Goal: Transaction & Acquisition: Purchase product/service

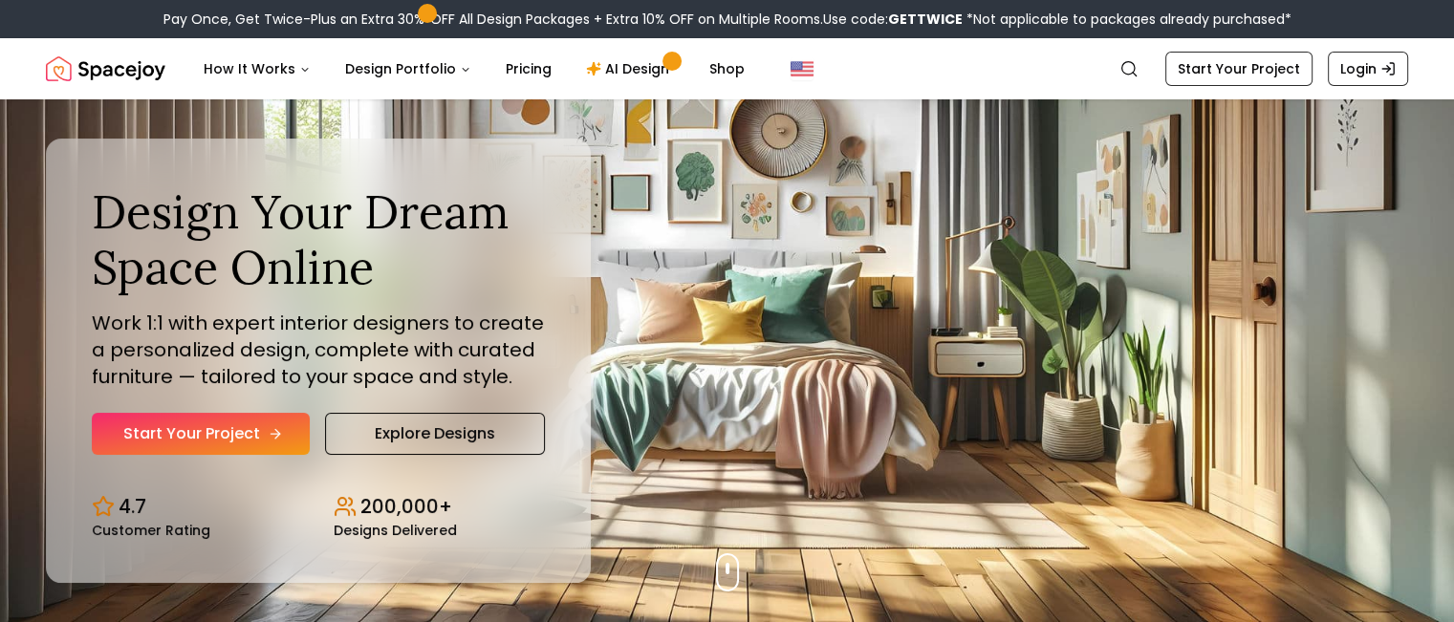
click at [275, 439] on icon "Hero section" at bounding box center [275, 433] width 15 height 15
click at [263, 429] on link "Start Your Project" at bounding box center [201, 434] width 218 height 42
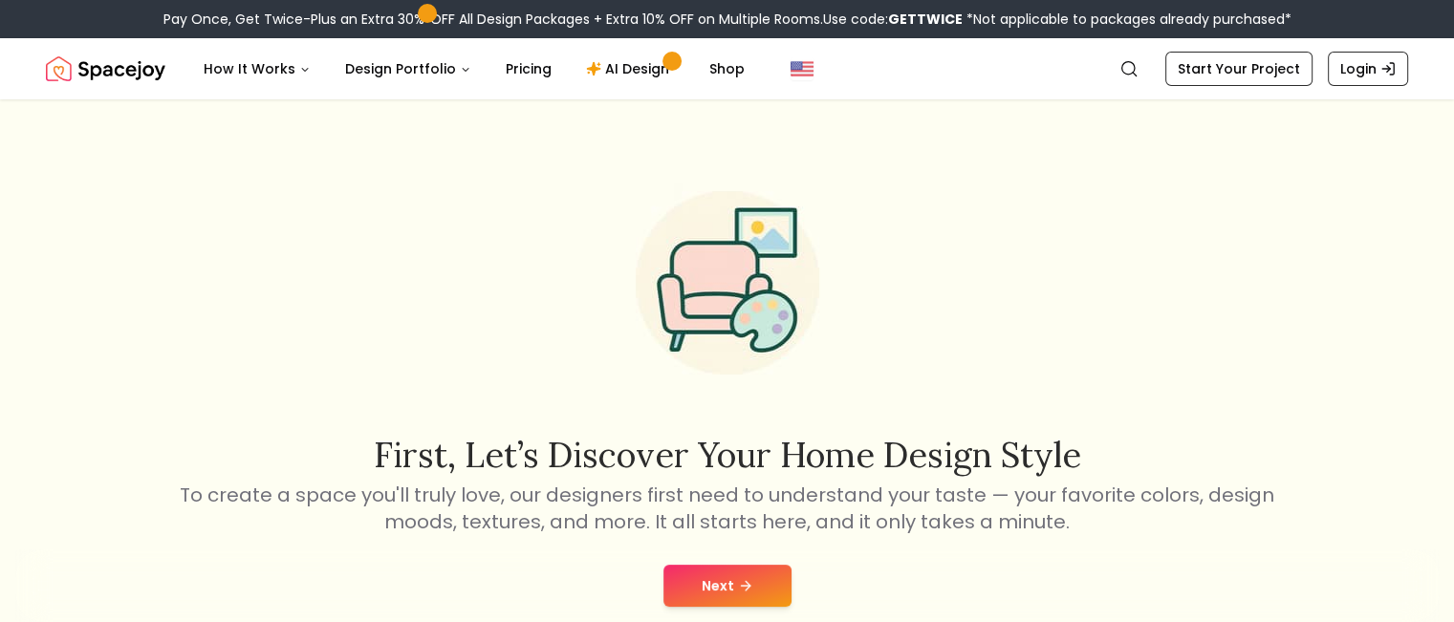
click at [740, 595] on button "Next" at bounding box center [728, 586] width 128 height 42
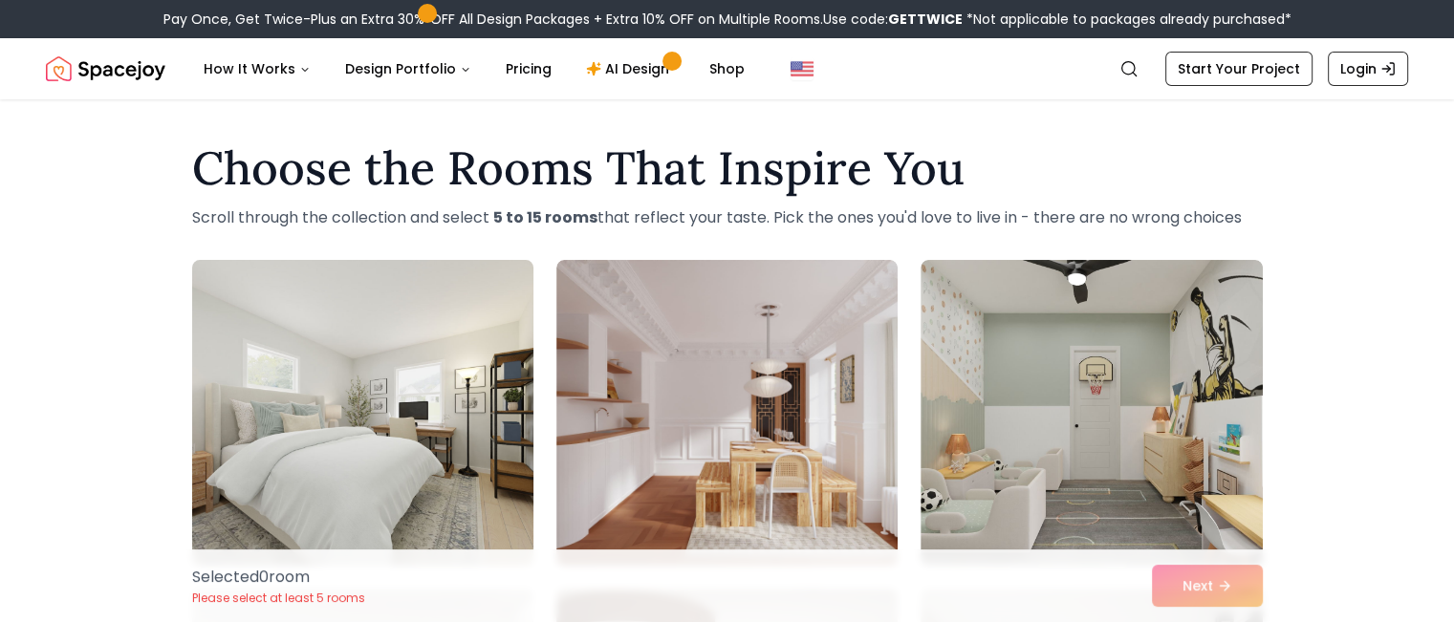
click at [285, 362] on img at bounding box center [363, 412] width 359 height 321
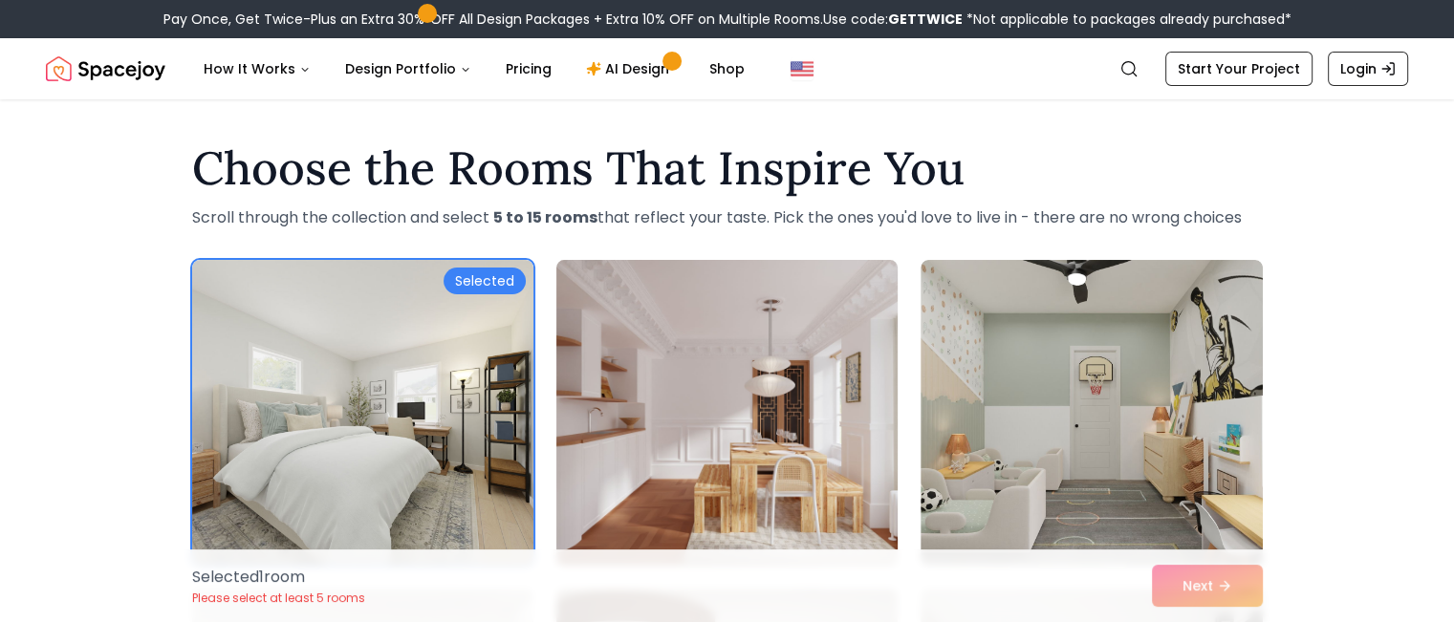
click at [715, 340] on img at bounding box center [727, 412] width 359 height 321
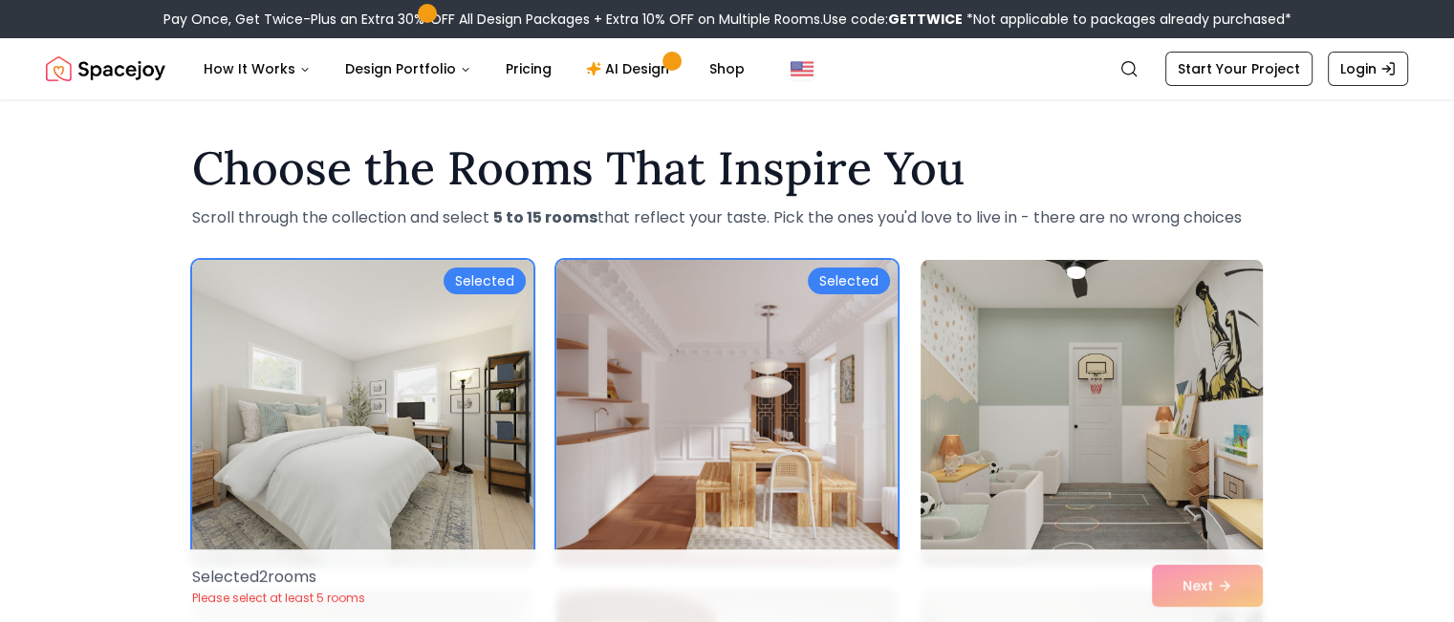
click at [1112, 325] on img at bounding box center [1091, 412] width 359 height 321
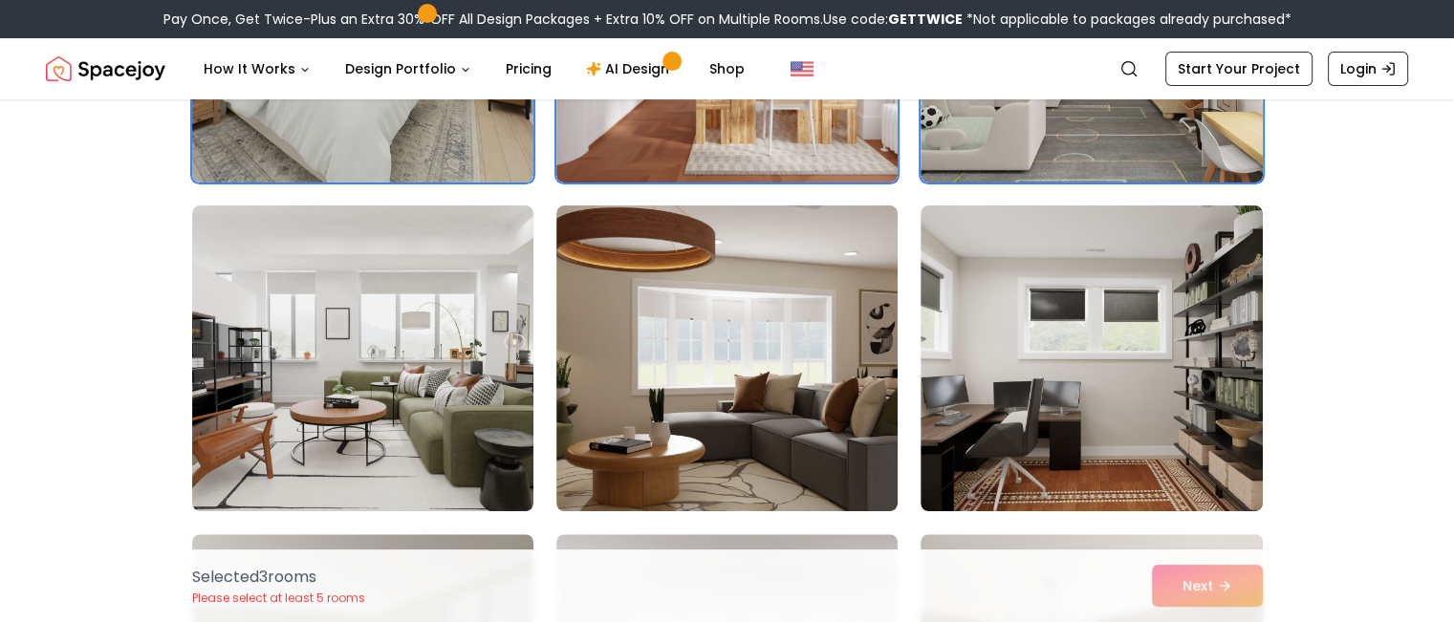
scroll to position [414, 0]
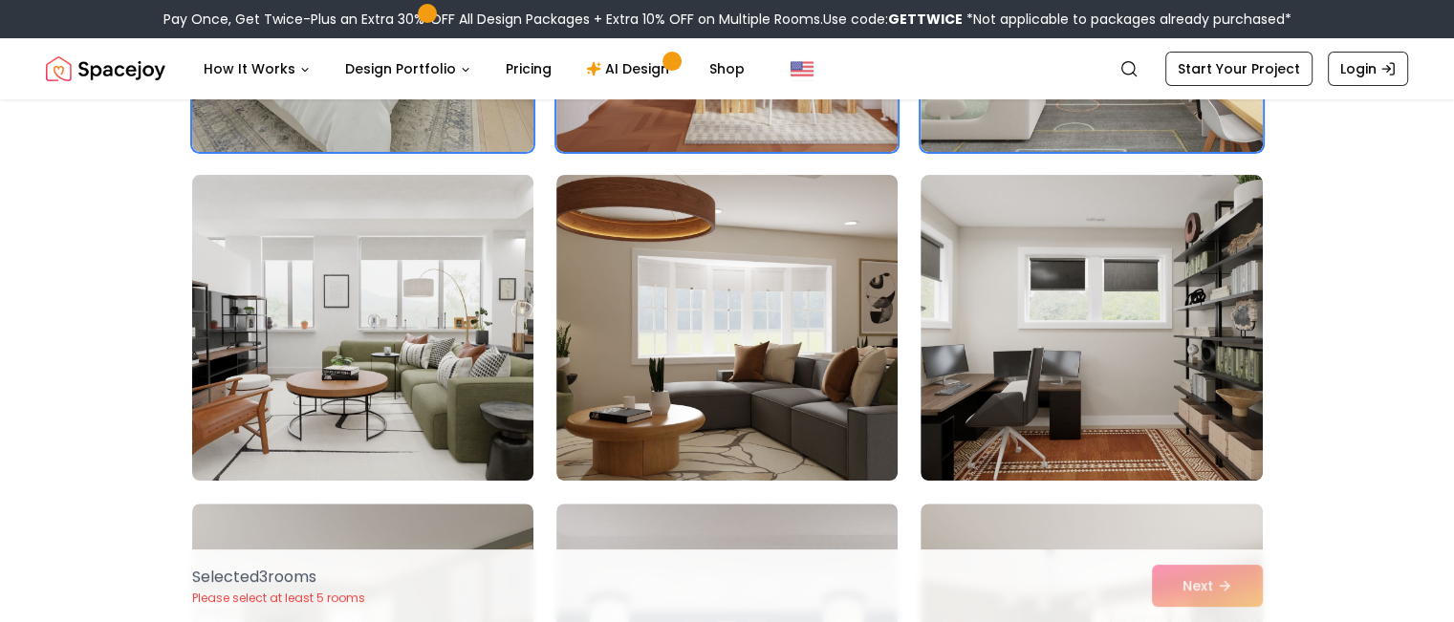
click at [410, 232] on img at bounding box center [363, 327] width 359 height 321
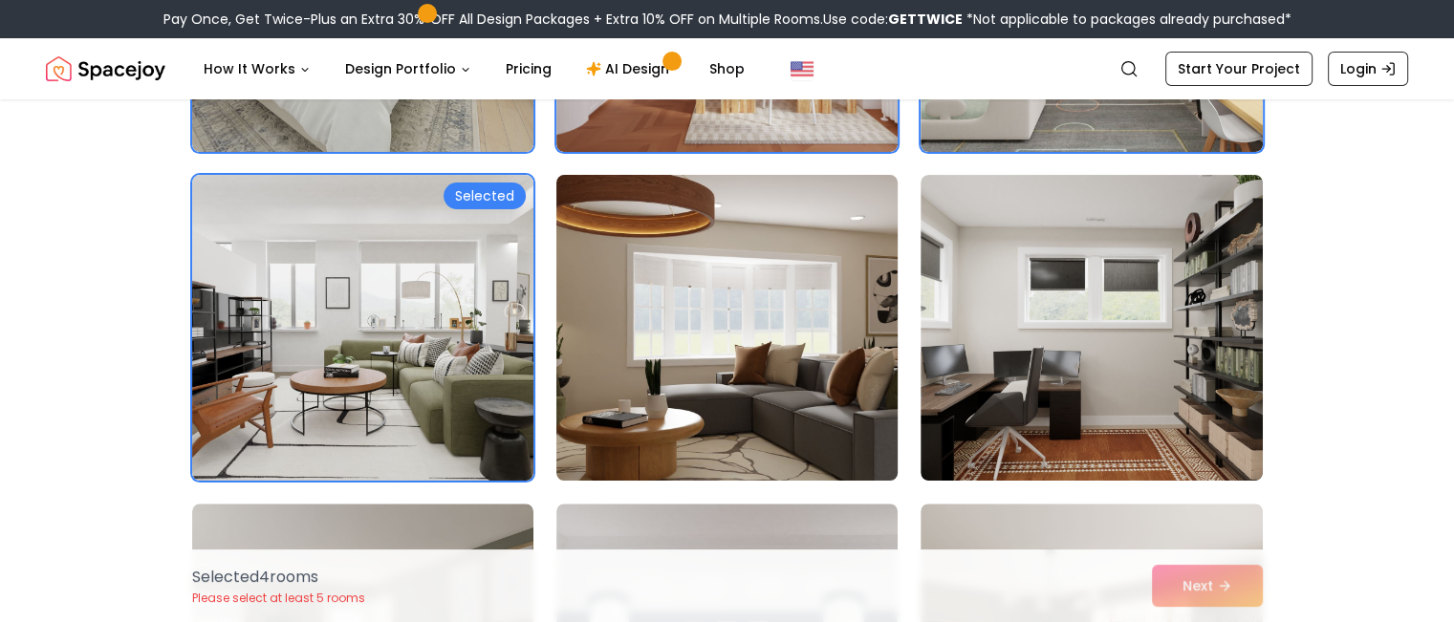
click at [646, 244] on img at bounding box center [727, 327] width 359 height 321
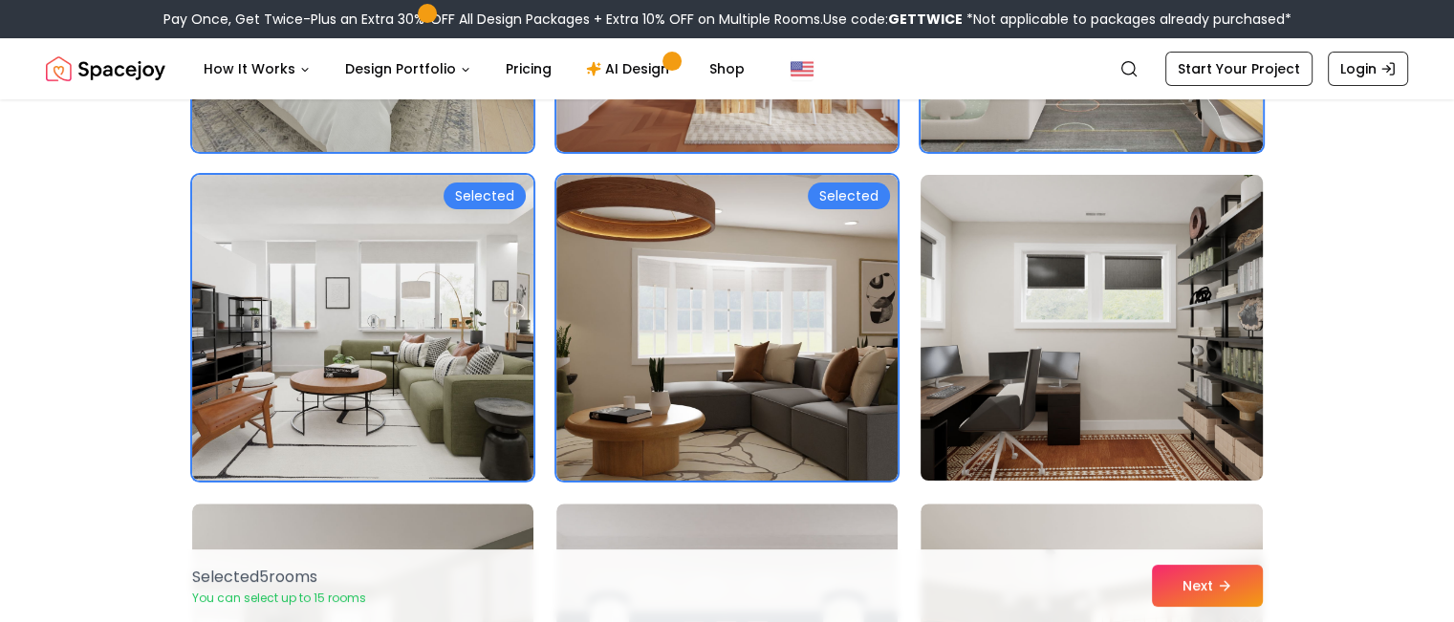
click at [1043, 255] on img at bounding box center [1091, 327] width 359 height 321
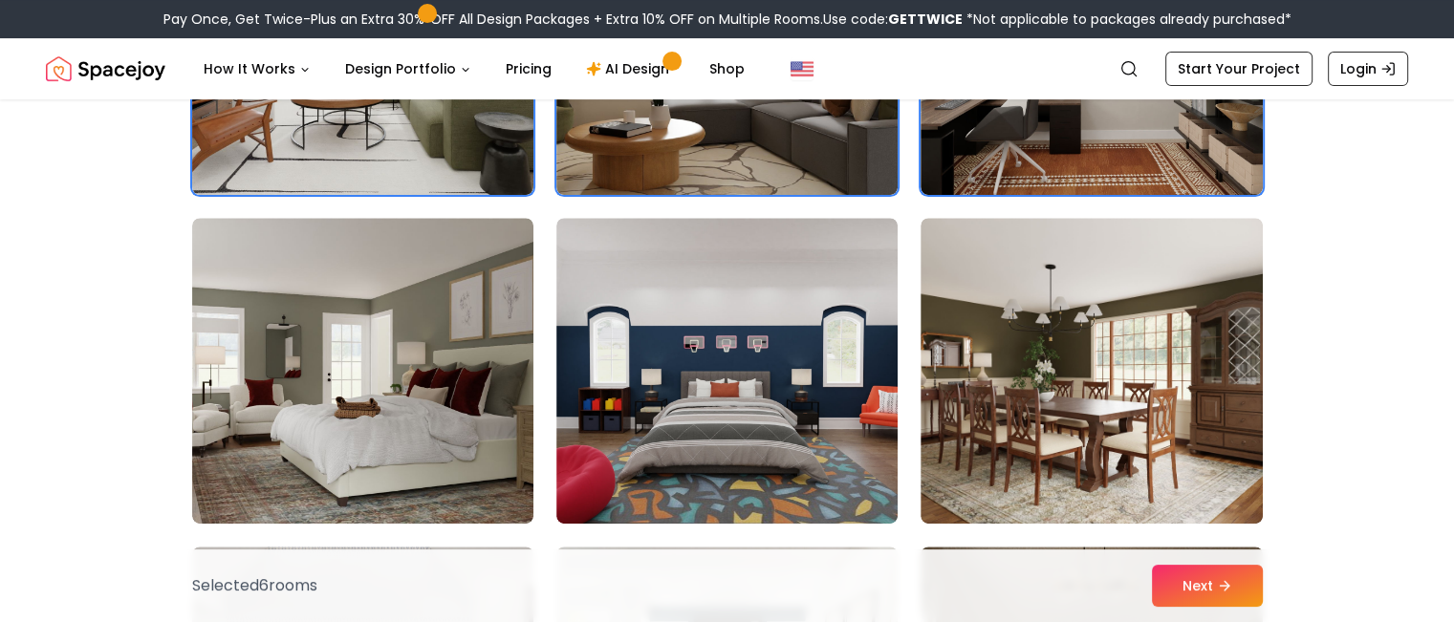
scroll to position [781, 0]
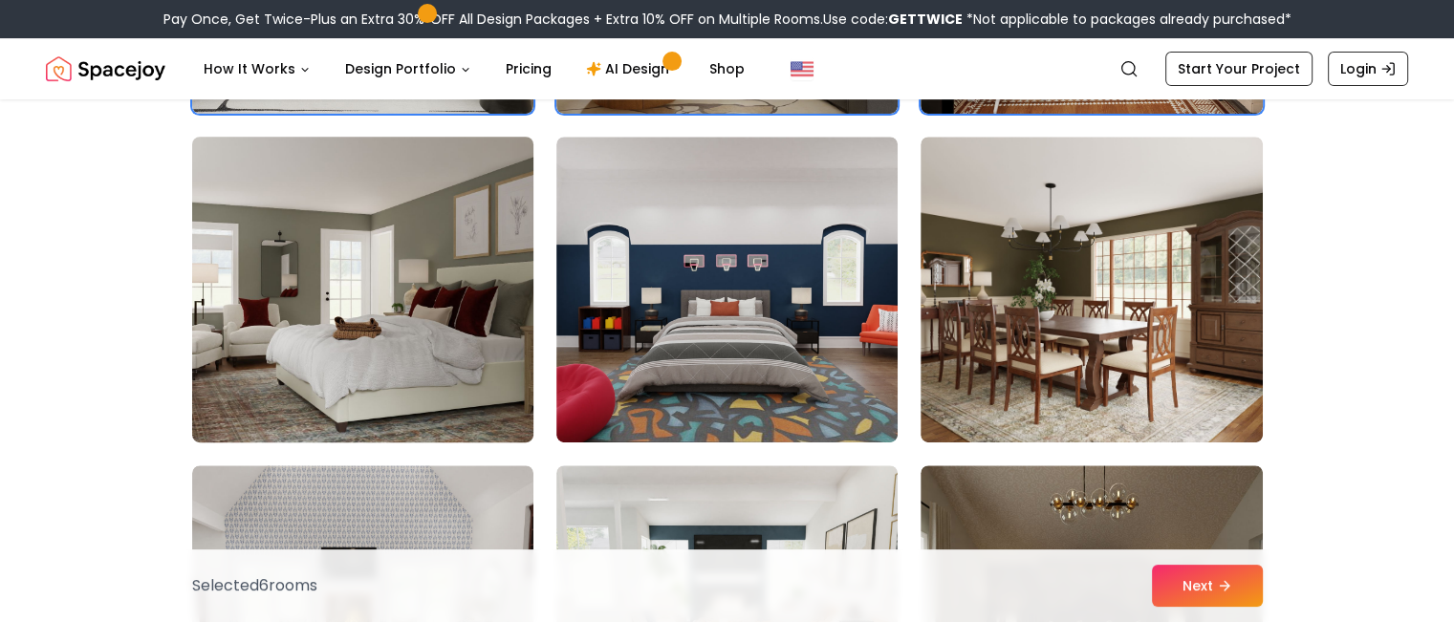
click at [371, 194] on img at bounding box center [363, 289] width 359 height 321
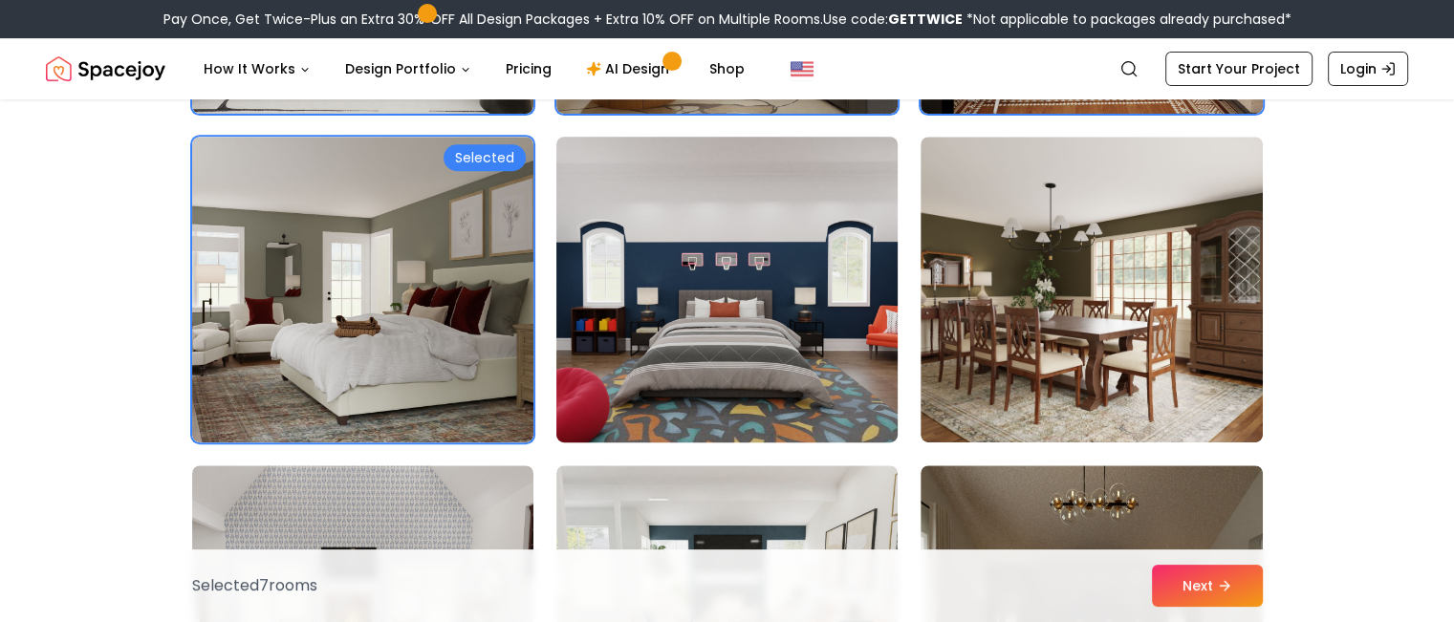
click at [666, 243] on img at bounding box center [727, 289] width 359 height 321
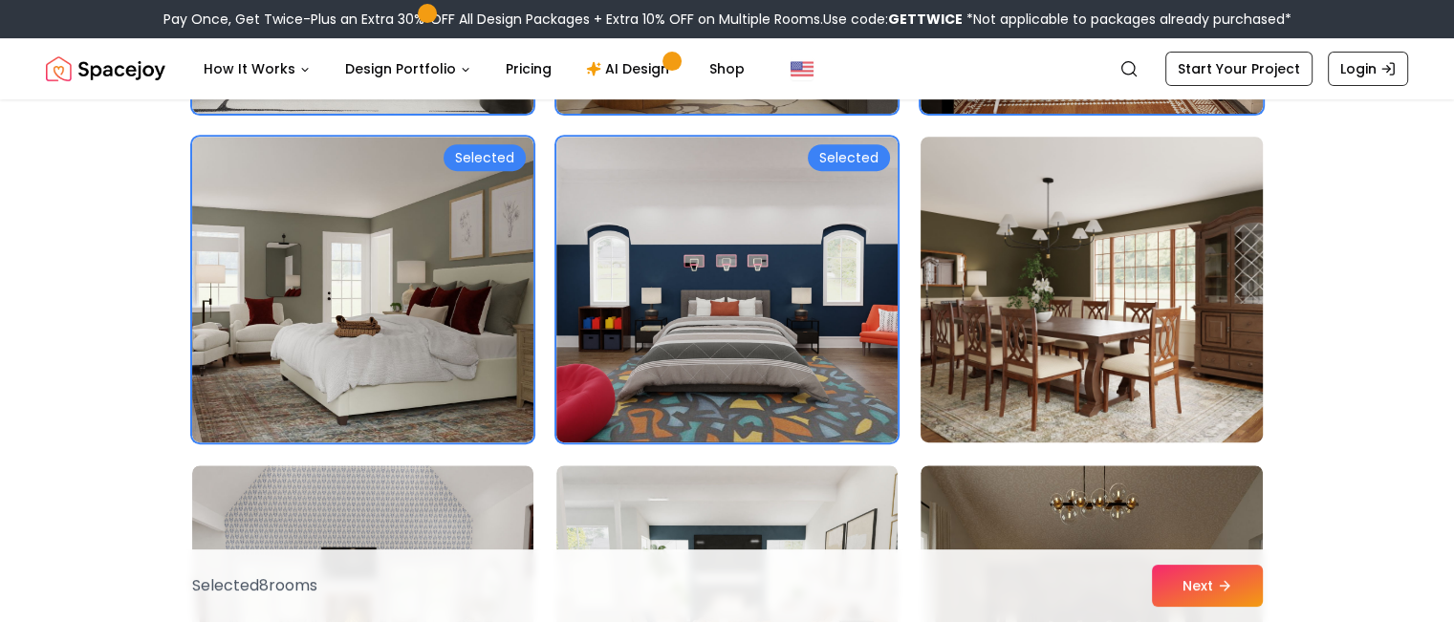
click at [1089, 250] on img at bounding box center [1091, 289] width 359 height 321
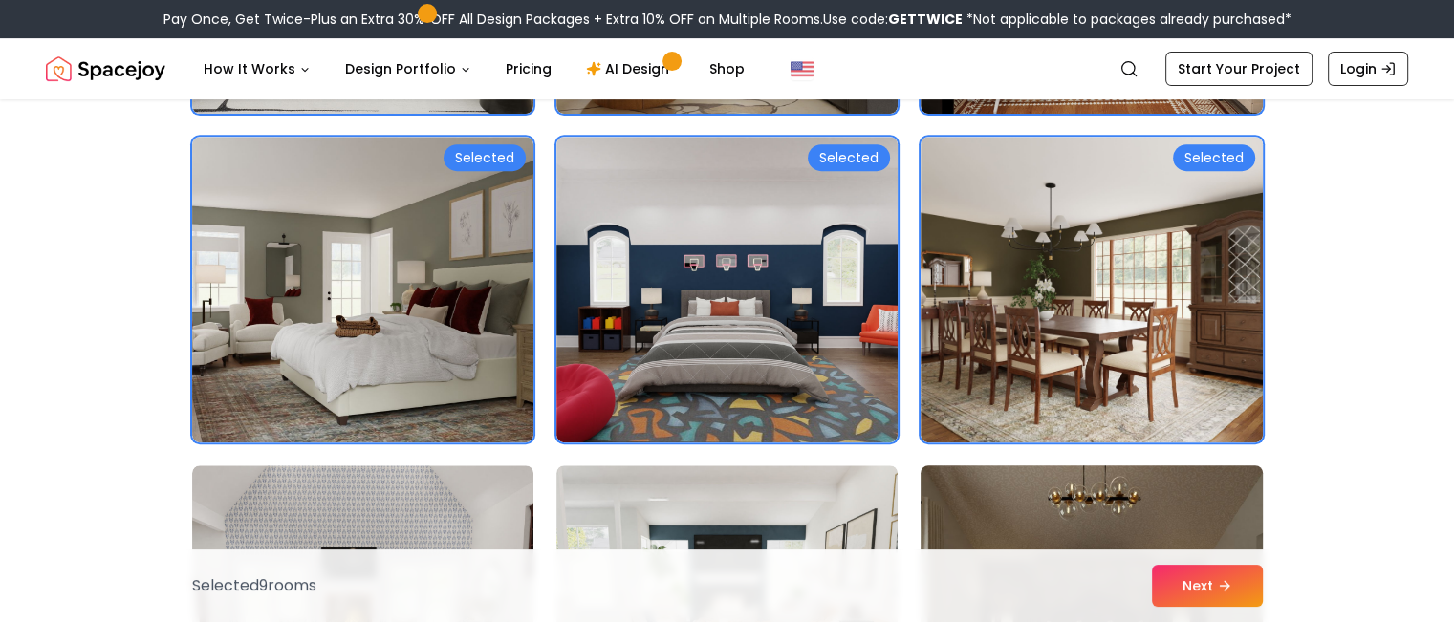
click at [1102, 492] on img at bounding box center [1091, 618] width 359 height 321
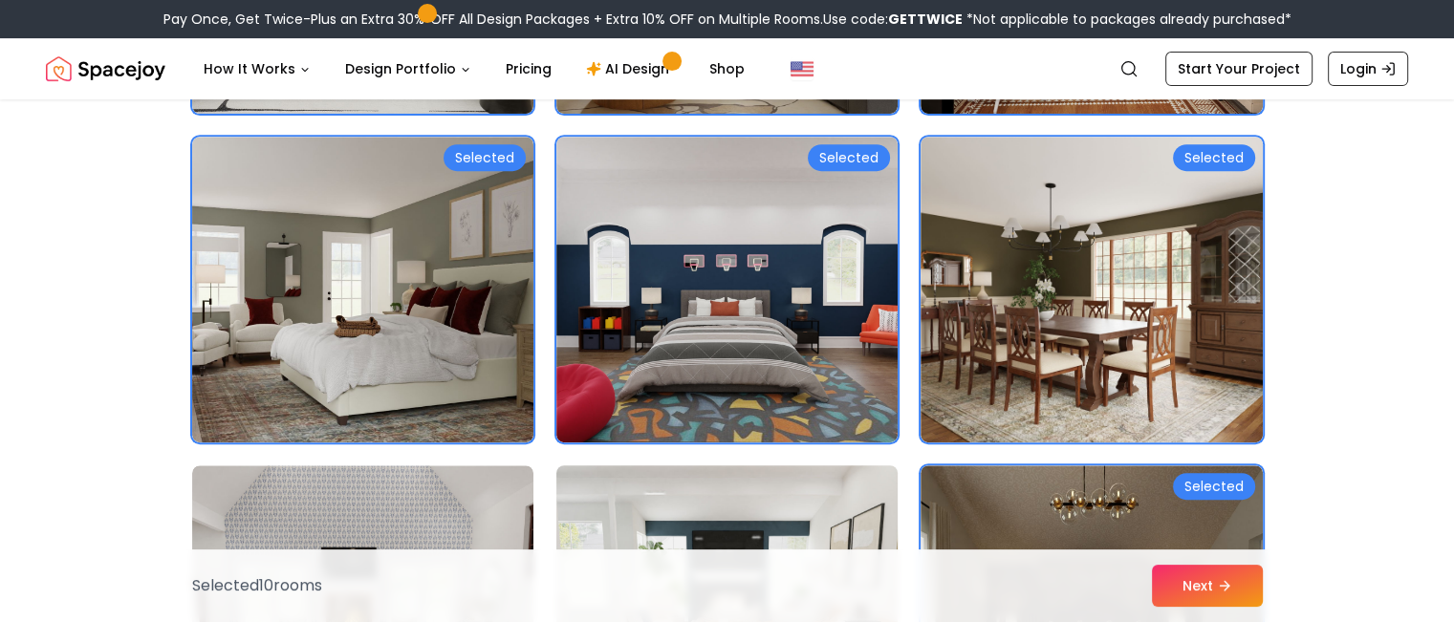
click at [834, 501] on img at bounding box center [727, 618] width 359 height 321
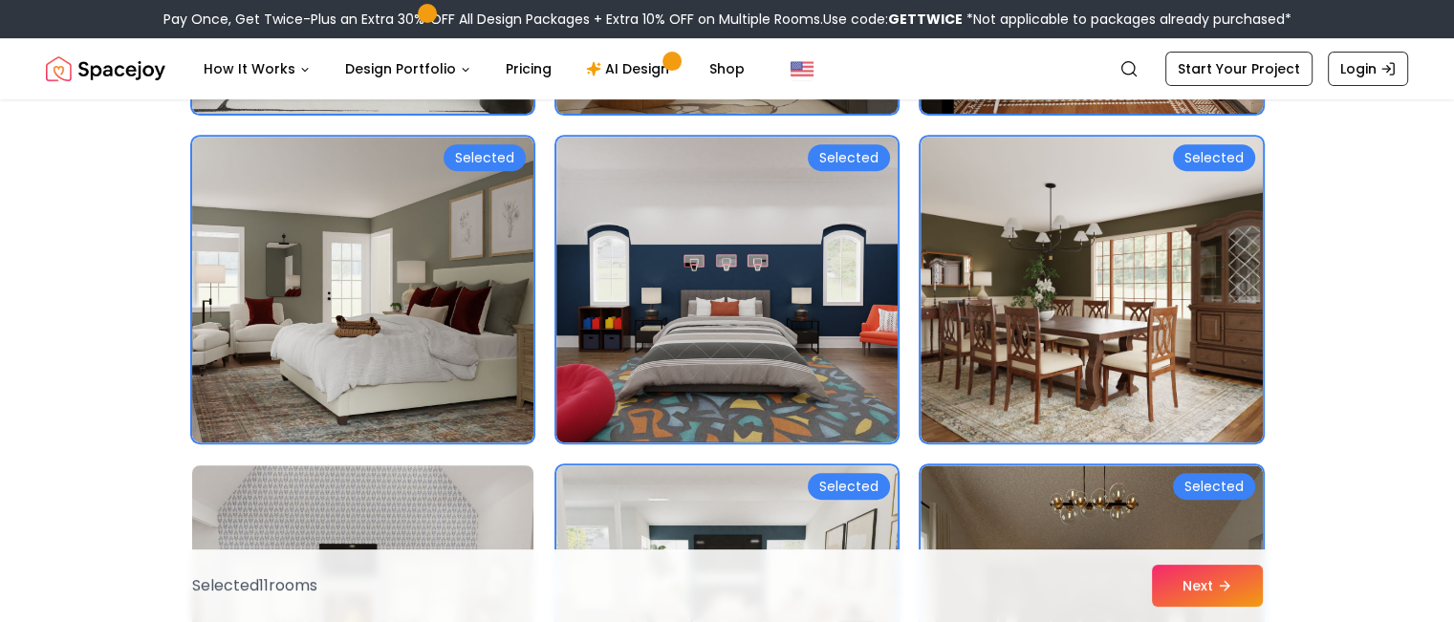
click at [439, 473] on img at bounding box center [363, 618] width 359 height 321
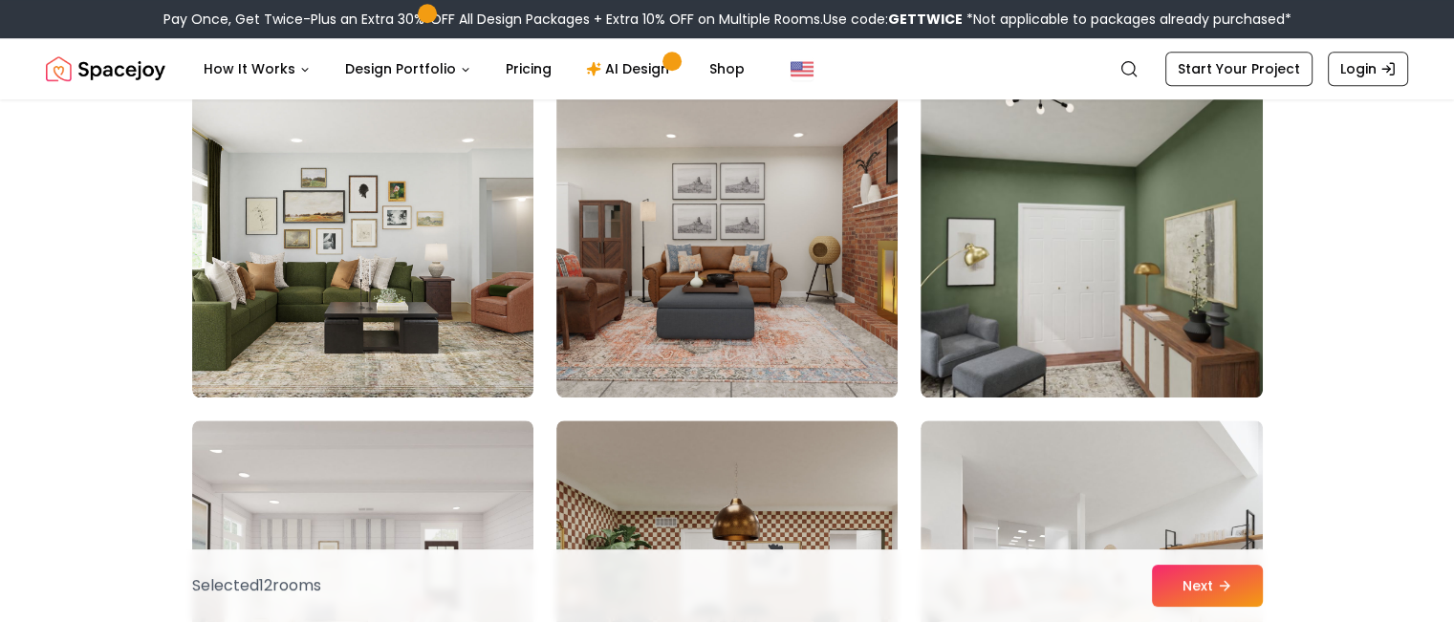
scroll to position [1442, 0]
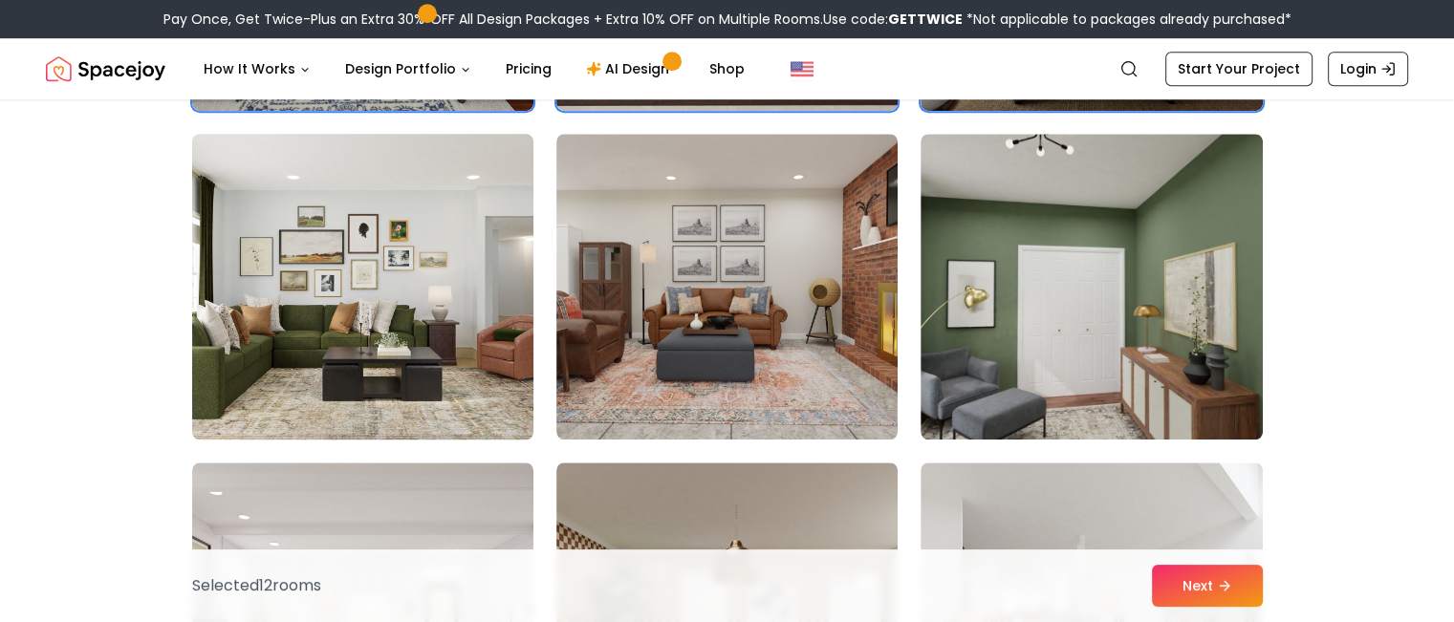
click at [334, 249] on img at bounding box center [363, 286] width 359 height 321
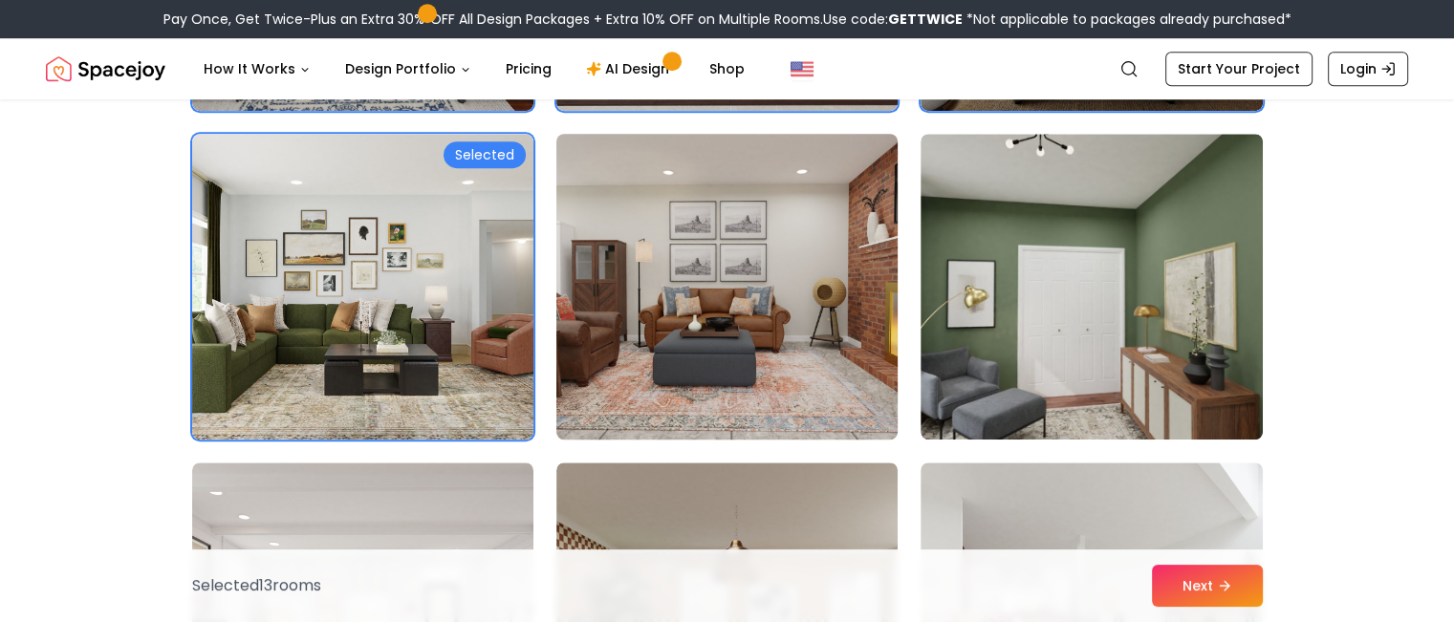
click at [643, 249] on img at bounding box center [727, 286] width 359 height 321
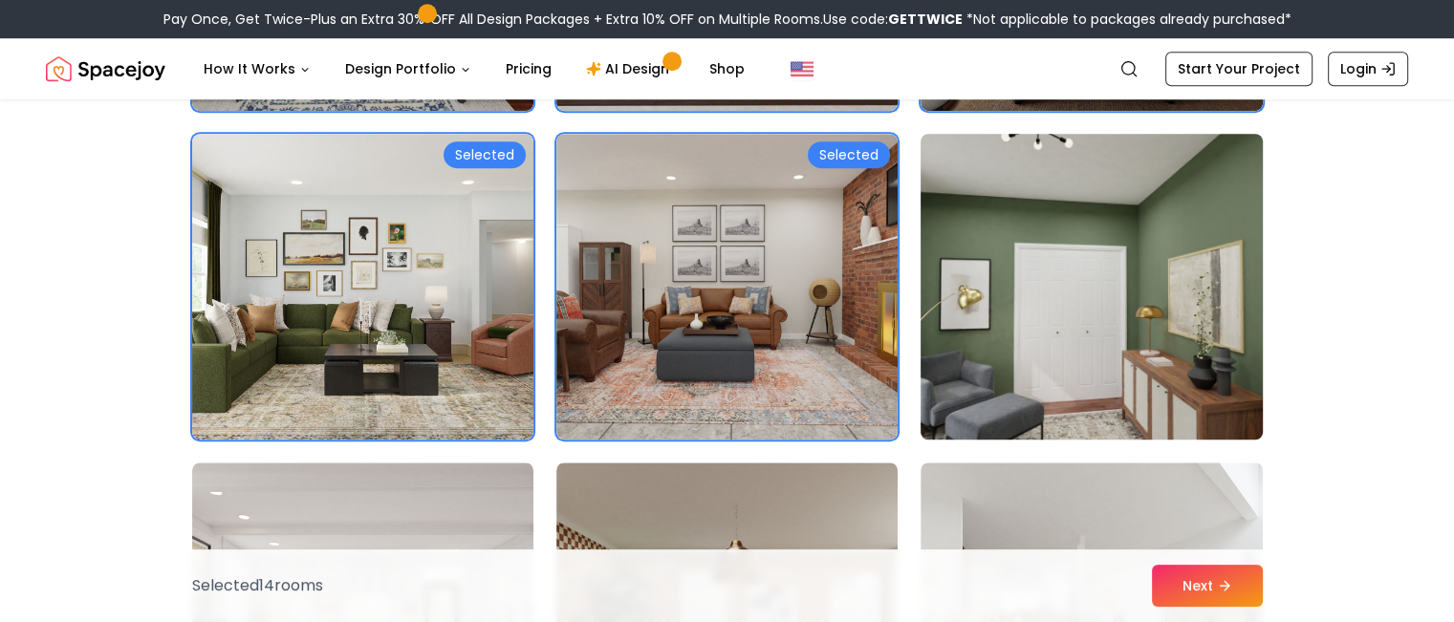
click at [969, 259] on img at bounding box center [1091, 286] width 359 height 321
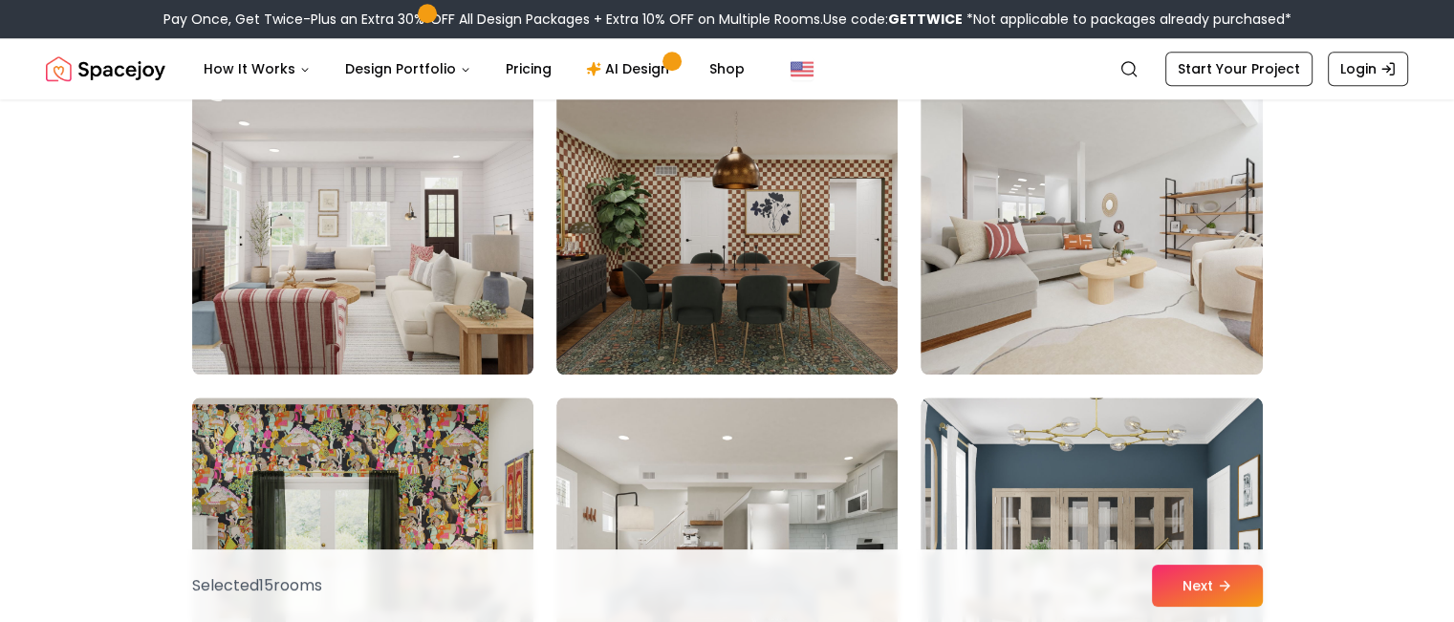
scroll to position [1823, 0]
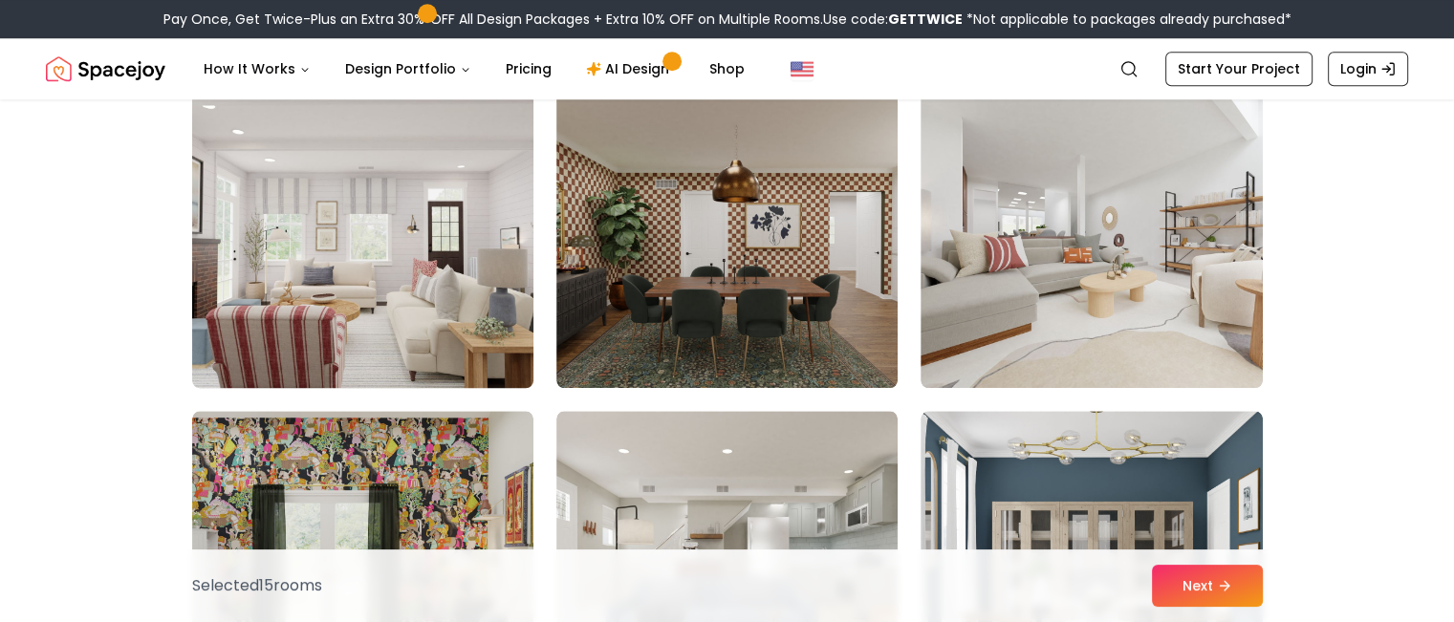
click at [450, 305] on img at bounding box center [363, 235] width 359 height 321
click at [460, 297] on img at bounding box center [363, 235] width 359 height 321
click at [395, 257] on img at bounding box center [363, 235] width 359 height 321
click at [367, 198] on img at bounding box center [363, 235] width 359 height 321
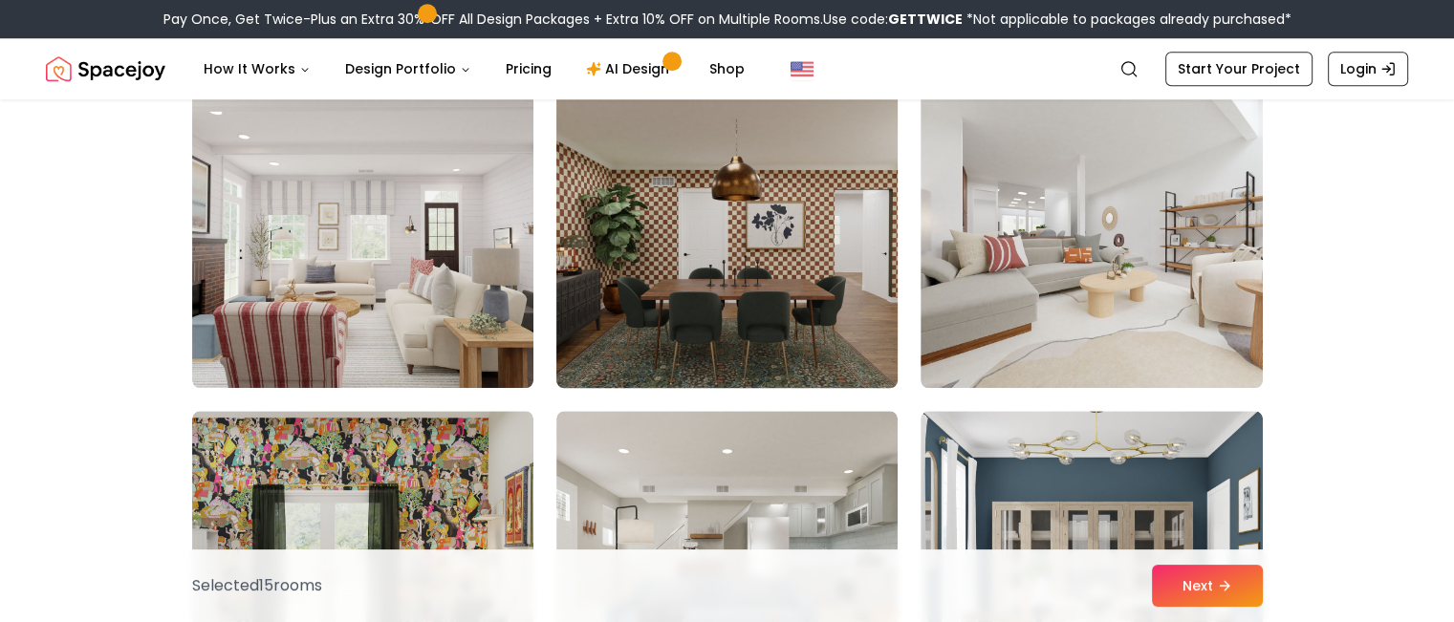
click at [649, 244] on img at bounding box center [727, 235] width 359 height 321
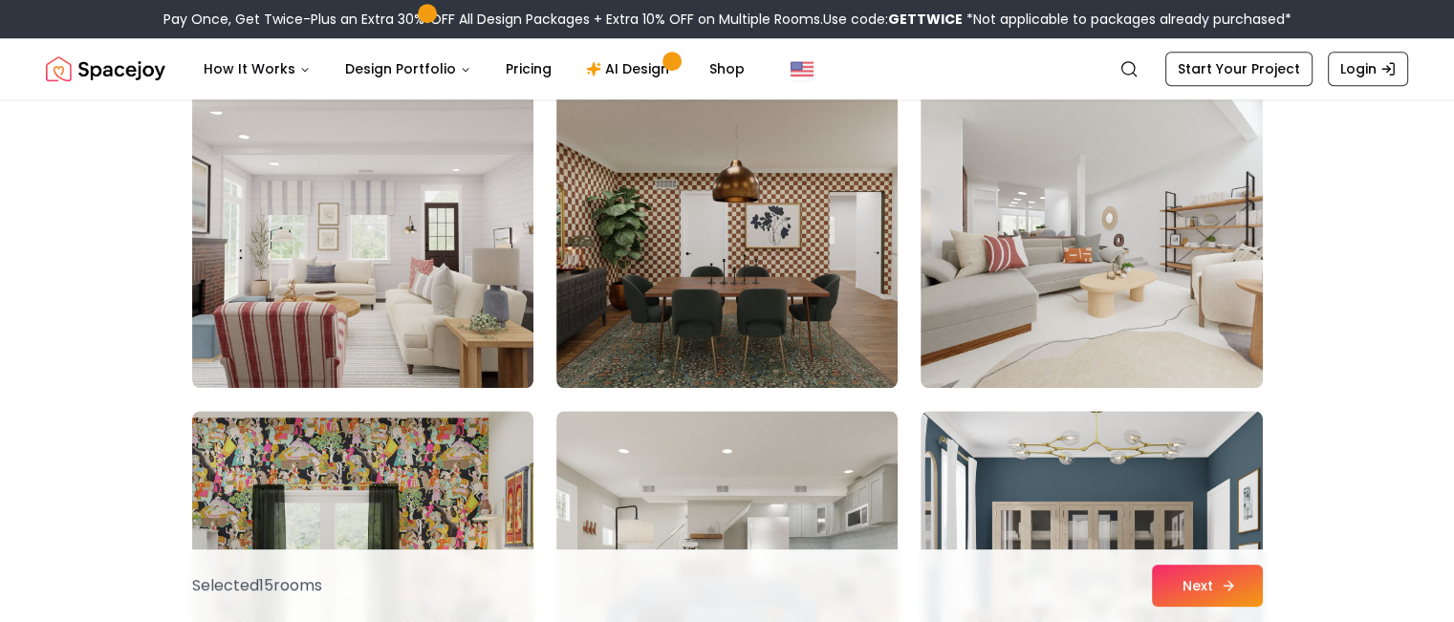
click at [1212, 586] on button "Next" at bounding box center [1207, 586] width 111 height 42
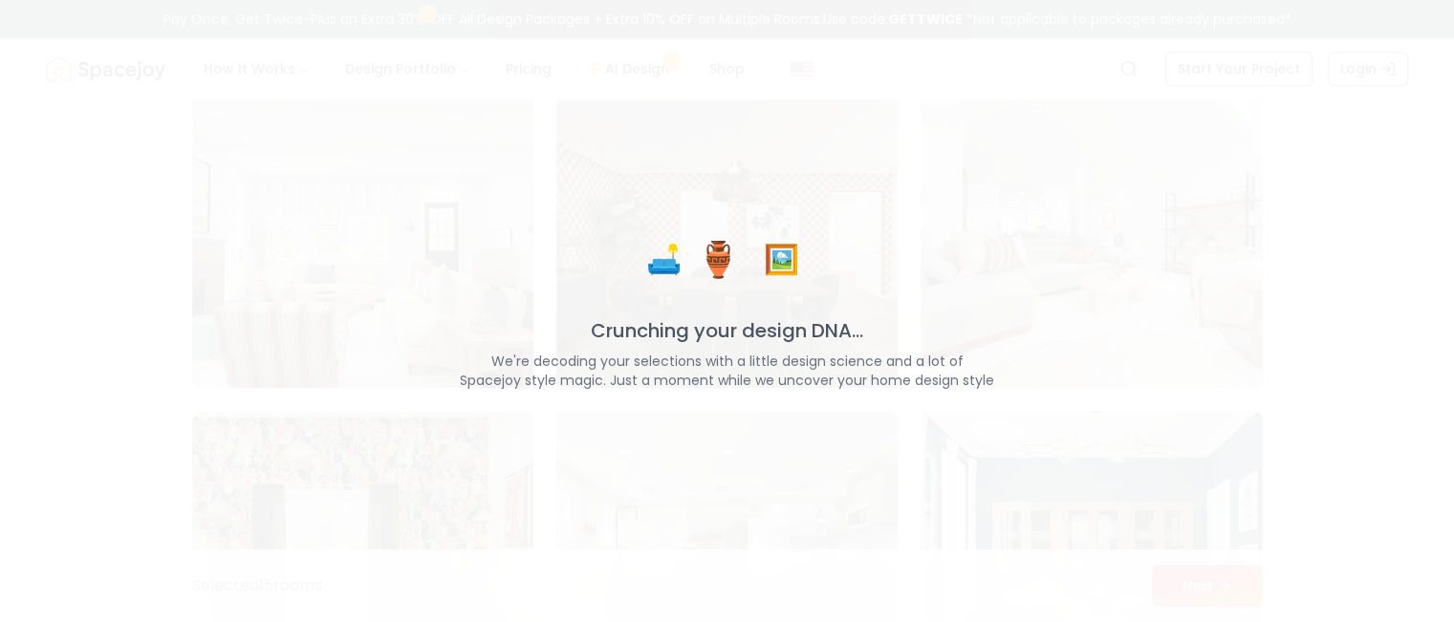
click at [1024, 508] on div "🛋️ 🏺 🖼️ Crunching your design DNA... We're decoding your selections with a litt…" at bounding box center [727, 311] width 1454 height 622
click at [911, 340] on p "Crunching your design DNA..." at bounding box center [727, 330] width 728 height 27
click at [710, 259] on span "🏺" at bounding box center [718, 260] width 43 height 38
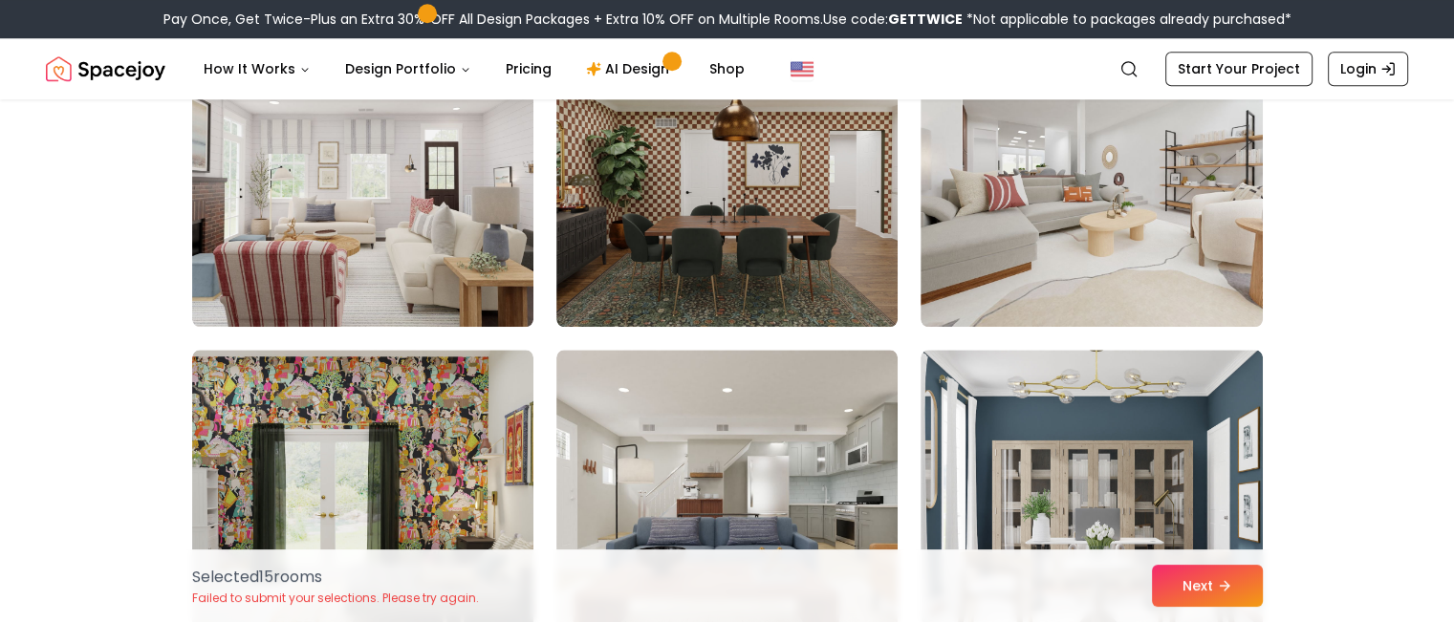
scroll to position [1823, 0]
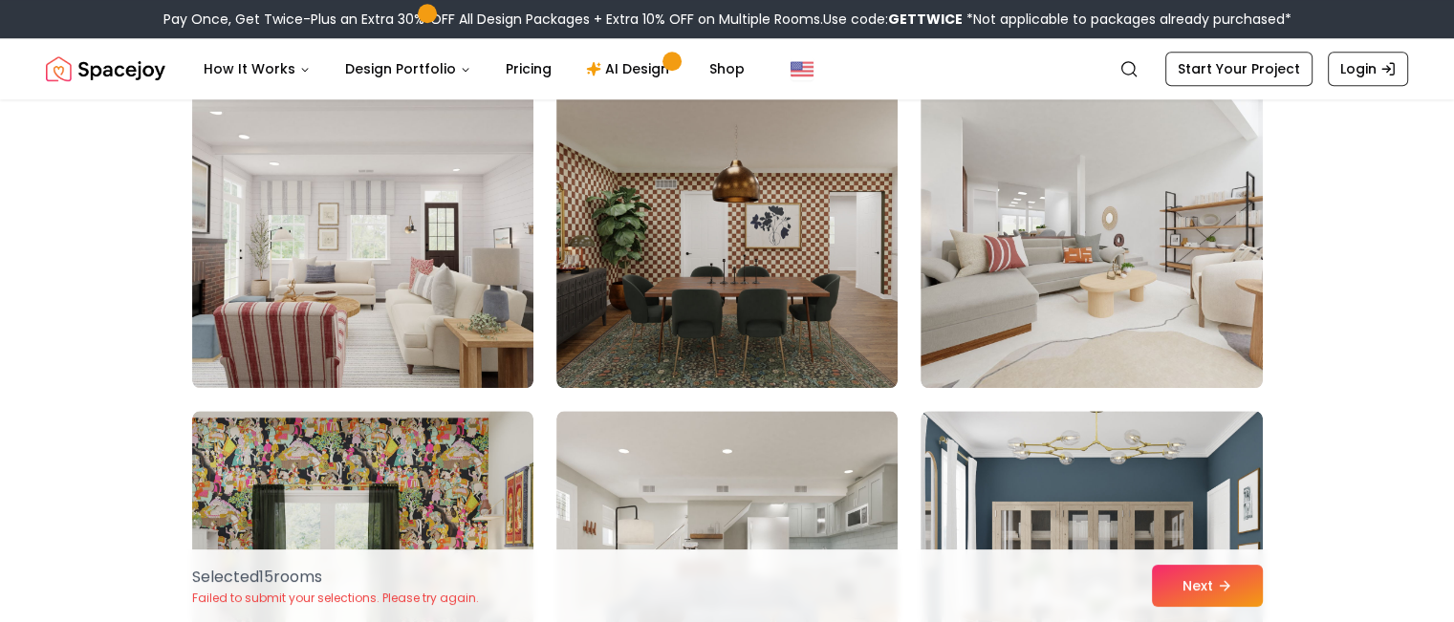
drag, startPoint x: 1453, startPoint y: 282, endPoint x: 1468, endPoint y: 343, distance: 62.9
click at [1216, 584] on button "Next" at bounding box center [1207, 586] width 111 height 42
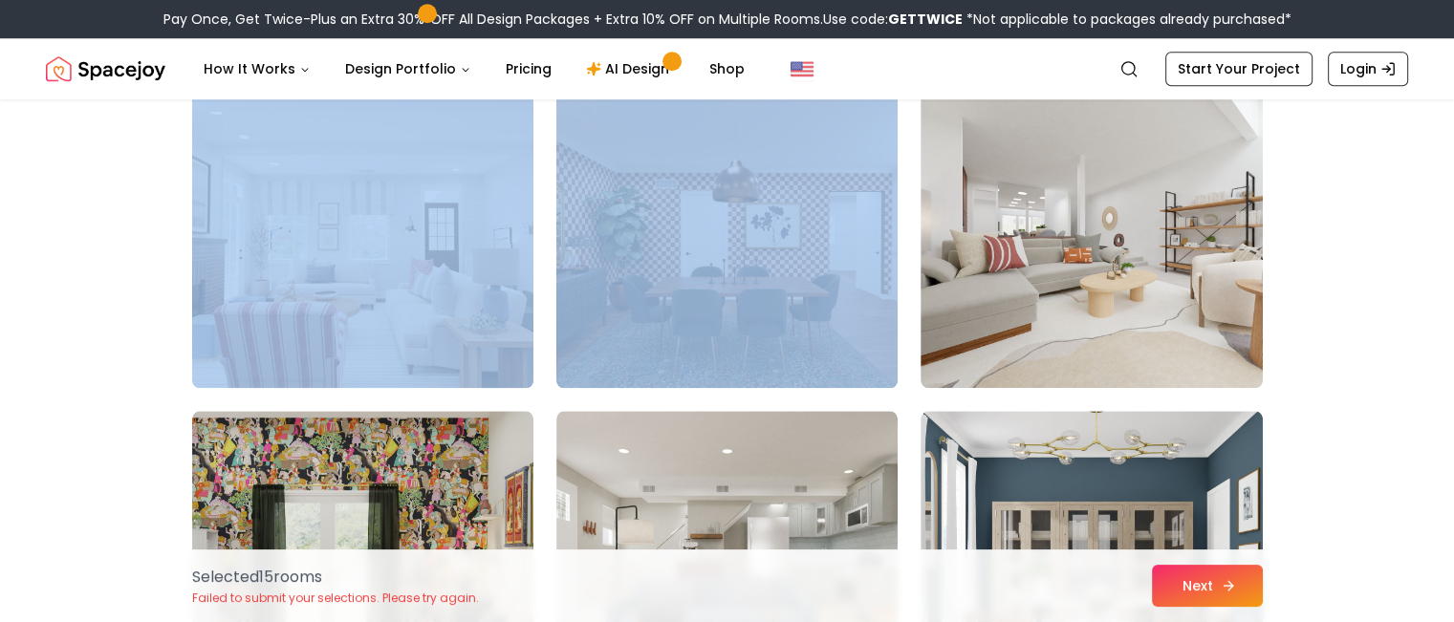
scroll to position [1884, 0]
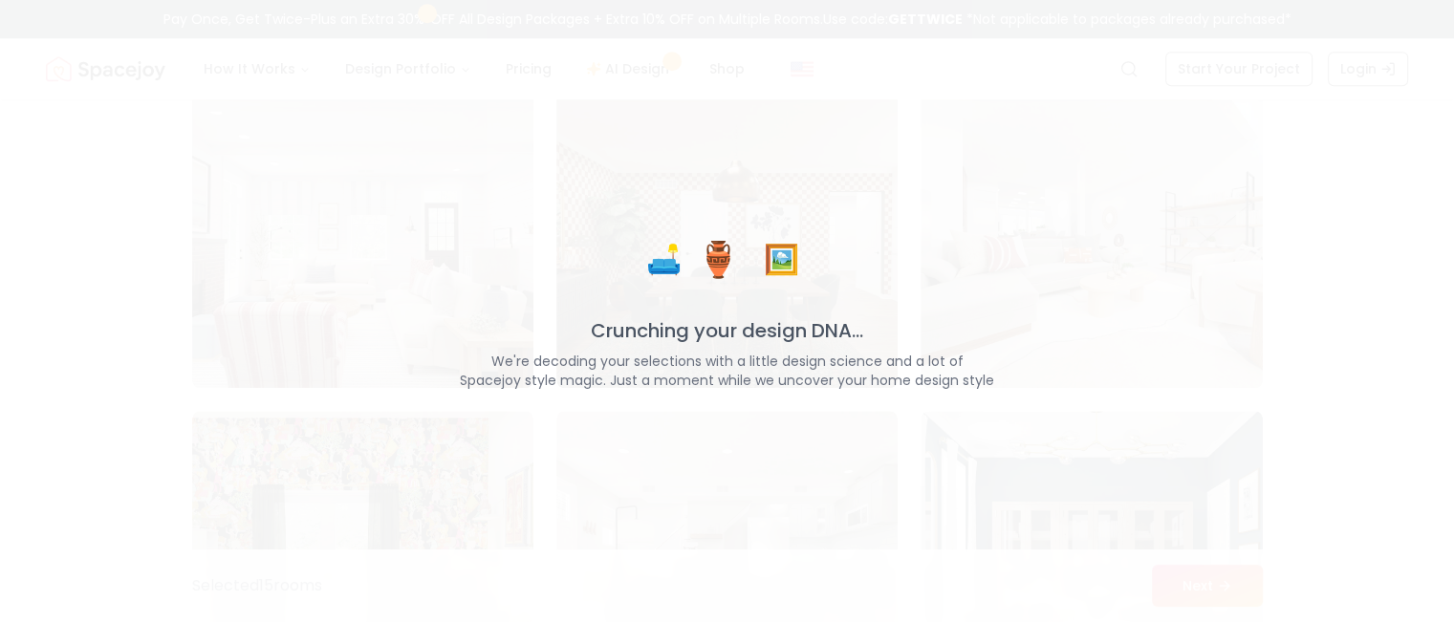
click at [1100, 431] on div "🛋️ 🏺 🖼️ Crunching your design DNA... We're decoding your selections with a litt…" at bounding box center [727, 311] width 1454 height 622
drag, startPoint x: 1100, startPoint y: 431, endPoint x: 653, endPoint y: 116, distance: 546.8
click at [653, 116] on div "🛋️ 🏺 🖼️ Crunching your design DNA... We're decoding your selections with a litt…" at bounding box center [727, 311] width 1454 height 622
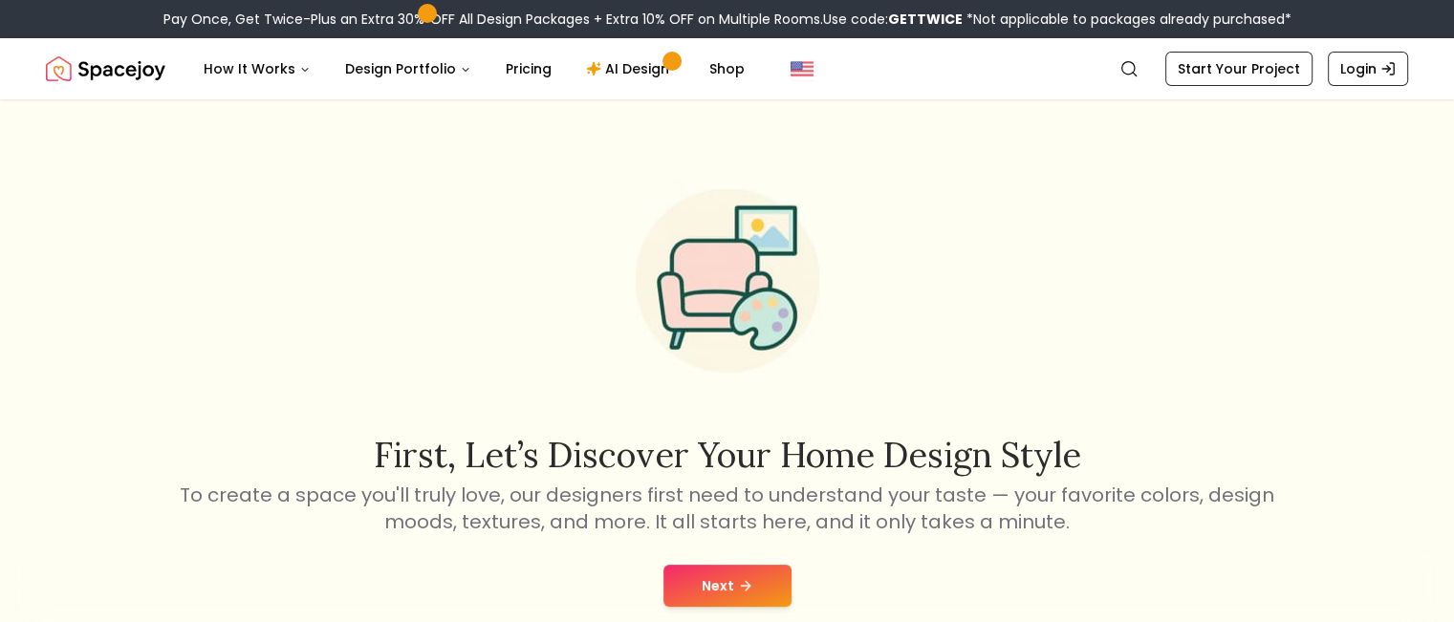
click at [727, 591] on button "Next" at bounding box center [728, 586] width 128 height 42
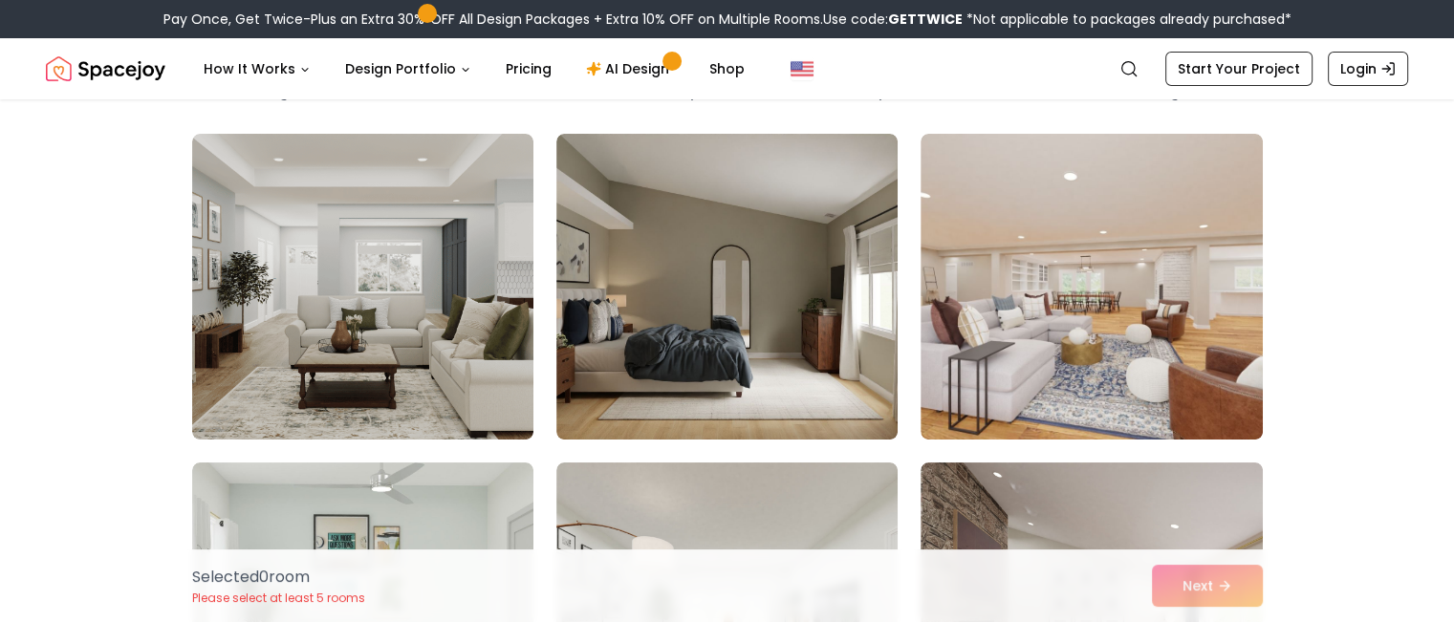
scroll to position [145, 0]
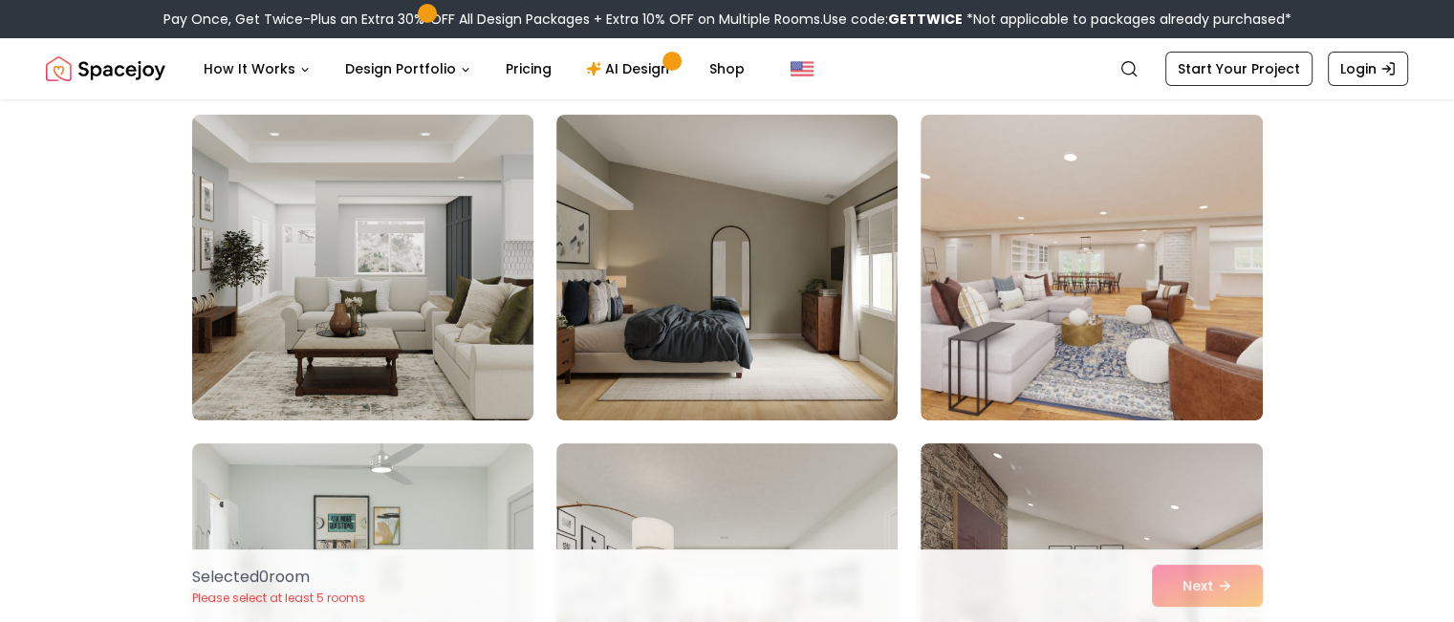
click at [269, 164] on img at bounding box center [363, 267] width 359 height 321
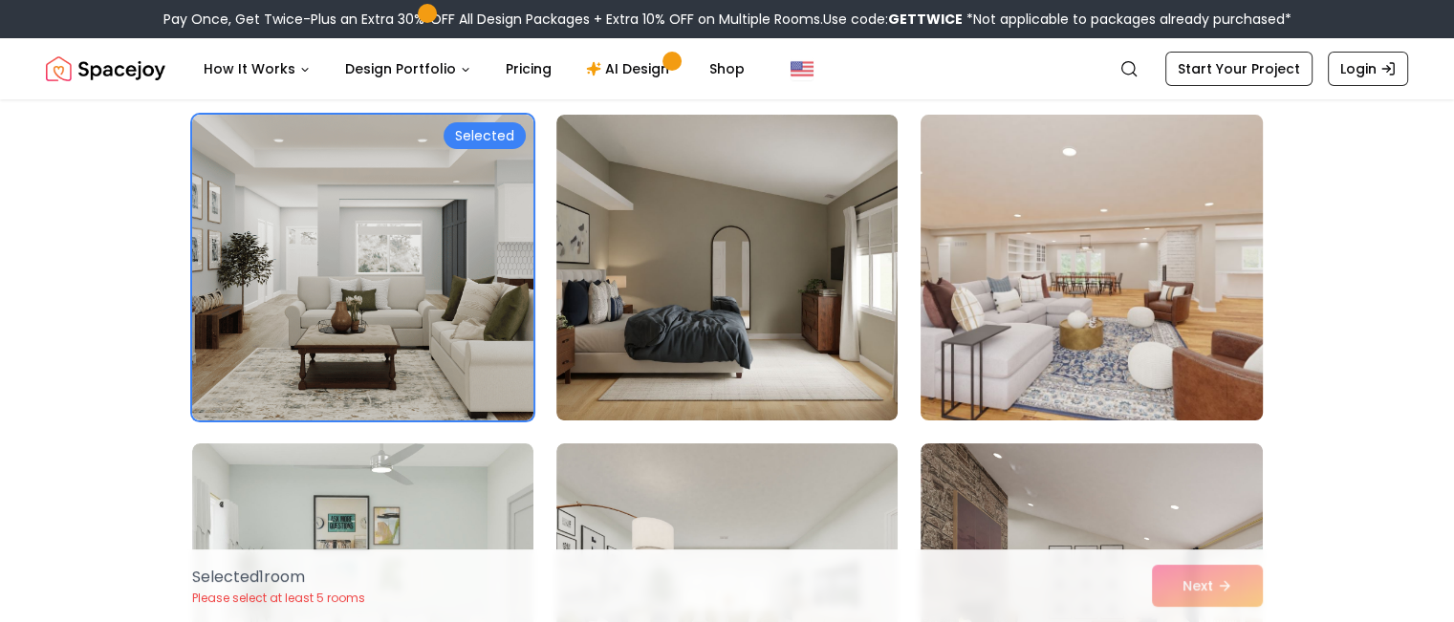
click at [1153, 228] on img at bounding box center [1091, 267] width 359 height 321
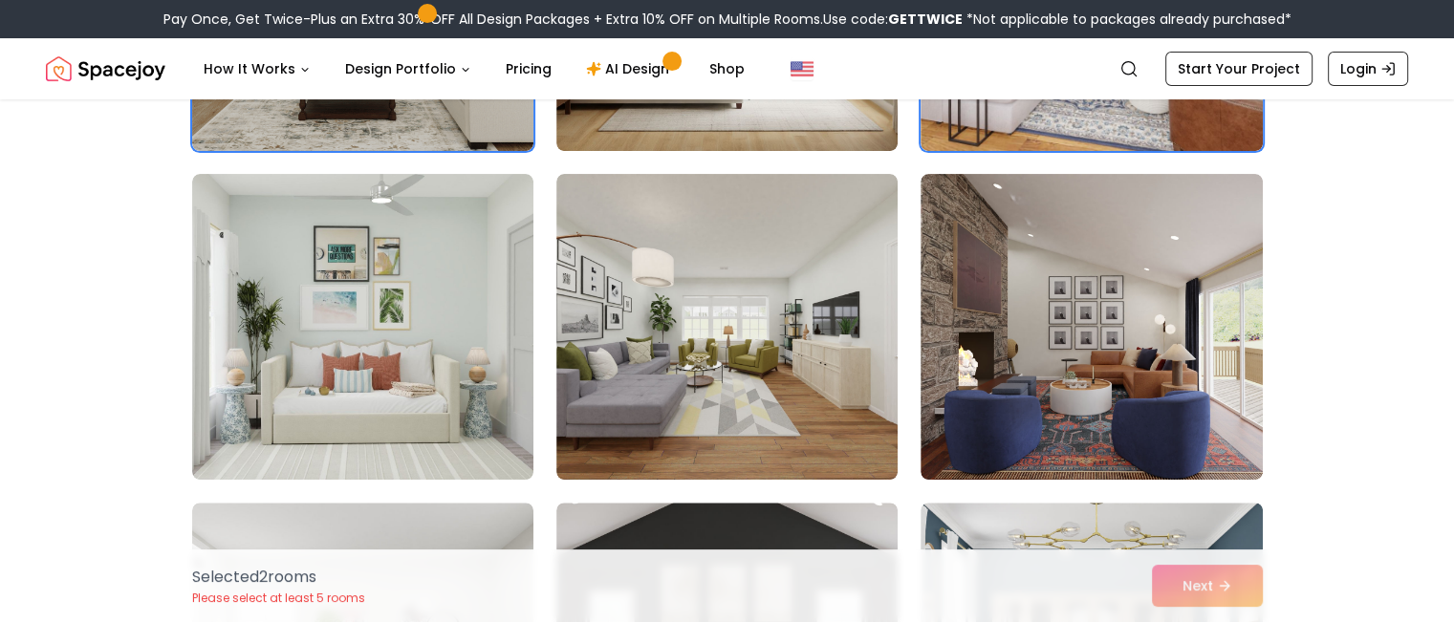
scroll to position [419, 0]
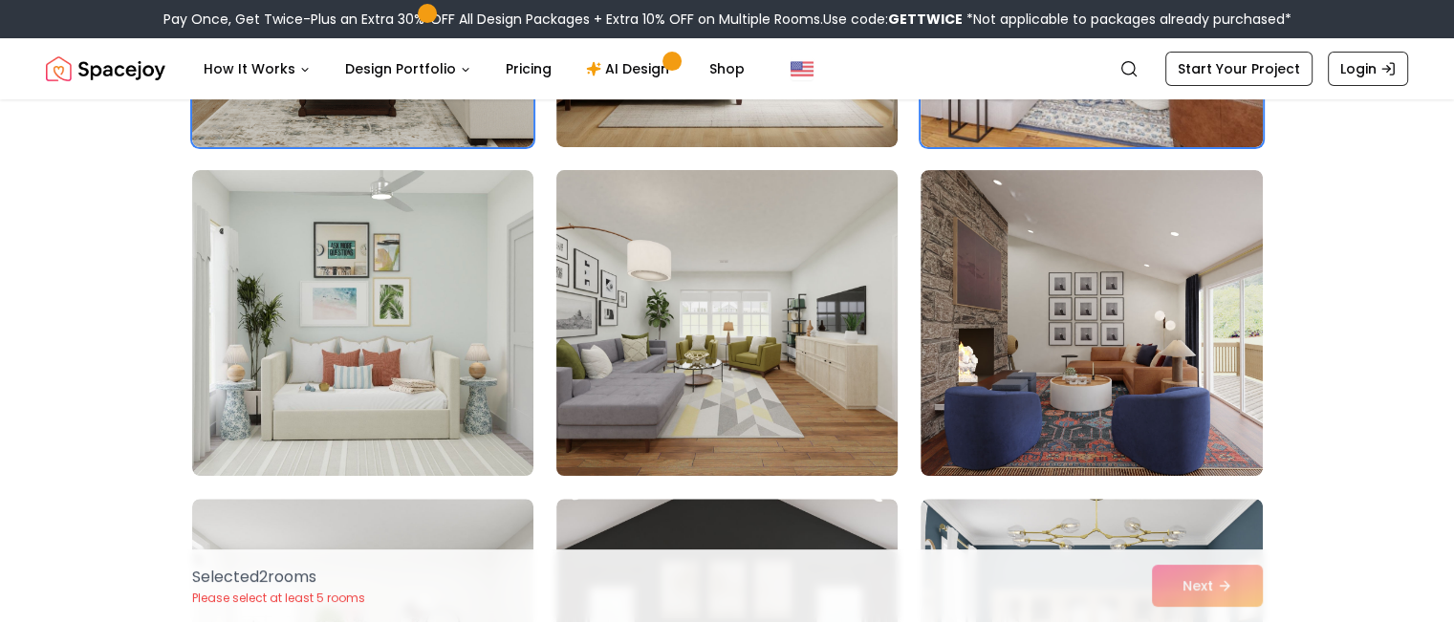
click at [836, 244] on img at bounding box center [727, 323] width 359 height 321
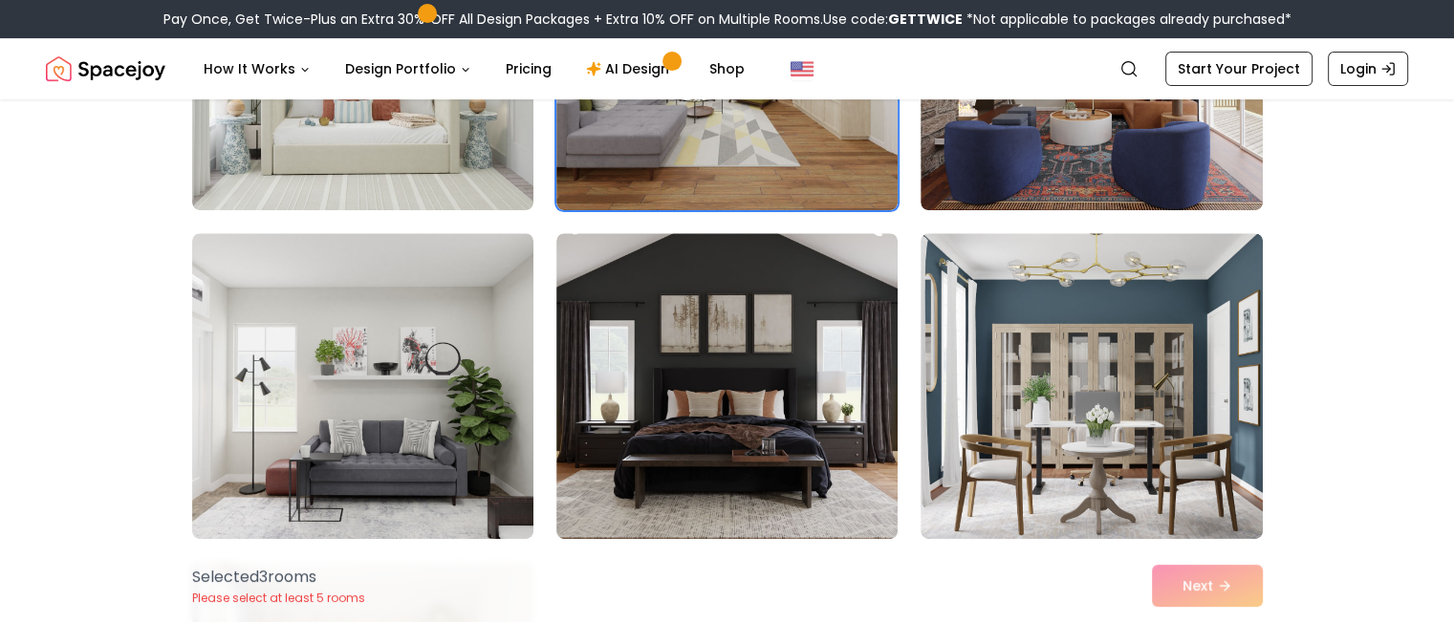
scroll to position [694, 0]
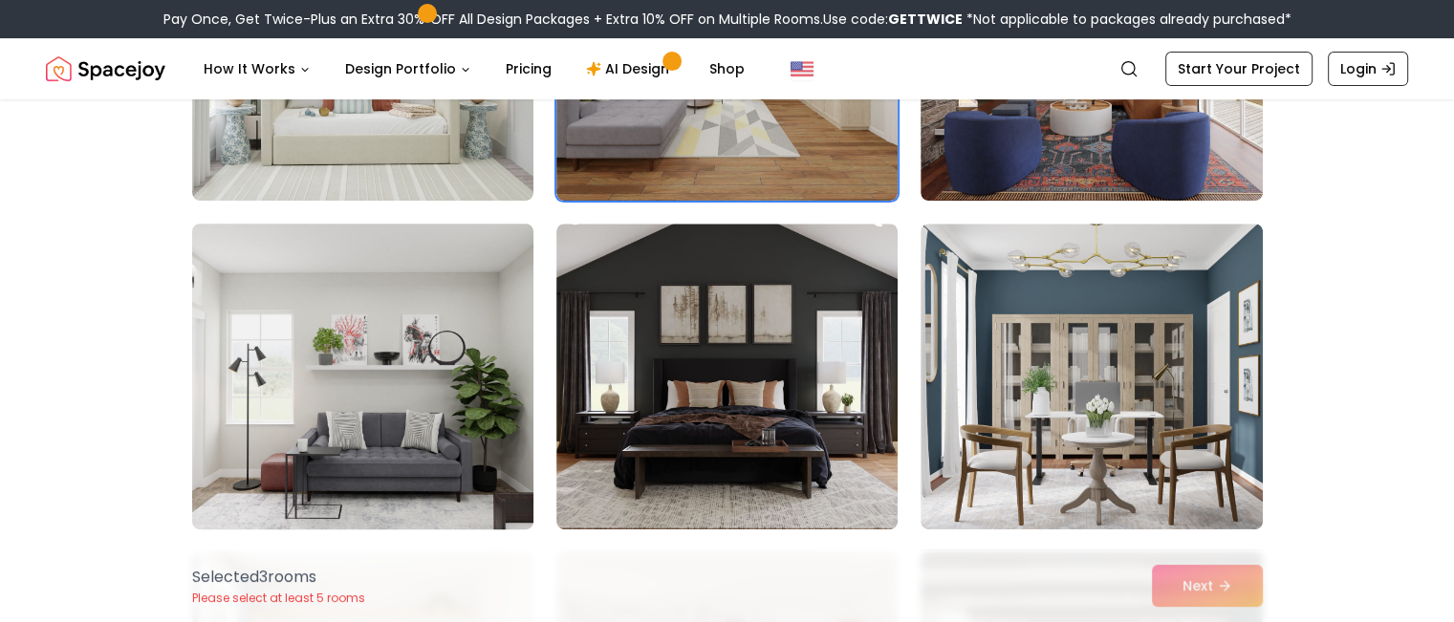
click at [405, 338] on img at bounding box center [363, 376] width 359 height 321
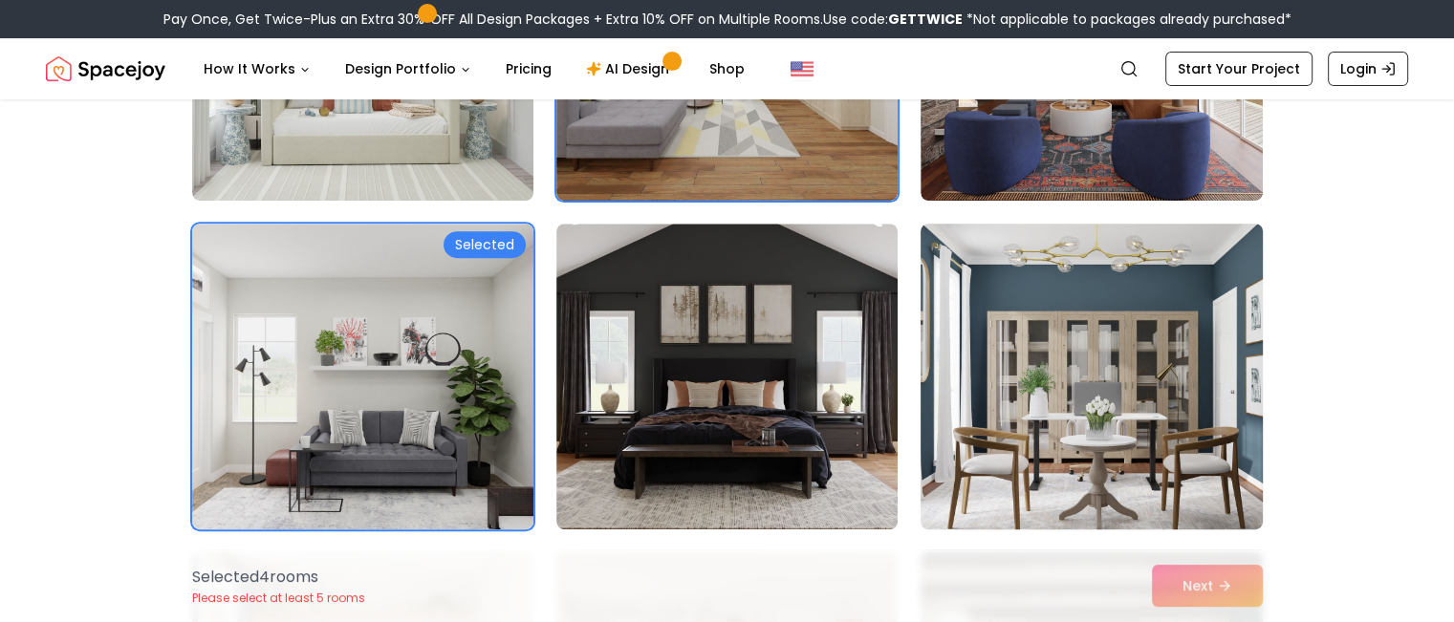
click at [1043, 347] on img at bounding box center [1091, 376] width 359 height 321
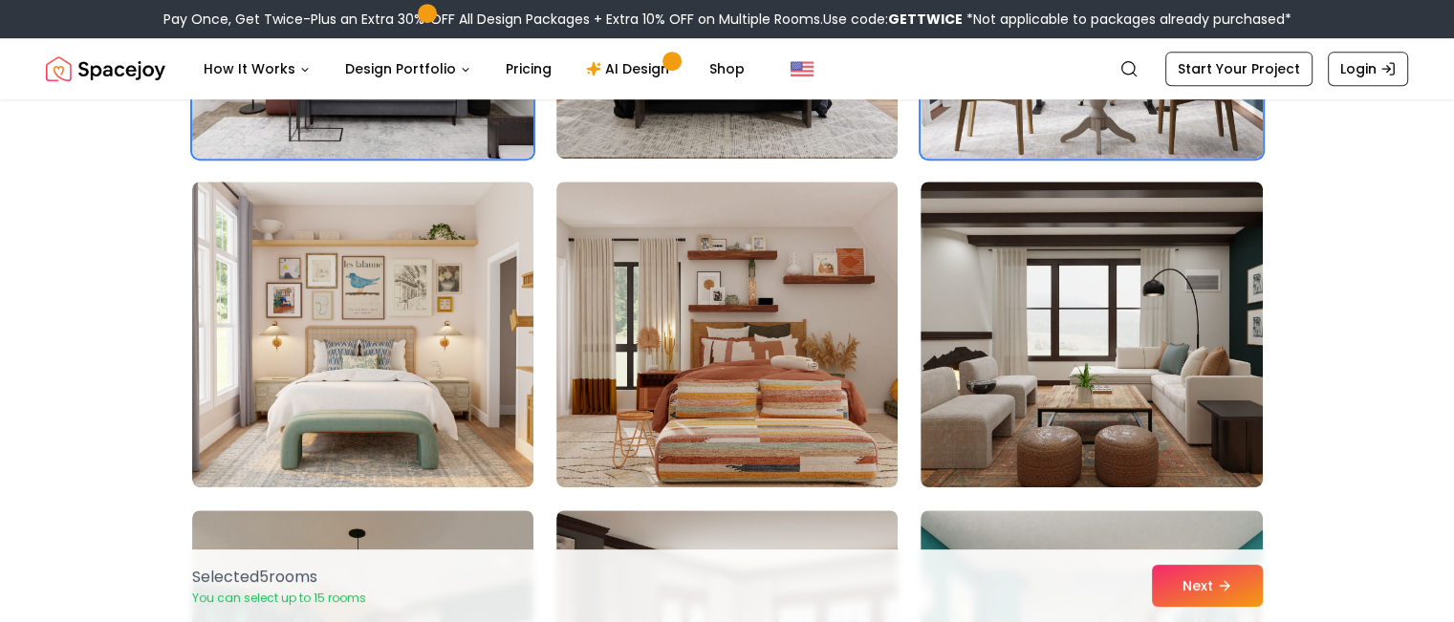
scroll to position [1075, 0]
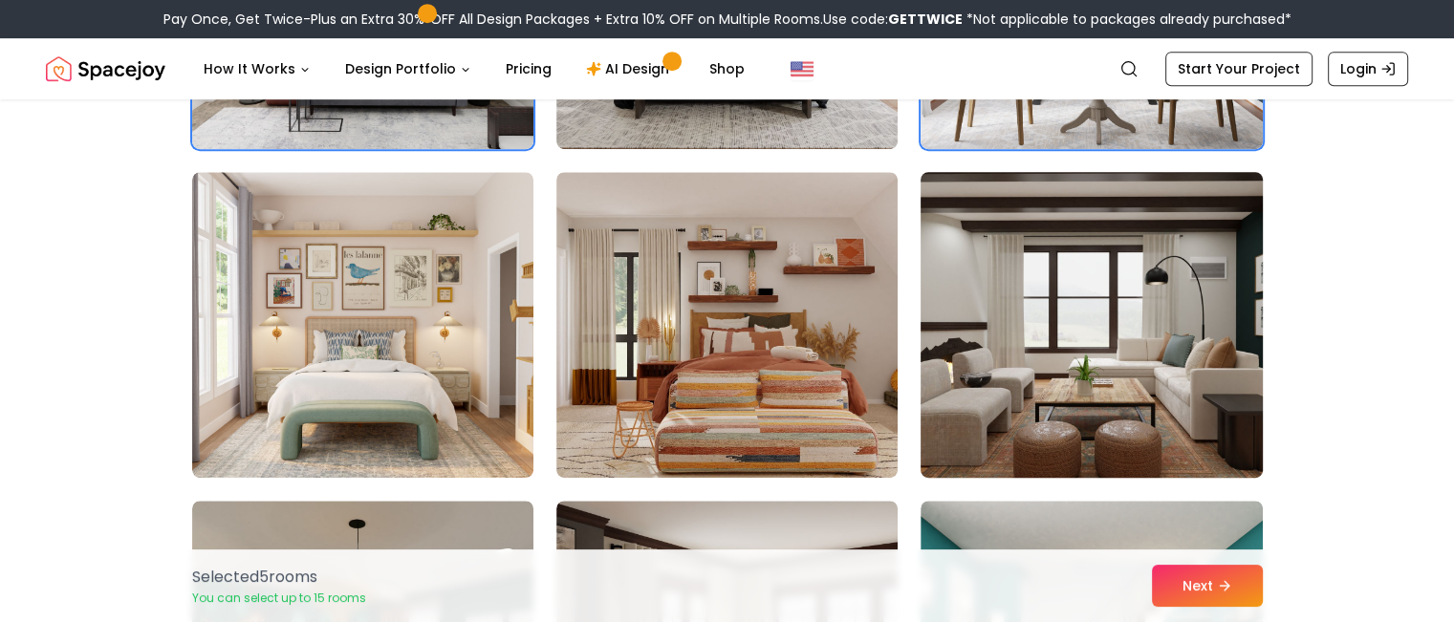
click at [1190, 271] on img at bounding box center [1091, 324] width 359 height 321
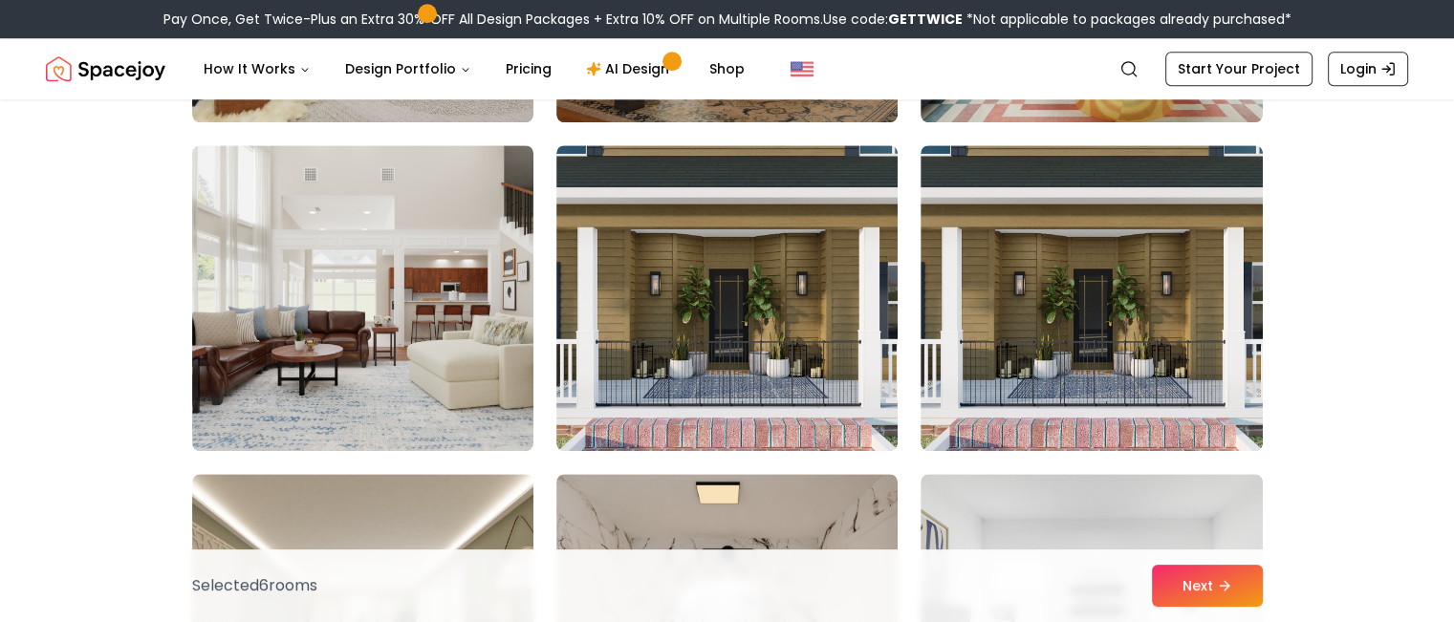
scroll to position [1779, 0]
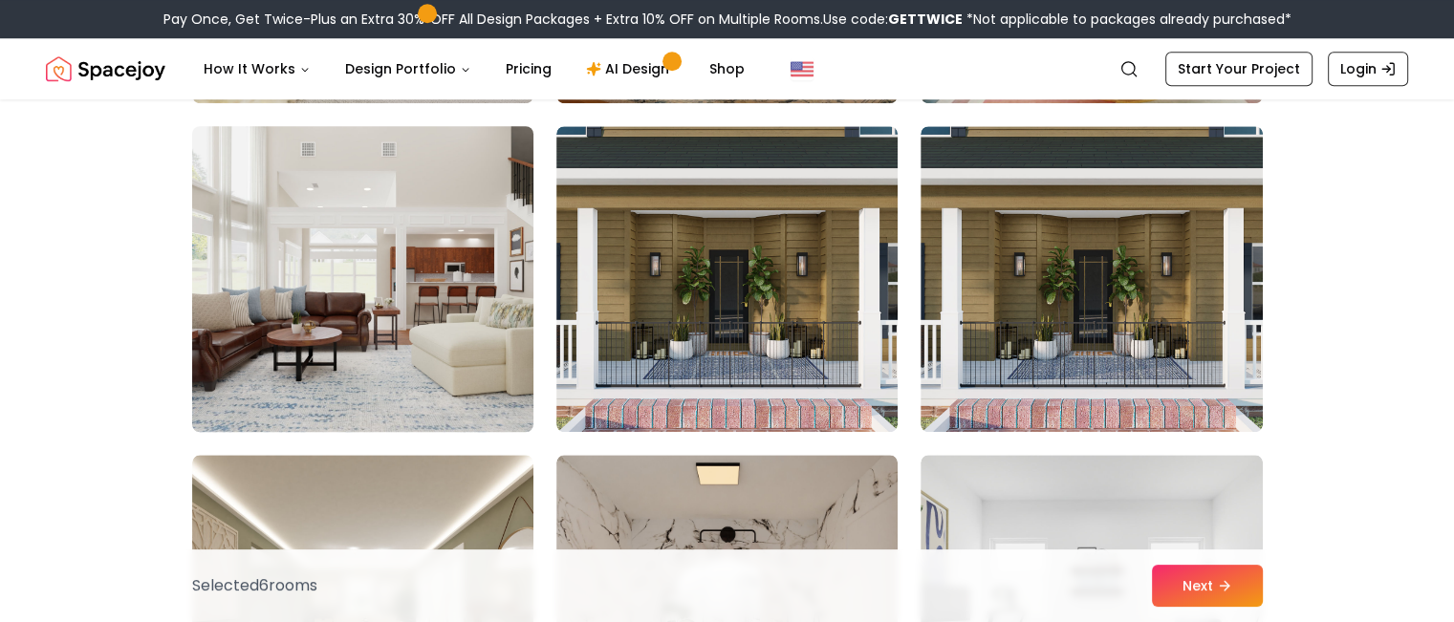
click at [289, 354] on img at bounding box center [363, 279] width 359 height 321
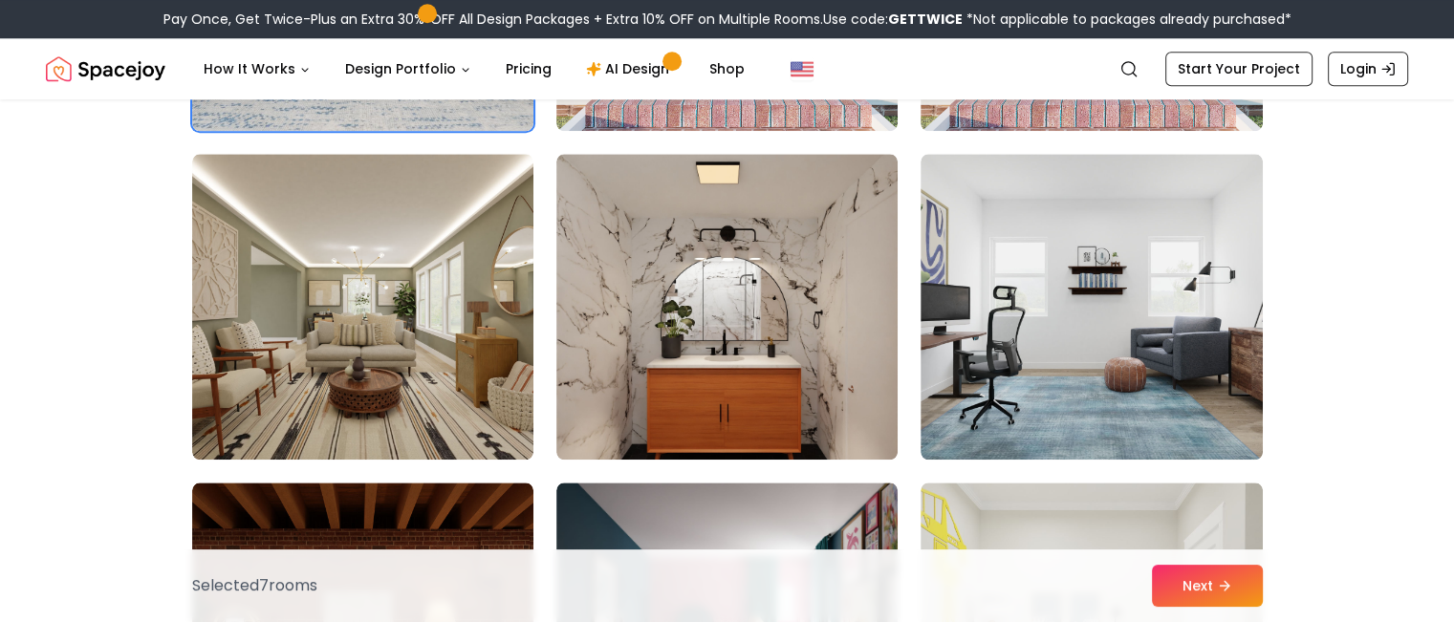
scroll to position [2112, 0]
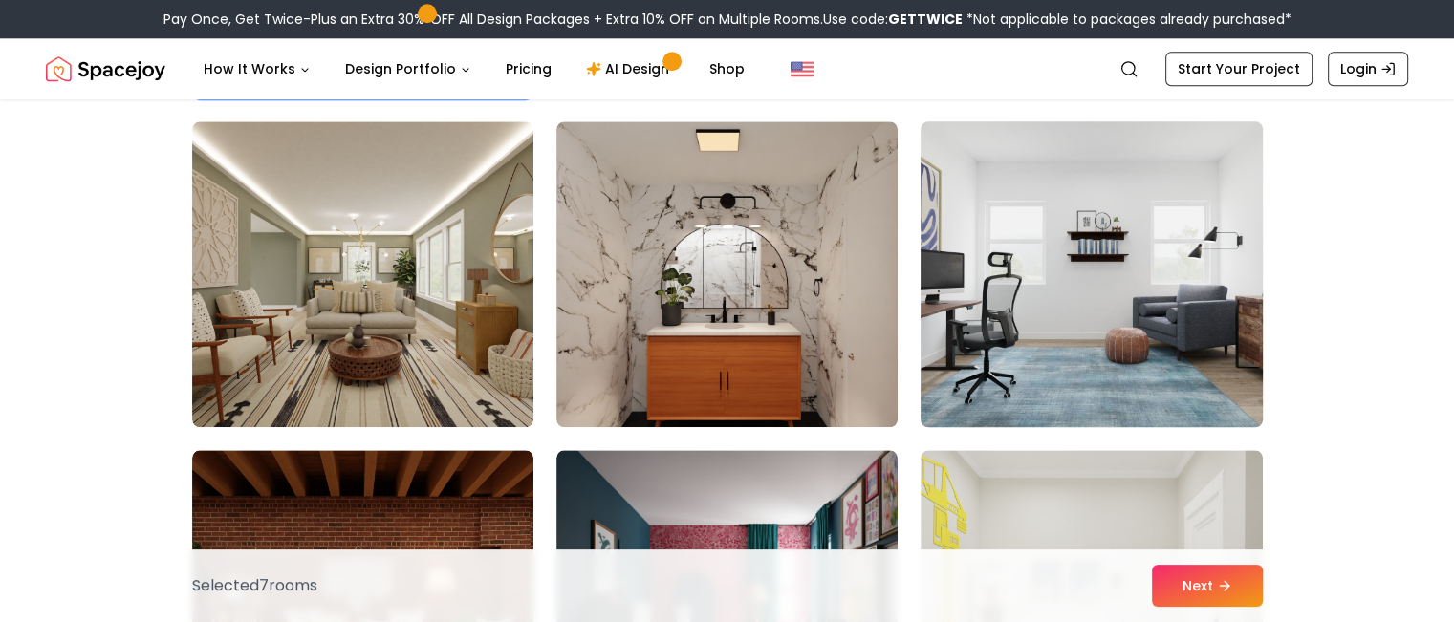
click at [994, 297] on img at bounding box center [1091, 274] width 359 height 321
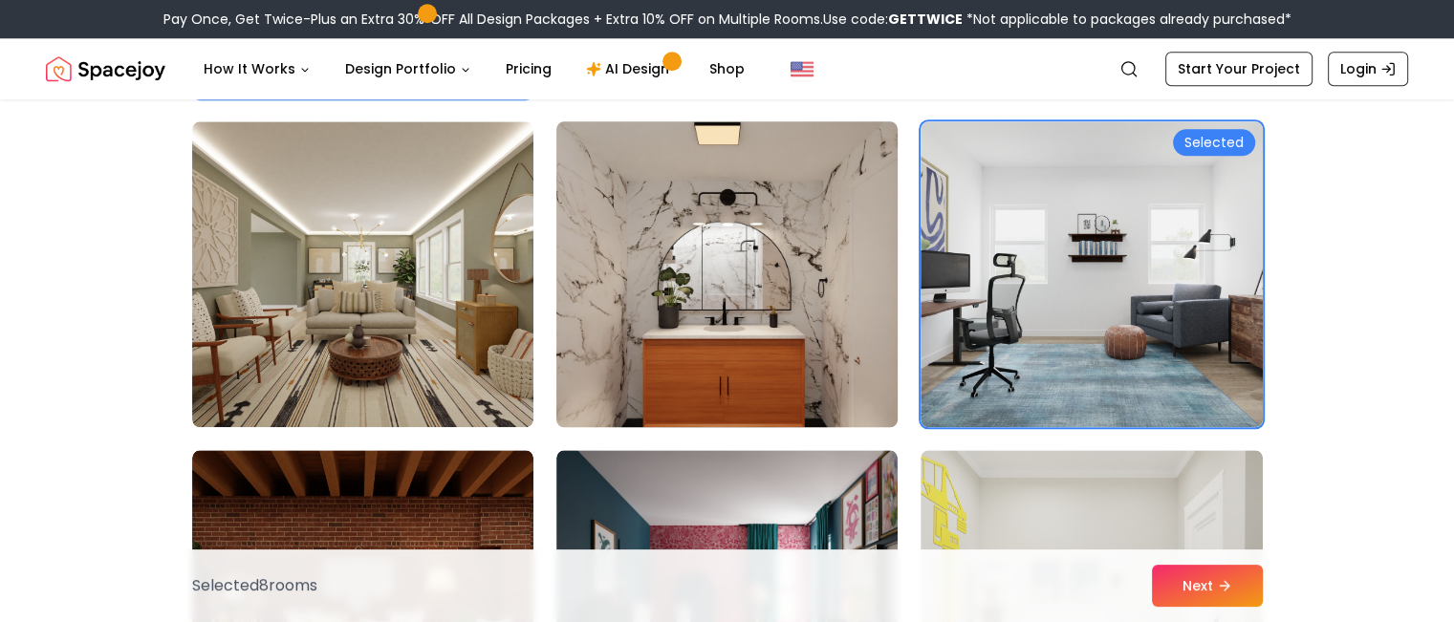
click at [753, 278] on img at bounding box center [727, 274] width 359 height 321
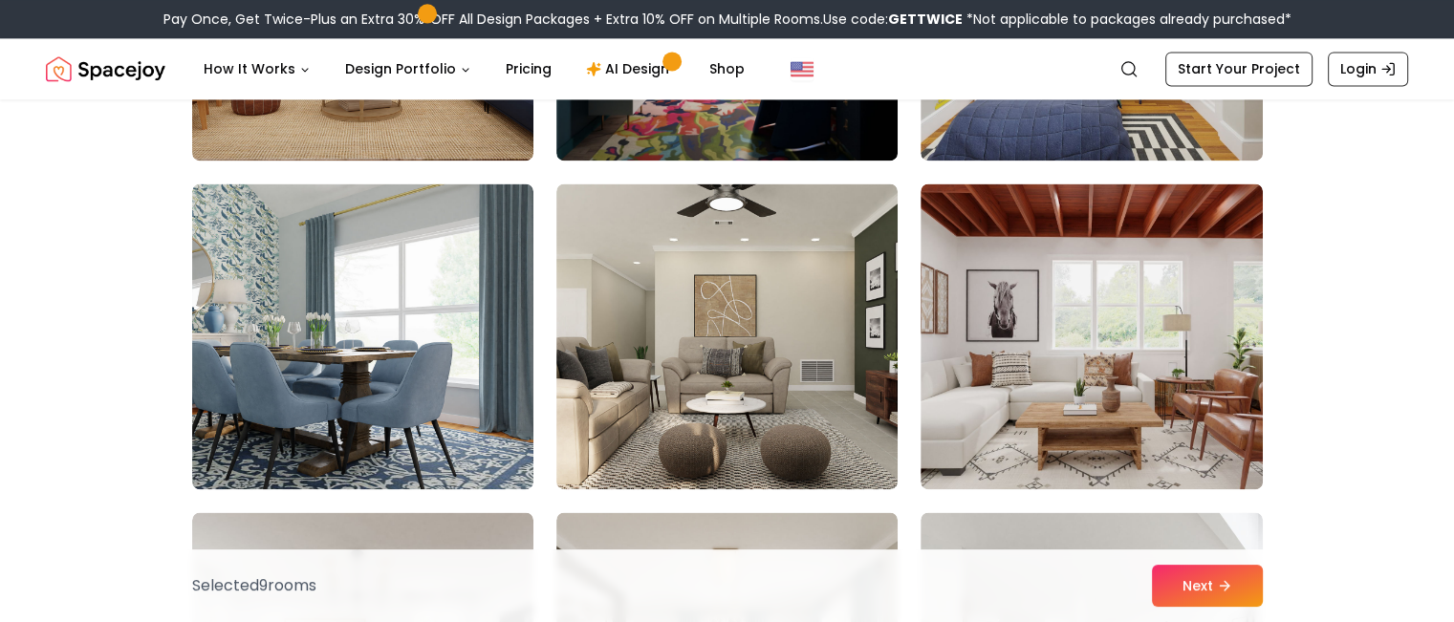
scroll to position [2715, 0]
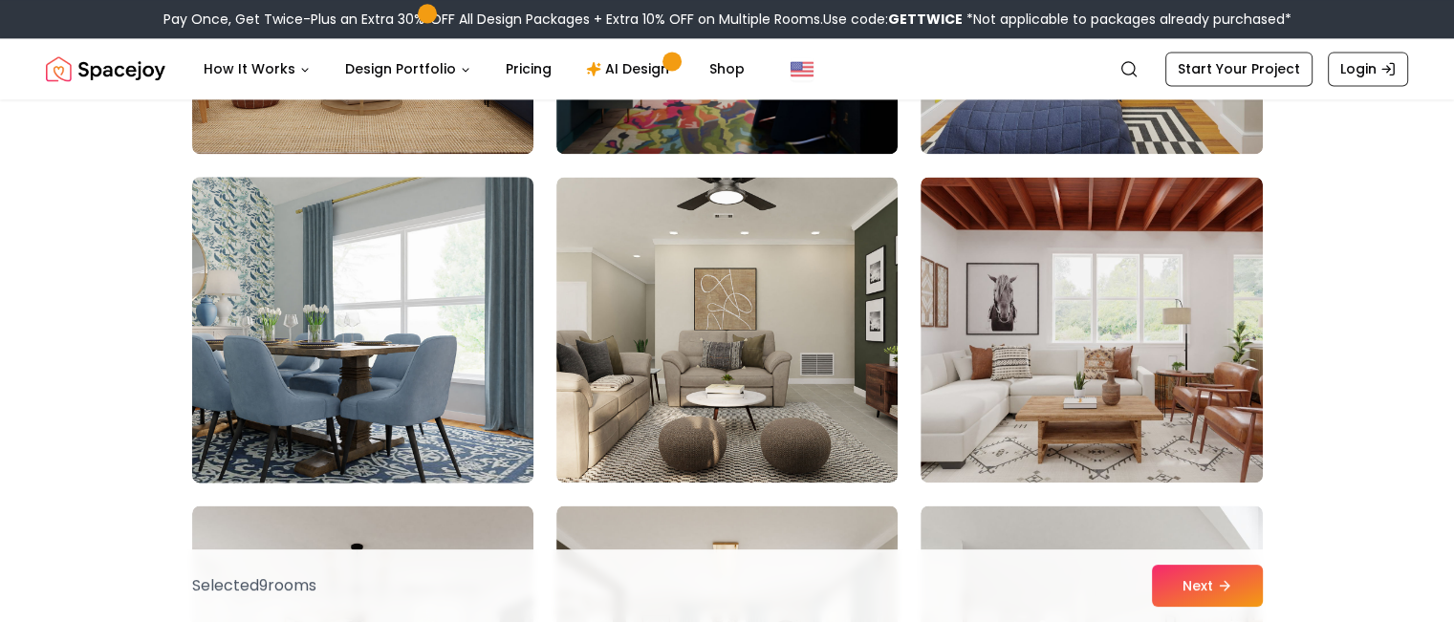
click at [404, 362] on img at bounding box center [363, 329] width 359 height 321
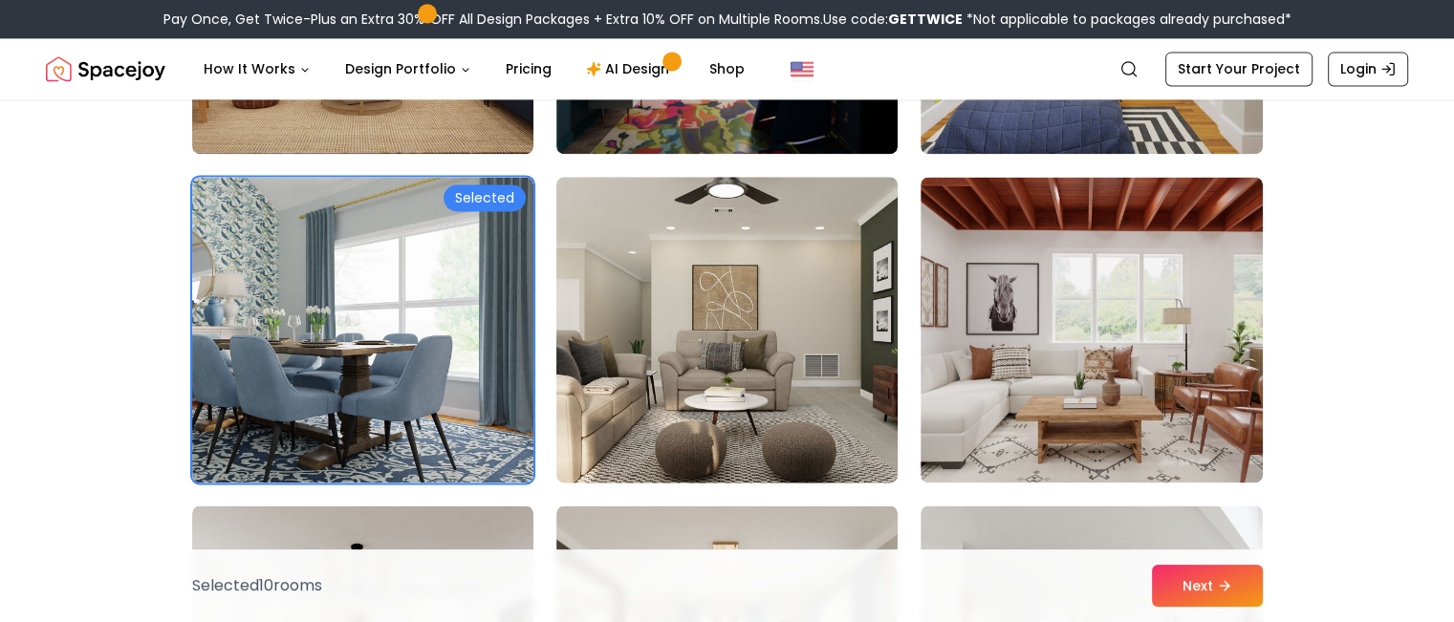
click at [623, 338] on img at bounding box center [727, 329] width 359 height 321
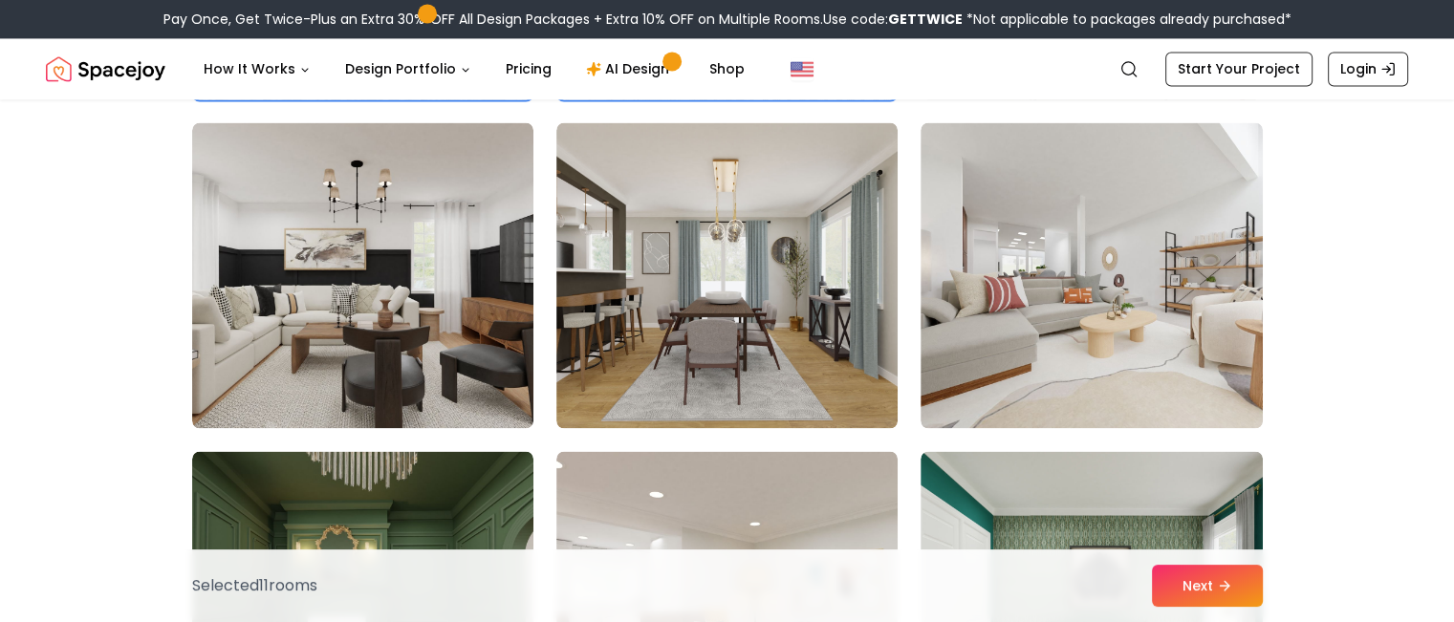
scroll to position [3090, 0]
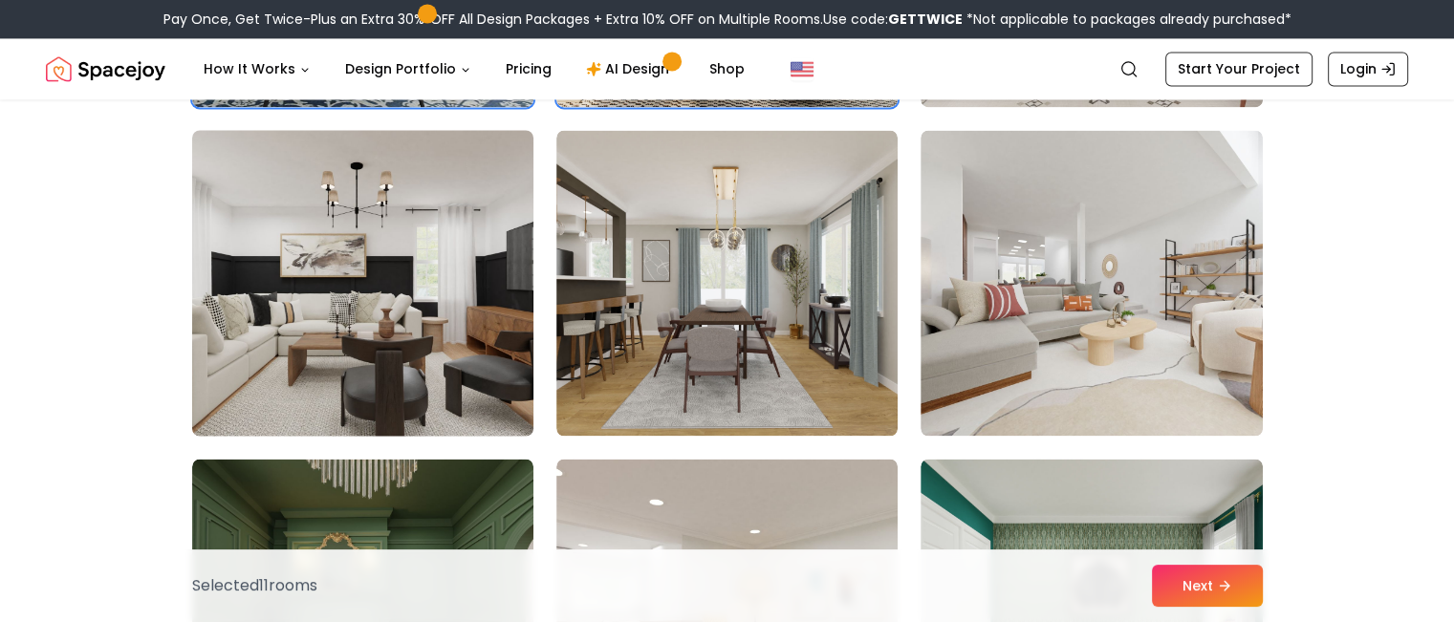
click at [459, 298] on img at bounding box center [363, 282] width 359 height 321
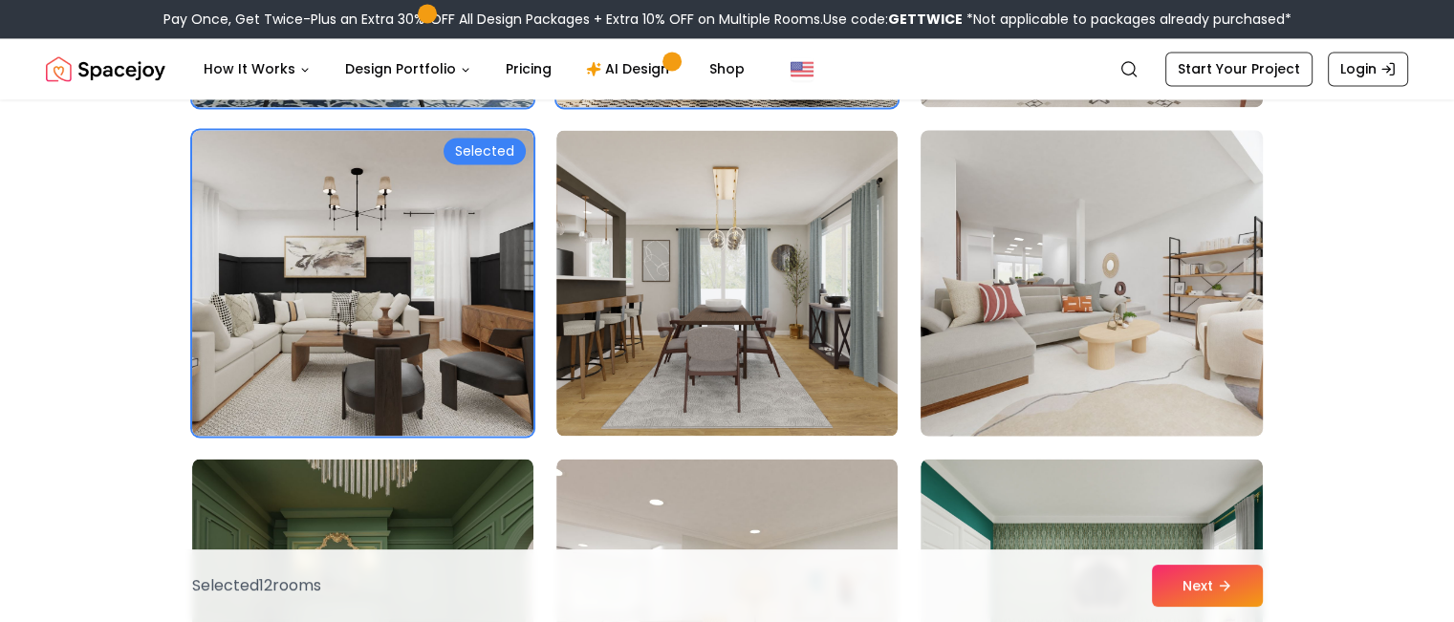
click at [986, 317] on img at bounding box center [1091, 282] width 359 height 321
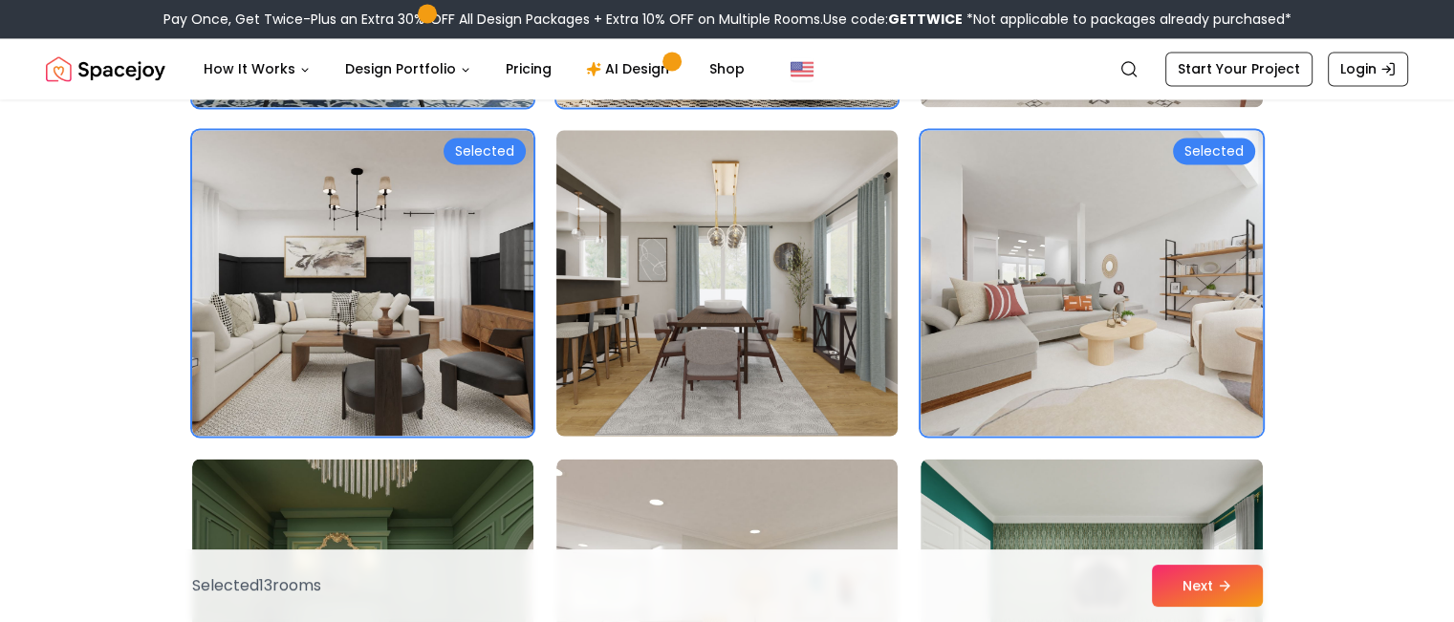
click at [811, 294] on img at bounding box center [727, 282] width 359 height 321
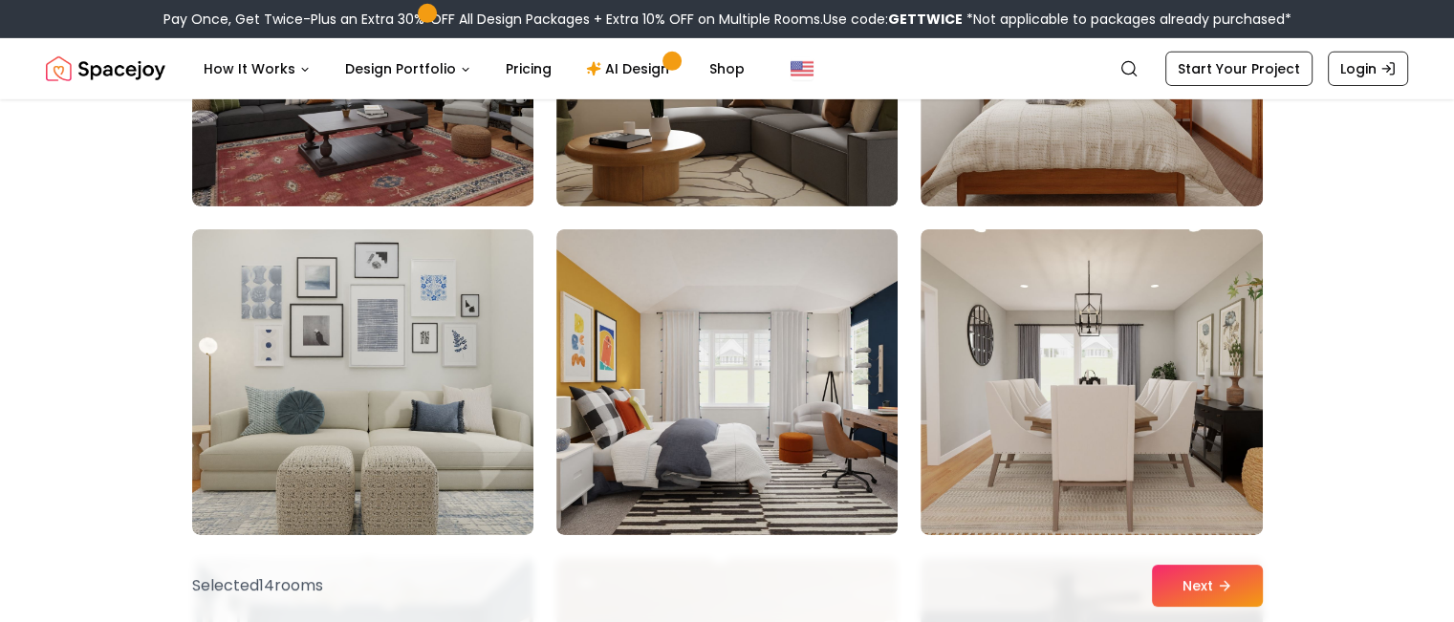
scroll to position [6330, 0]
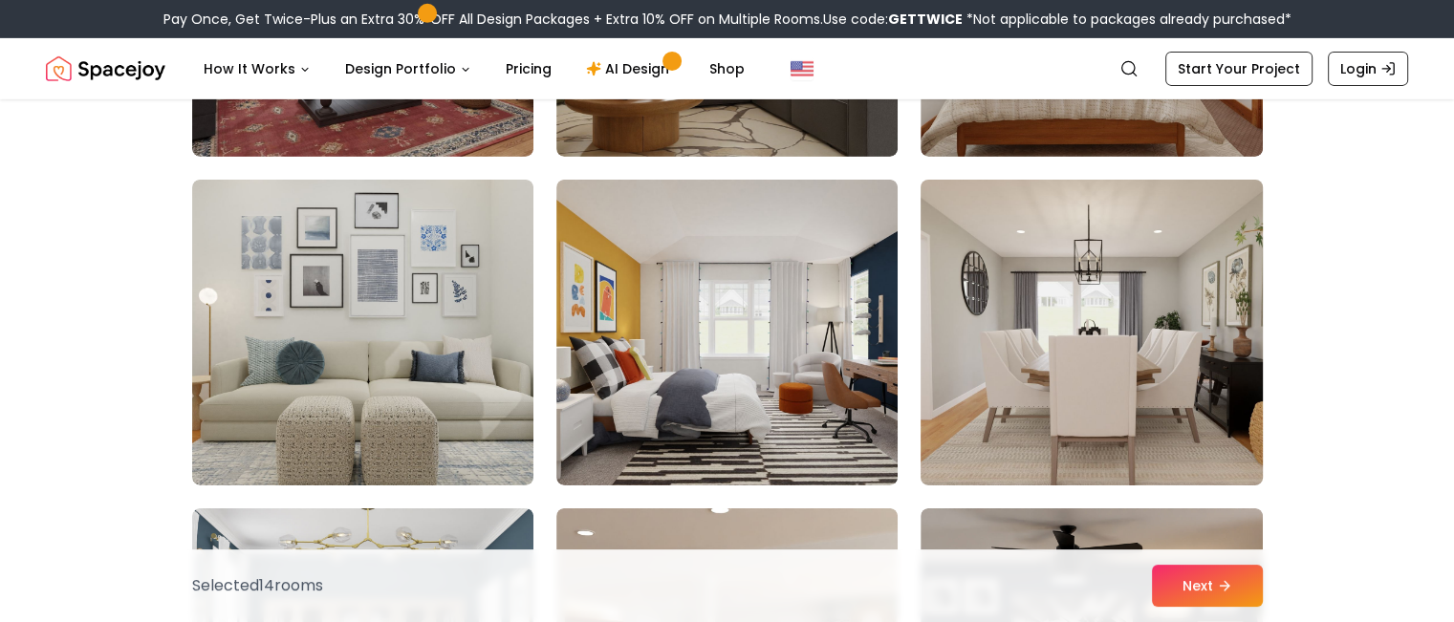
click at [1118, 393] on img at bounding box center [1091, 332] width 359 height 321
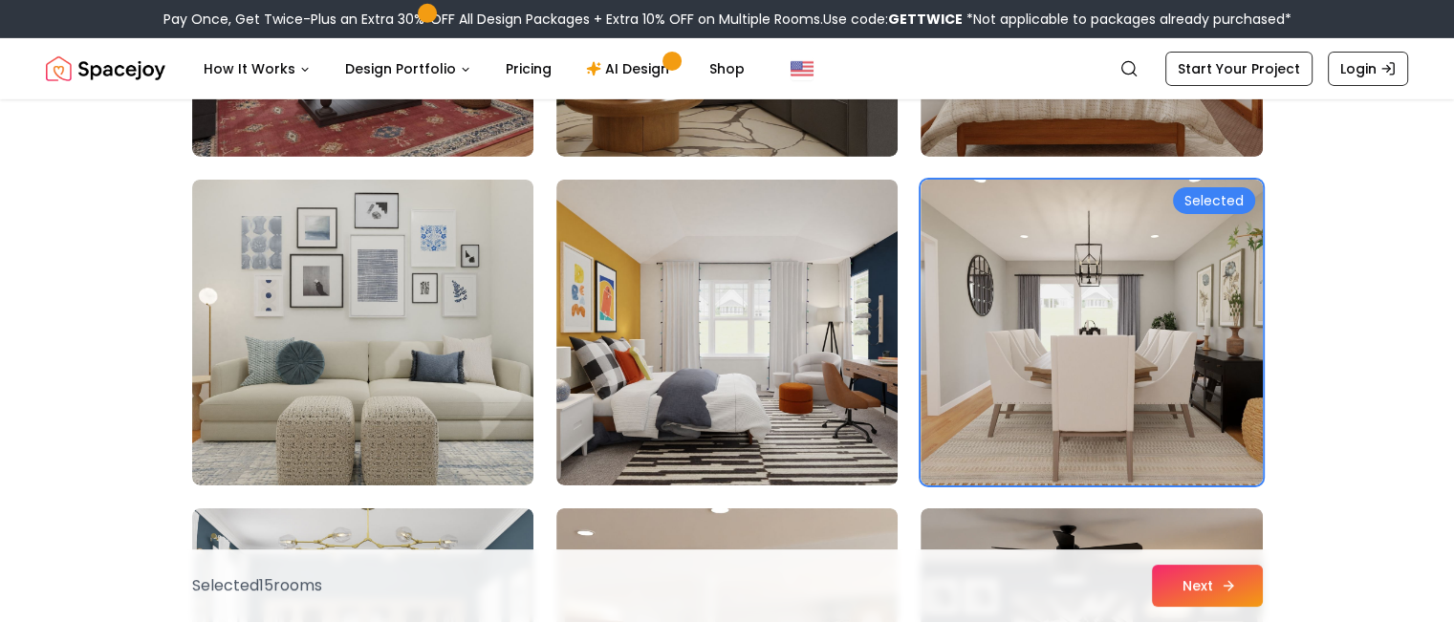
click at [1191, 577] on button "Next" at bounding box center [1207, 586] width 111 height 42
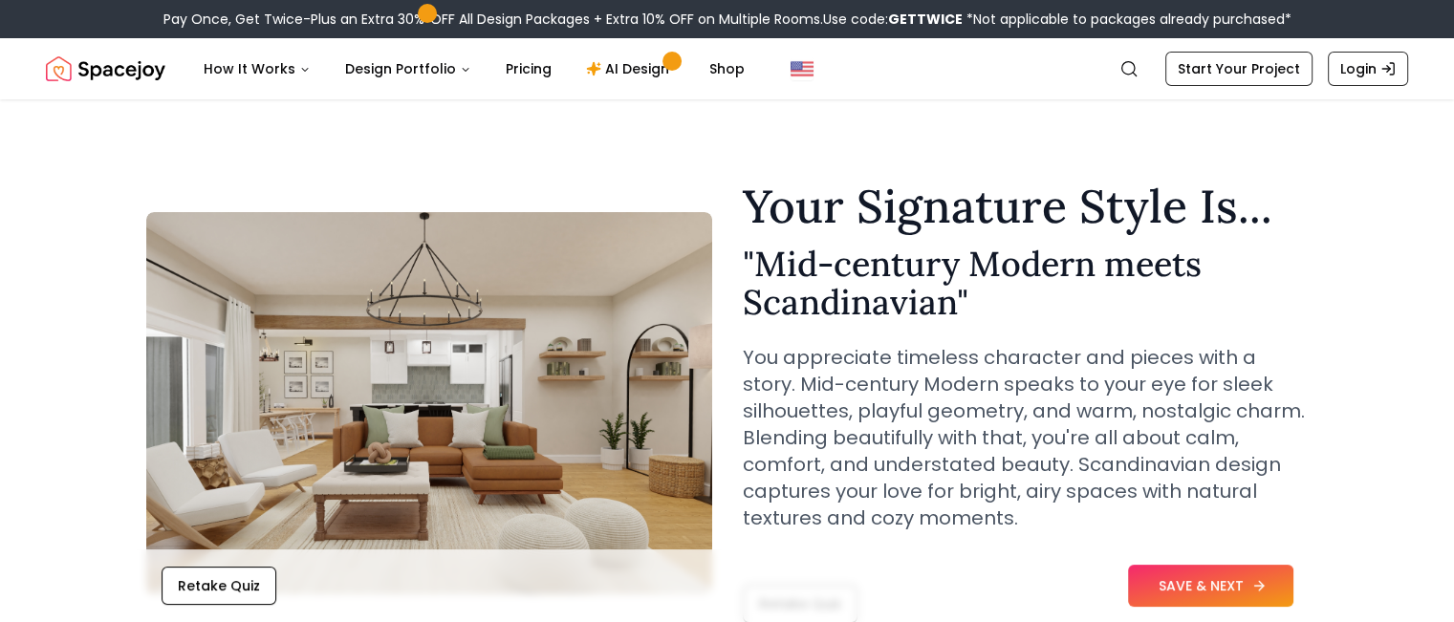
click at [1174, 584] on button "SAVE & NEXT" at bounding box center [1210, 586] width 165 height 42
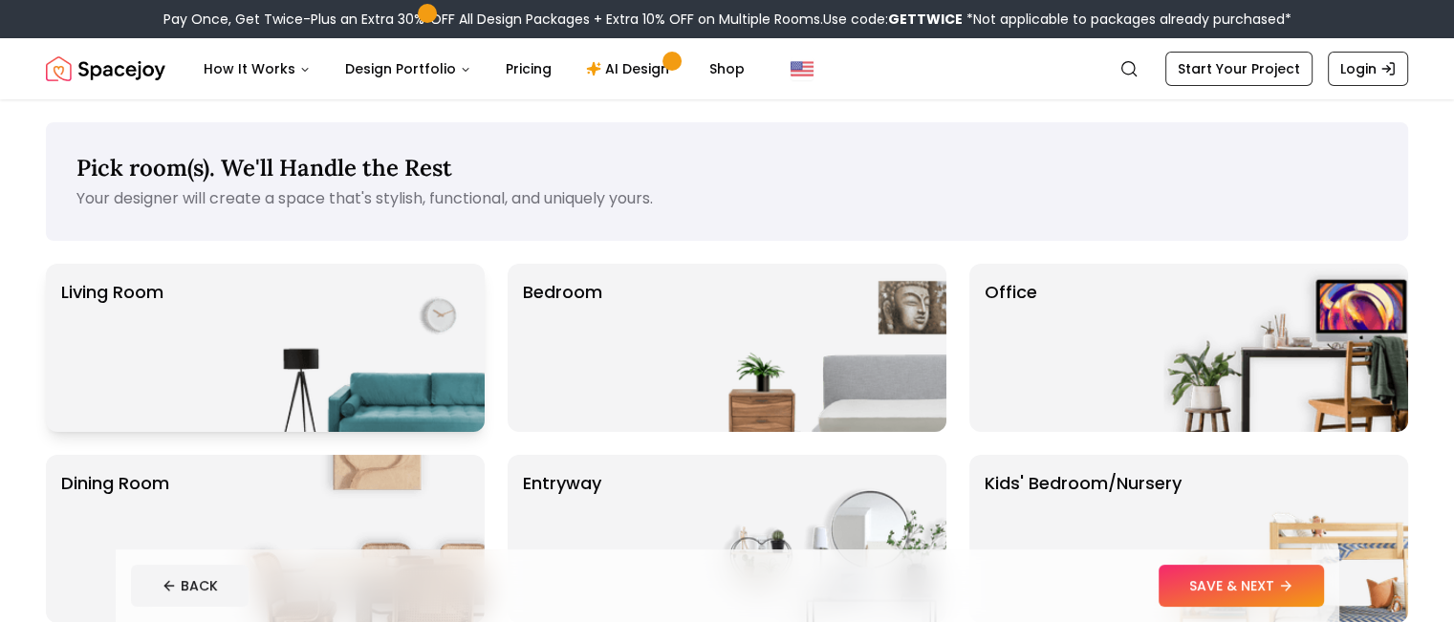
click at [333, 350] on img at bounding box center [362, 348] width 245 height 168
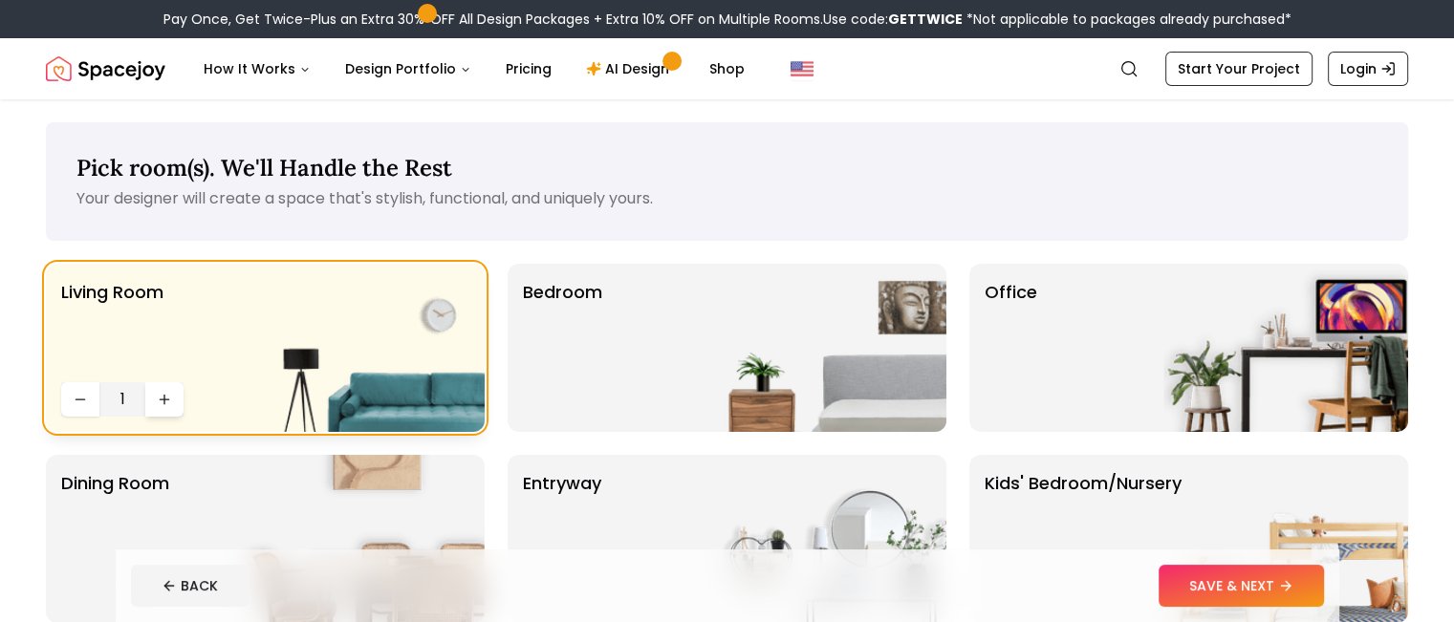
click at [167, 400] on icon "Increase quantity" at bounding box center [164, 400] width 9 height 0
click at [578, 364] on p "Bedroom" at bounding box center [562, 348] width 79 height 138
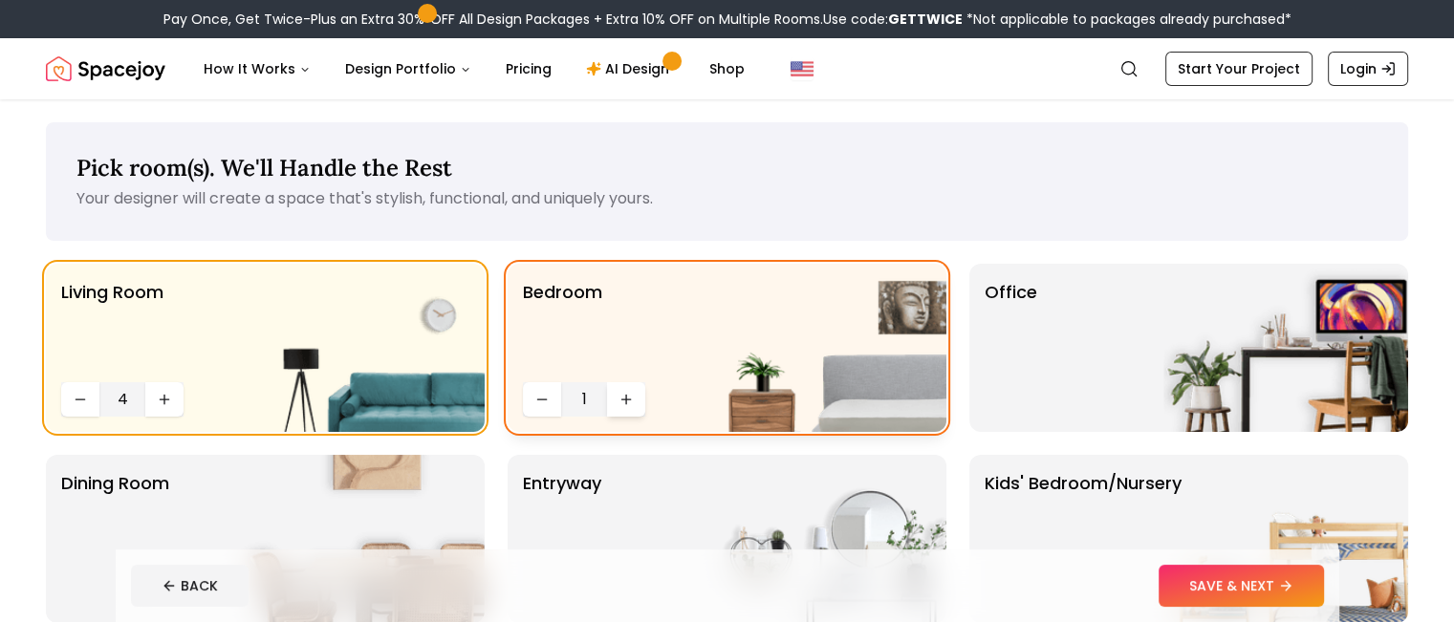
click at [623, 400] on icon "Increase quantity" at bounding box center [626, 400] width 9 height 0
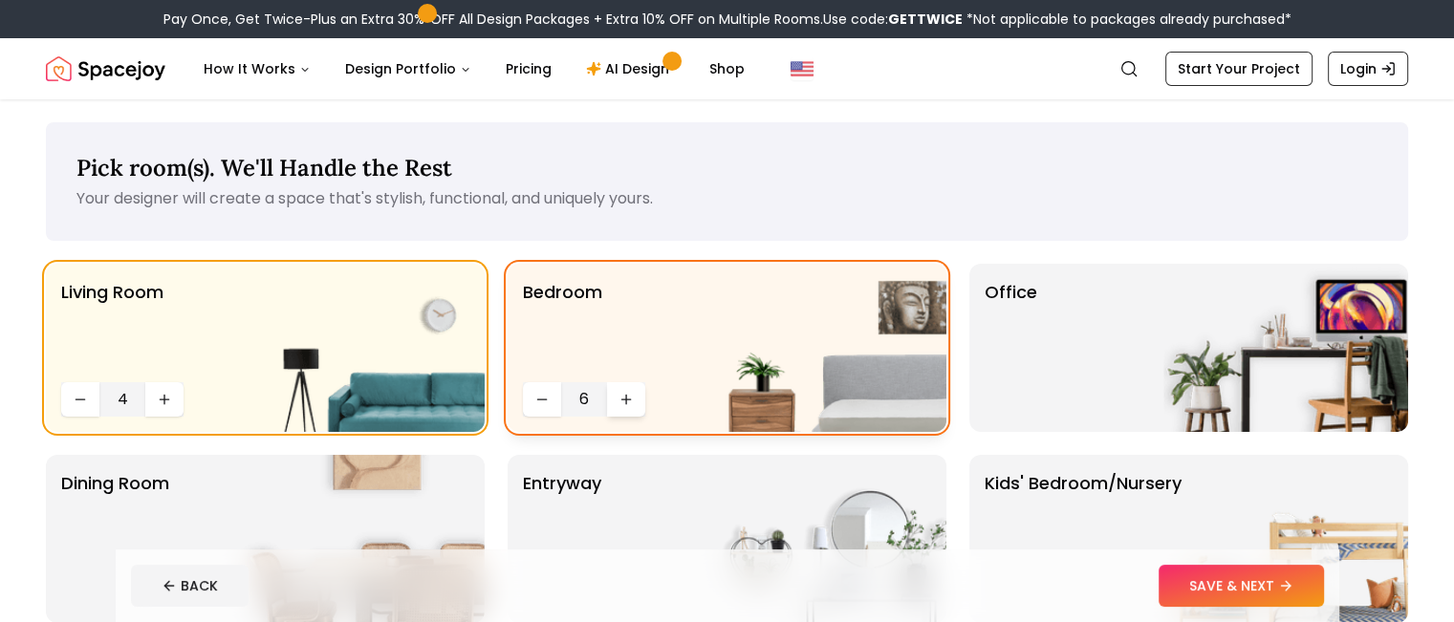
click at [623, 400] on icon "Increase quantity" at bounding box center [626, 400] width 9 height 0
click at [1075, 322] on div "Office" at bounding box center [1189, 348] width 439 height 168
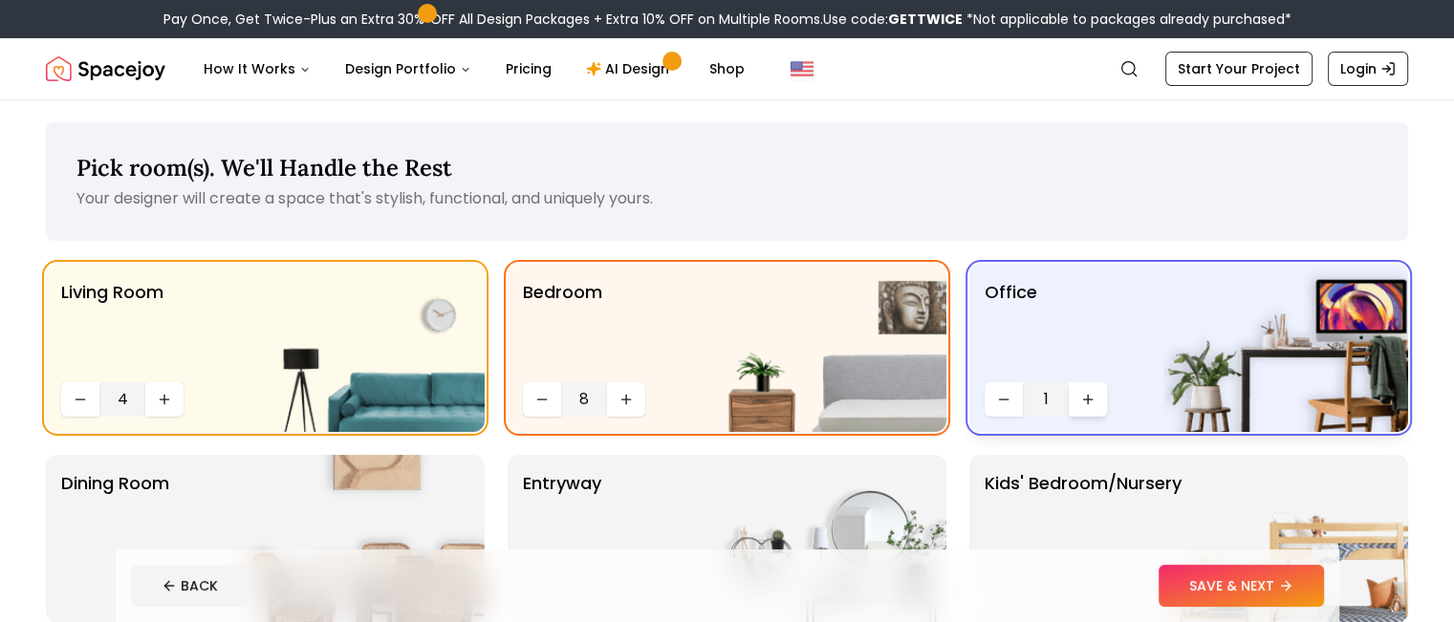
click at [1094, 408] on button "Increase quantity" at bounding box center [1088, 399] width 38 height 34
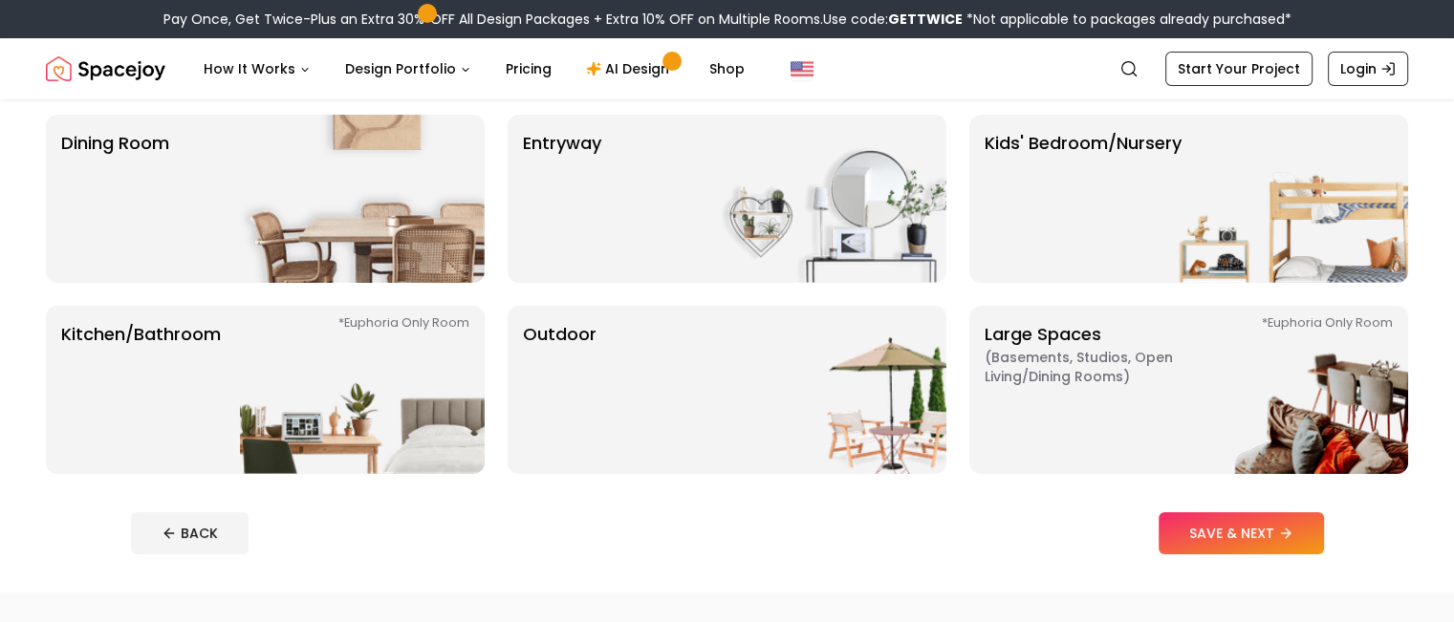
scroll to position [331, 0]
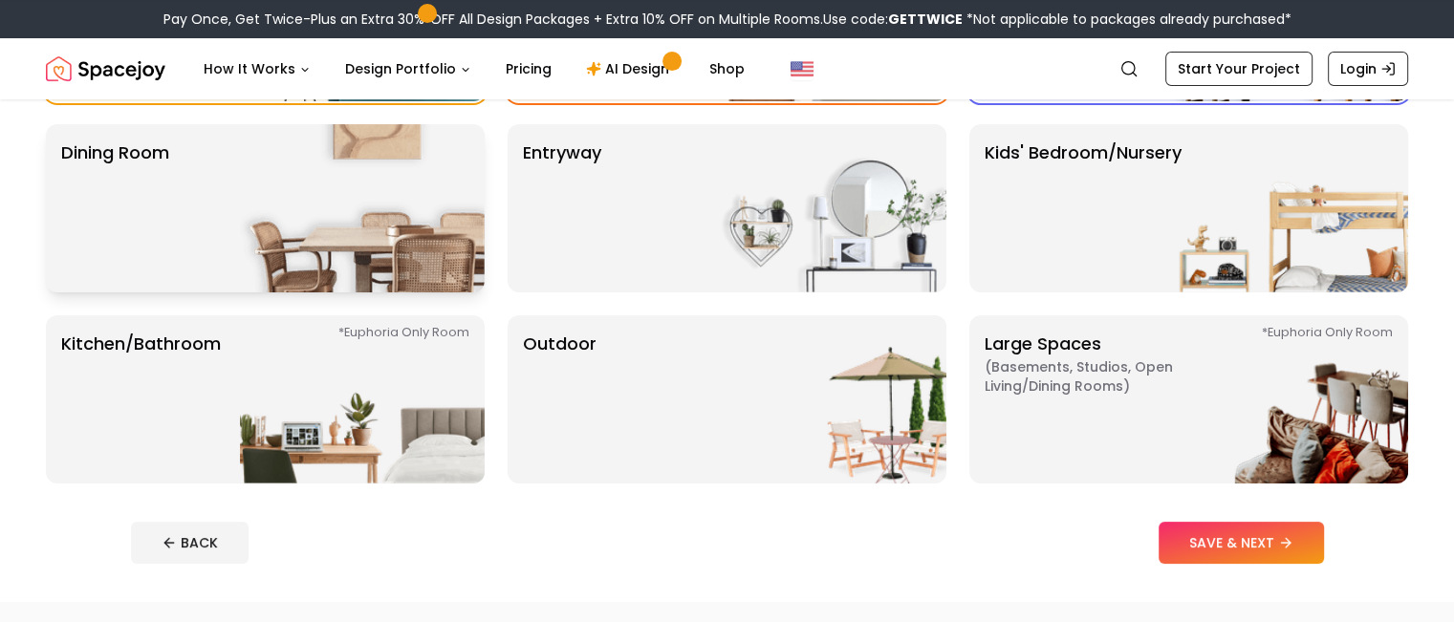
click at [363, 170] on img at bounding box center [362, 208] width 245 height 168
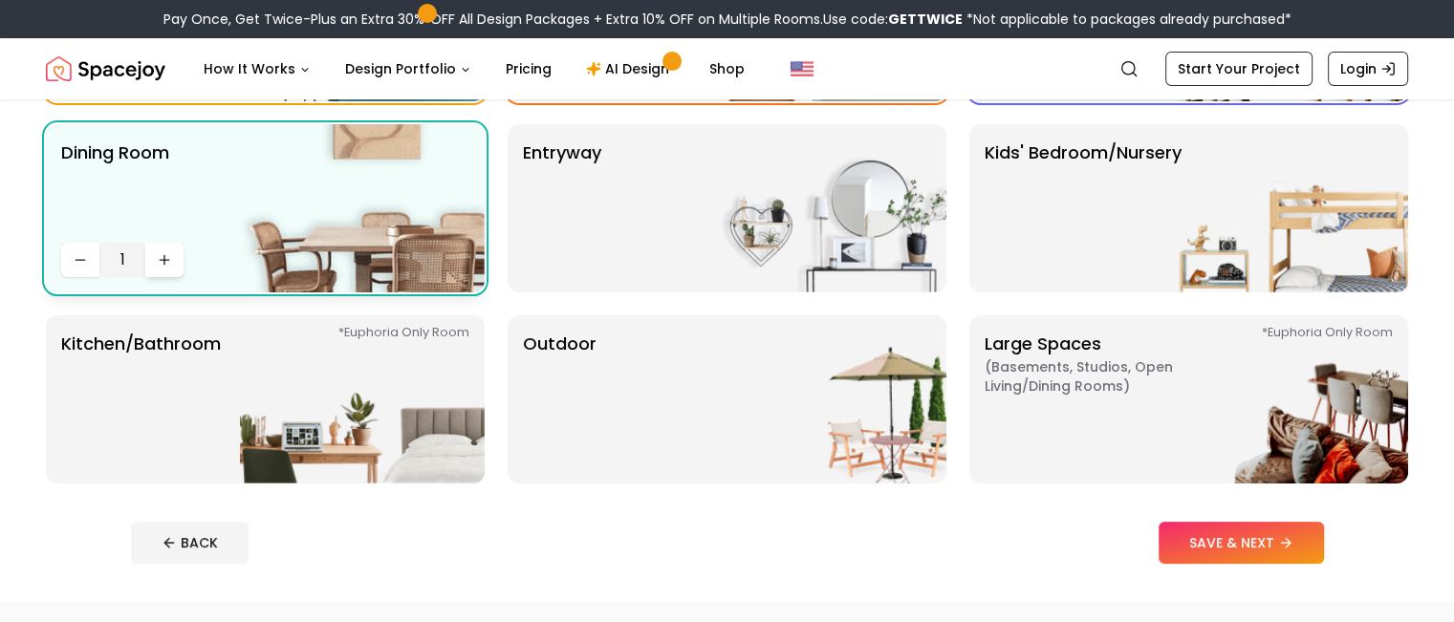
click at [157, 256] on icon "Increase quantity" at bounding box center [164, 259] width 15 height 15
click at [83, 260] on icon "Decrease quantity" at bounding box center [80, 259] width 15 height 15
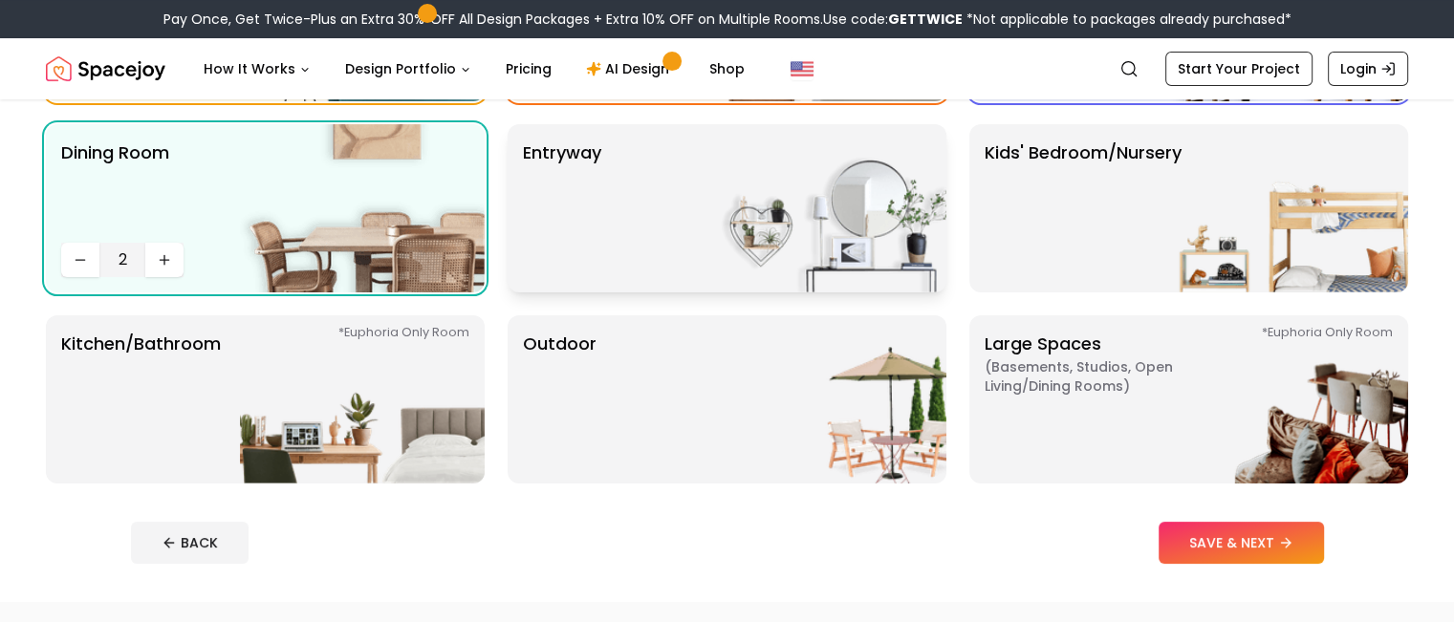
click at [746, 209] on img at bounding box center [824, 208] width 245 height 168
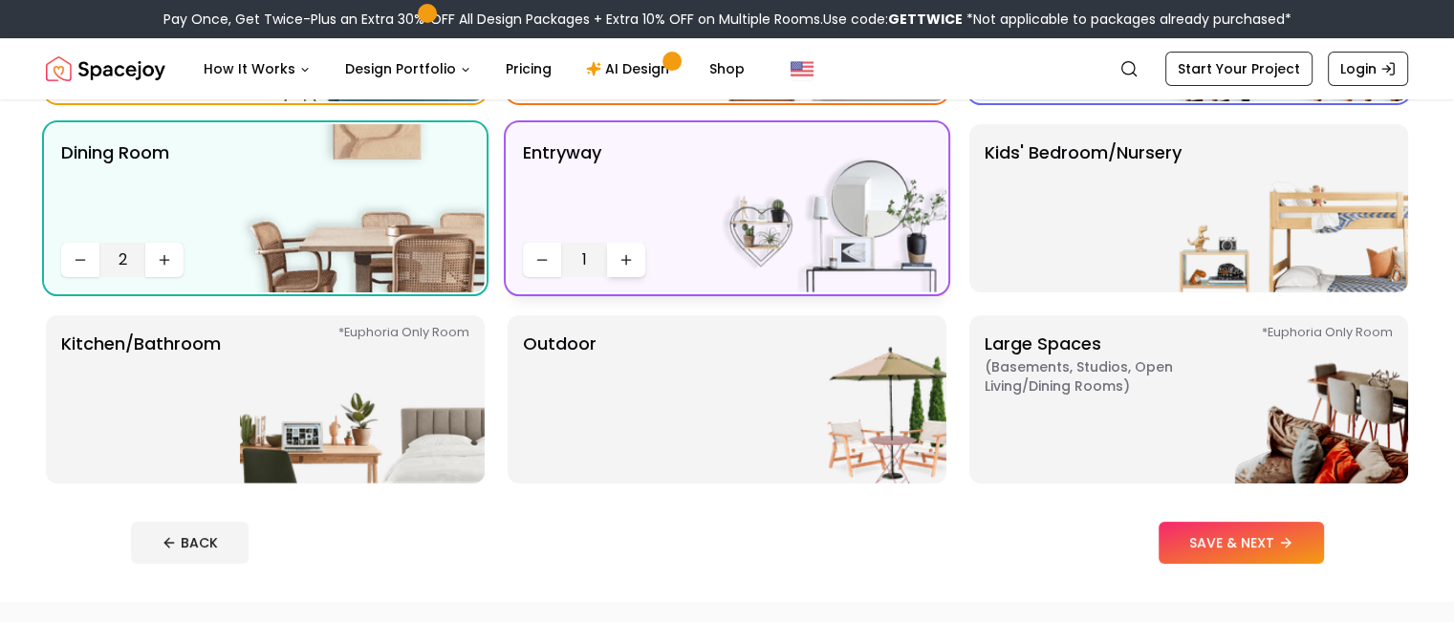
click at [630, 254] on icon "Increase quantity" at bounding box center [626, 259] width 15 height 15
click at [520, 249] on div "entryway 4" at bounding box center [727, 208] width 439 height 168
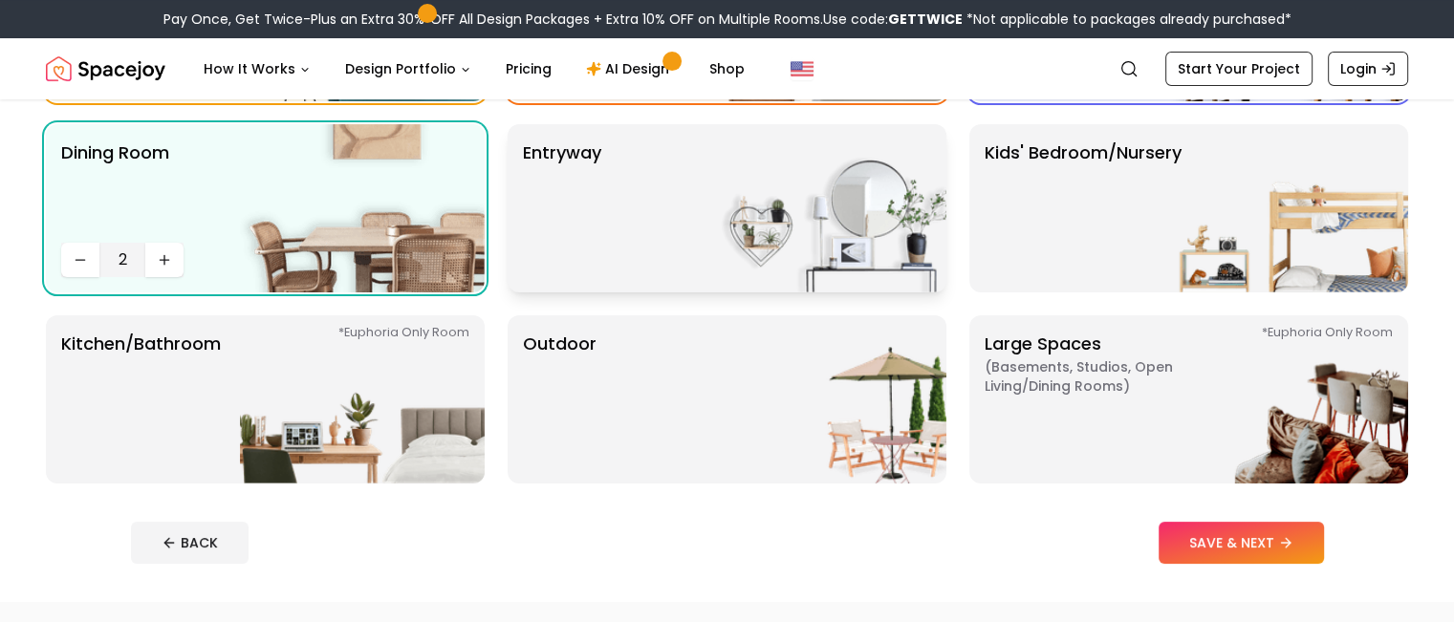
click at [548, 243] on p "entryway" at bounding box center [562, 209] width 78 height 138
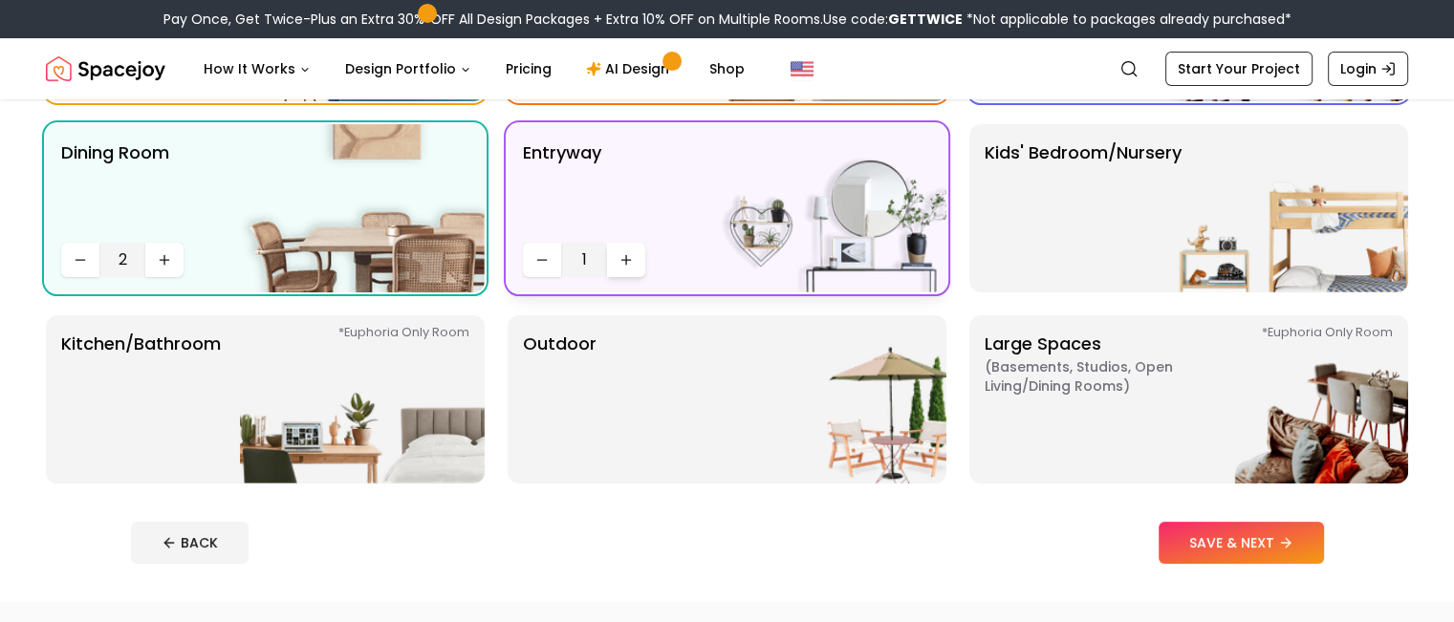
click at [628, 243] on button "Increase quantity" at bounding box center [626, 260] width 38 height 34
click at [1128, 192] on p "Kids' Bedroom/Nursery" at bounding box center [1083, 209] width 197 height 138
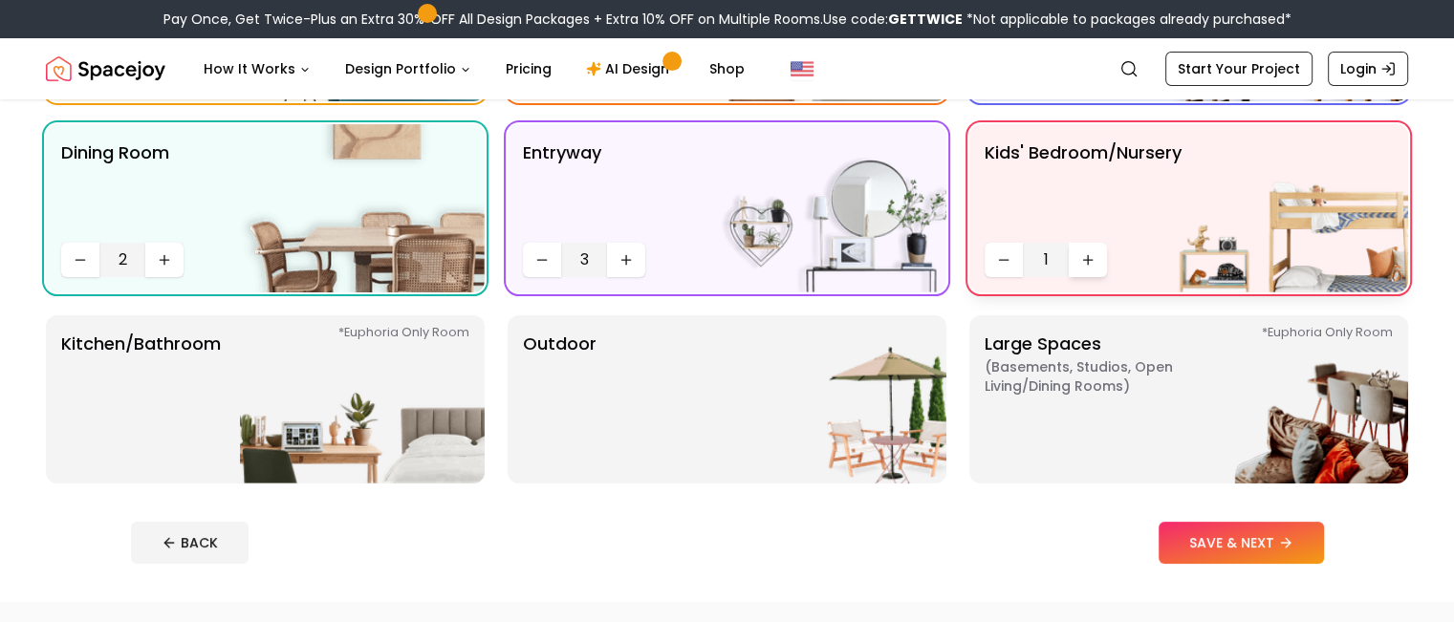
click at [1093, 262] on icon "Increase quantity" at bounding box center [1088, 259] width 15 height 15
click at [318, 350] on img at bounding box center [362, 400] width 245 height 168
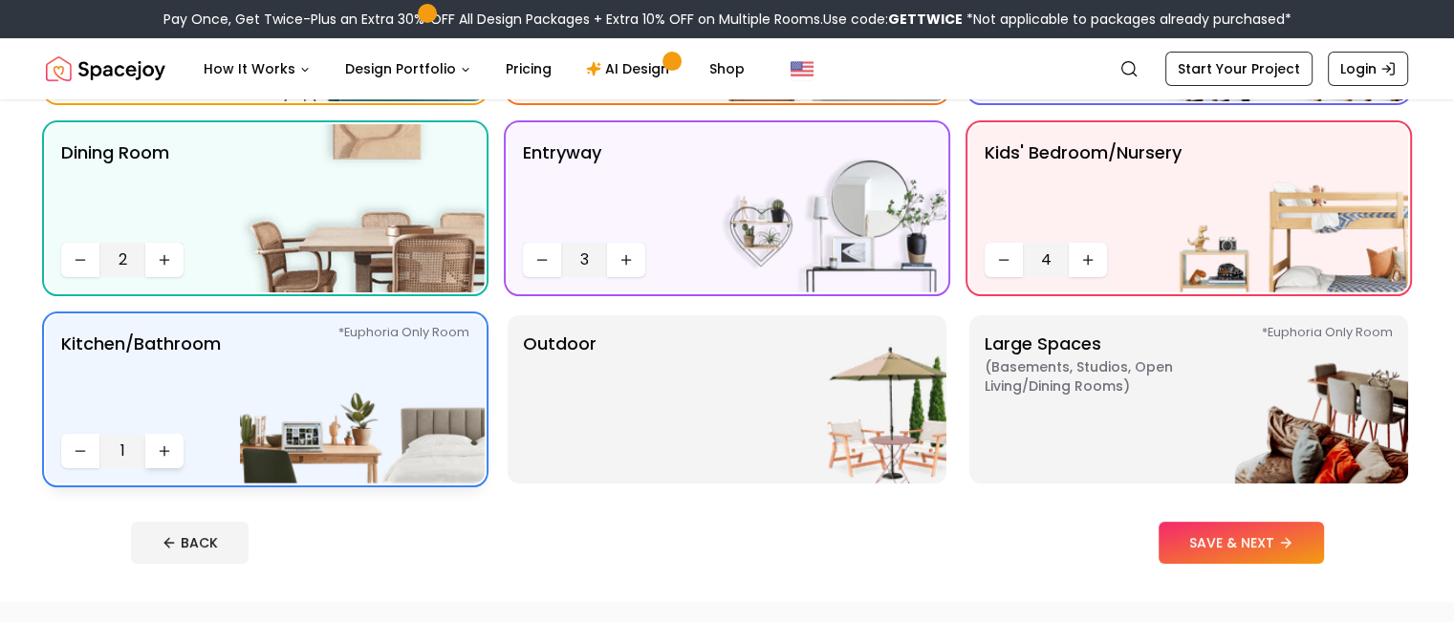
click at [167, 444] on icon "Increase quantity" at bounding box center [164, 451] width 15 height 15
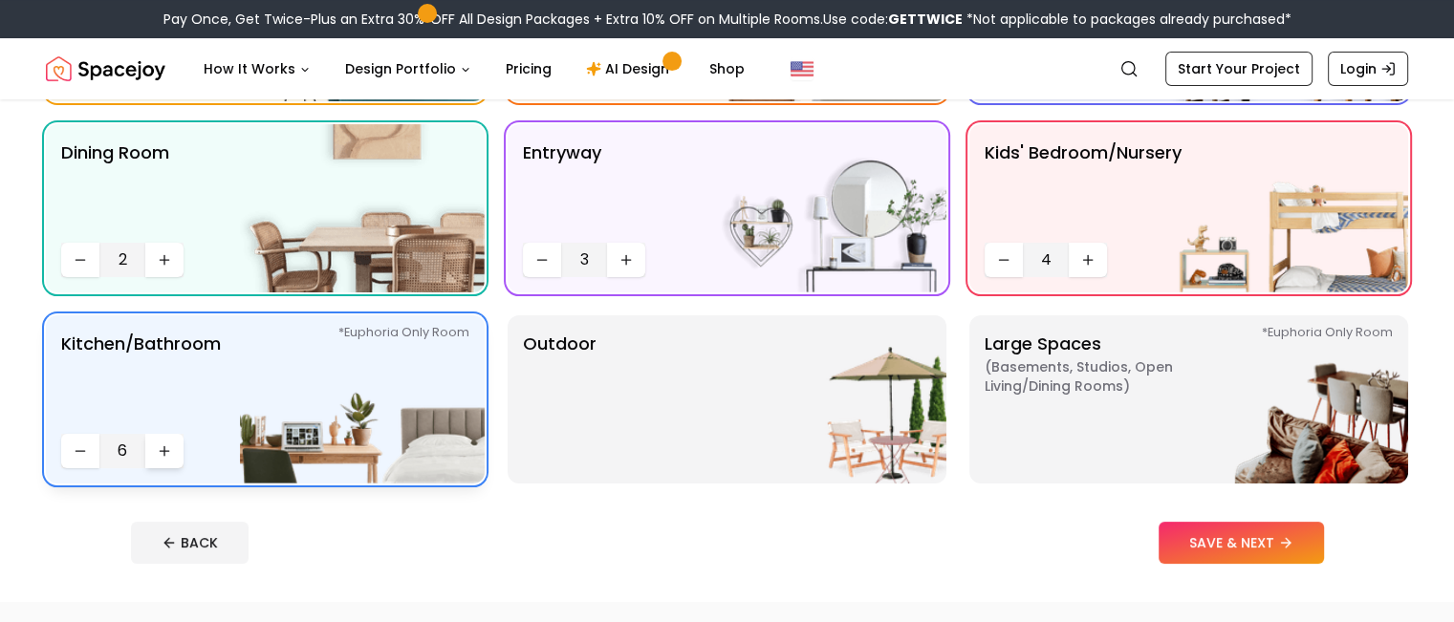
click at [167, 444] on icon "Increase quantity" at bounding box center [164, 451] width 15 height 15
click at [625, 393] on div "Outdoor" at bounding box center [727, 400] width 439 height 168
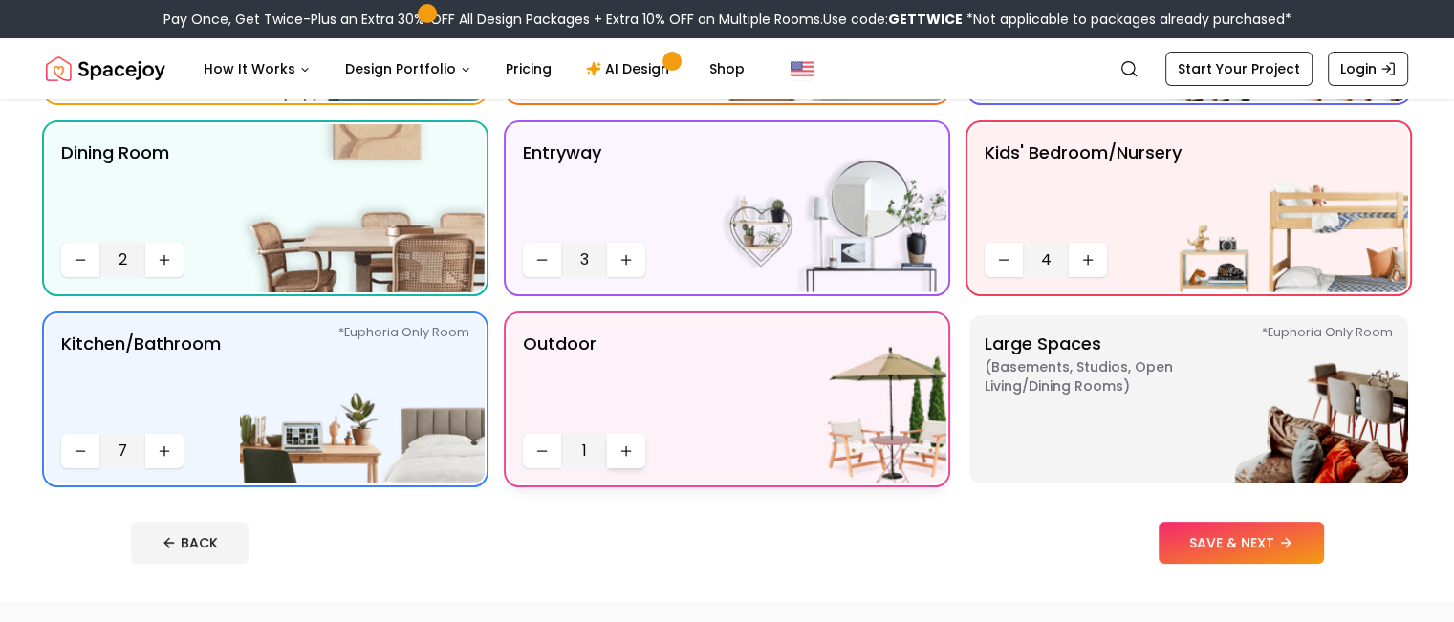
click at [639, 449] on button "Increase quantity" at bounding box center [626, 451] width 38 height 34
click at [1254, 418] on img at bounding box center [1286, 400] width 245 height 168
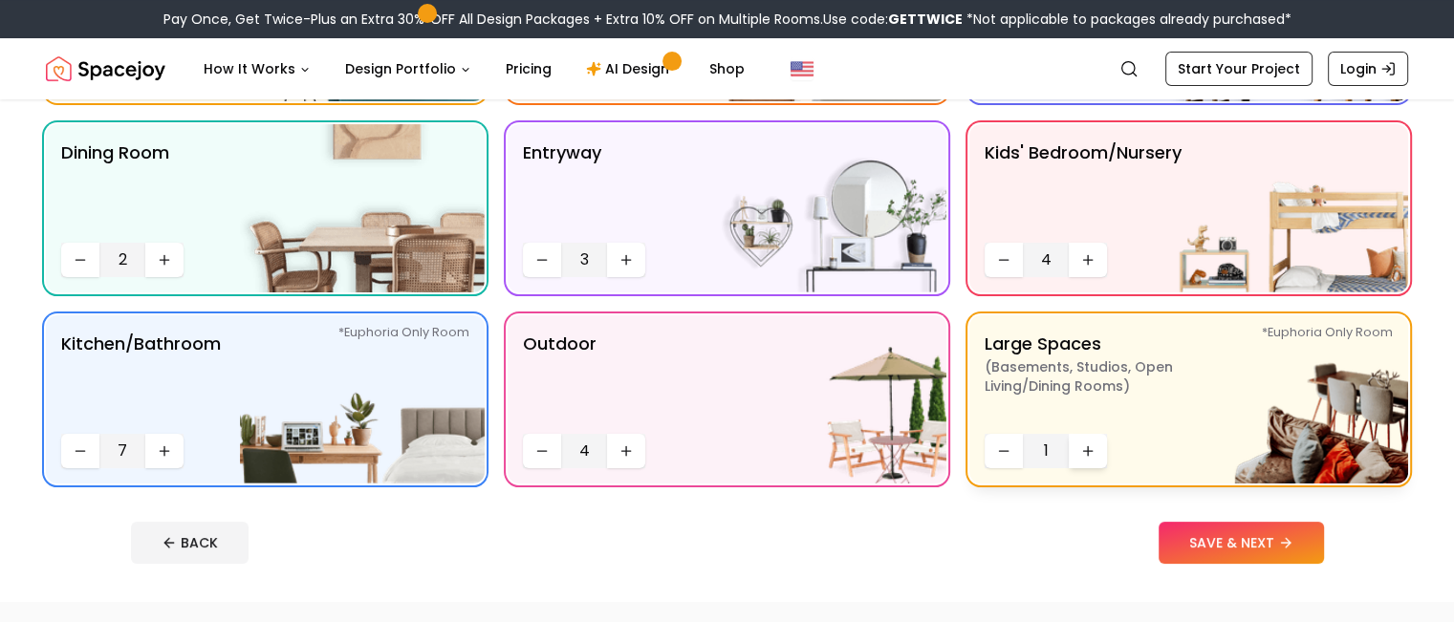
click at [1096, 448] on button "Increase quantity" at bounding box center [1088, 451] width 38 height 34
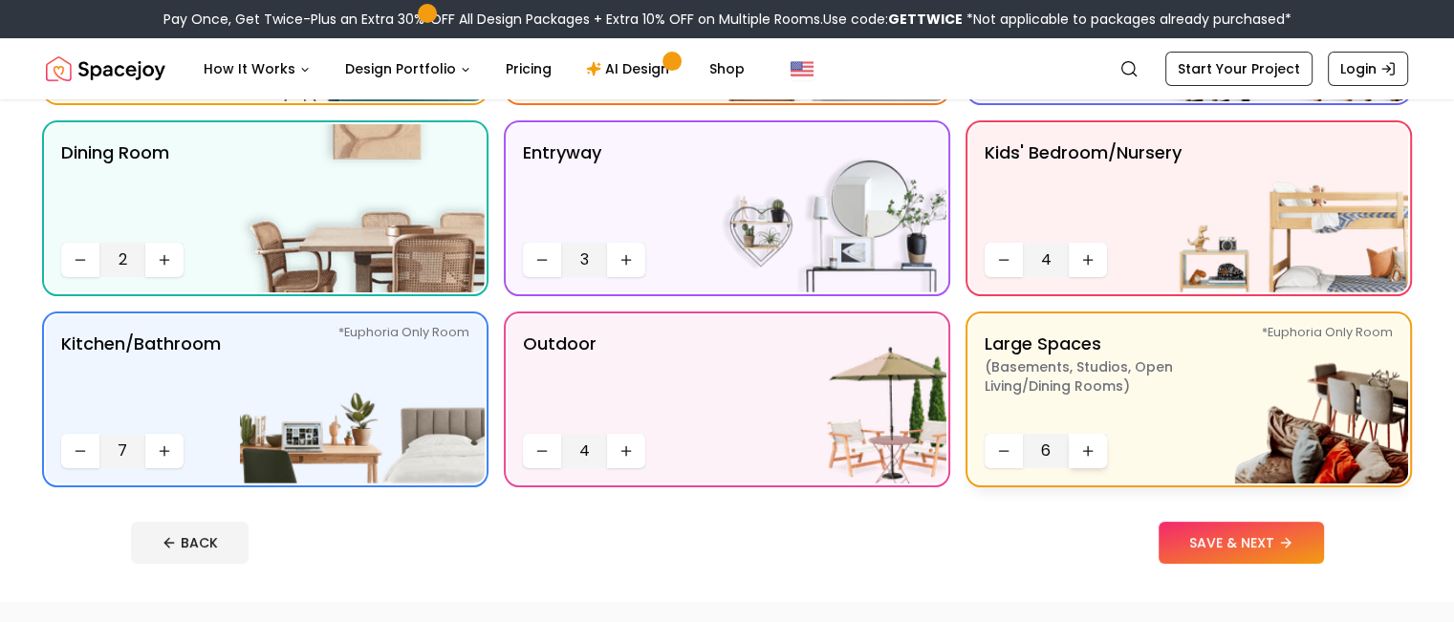
click at [1096, 448] on button "Increase quantity" at bounding box center [1088, 451] width 38 height 34
click at [1298, 550] on icon at bounding box center [1289, 542] width 15 height 15
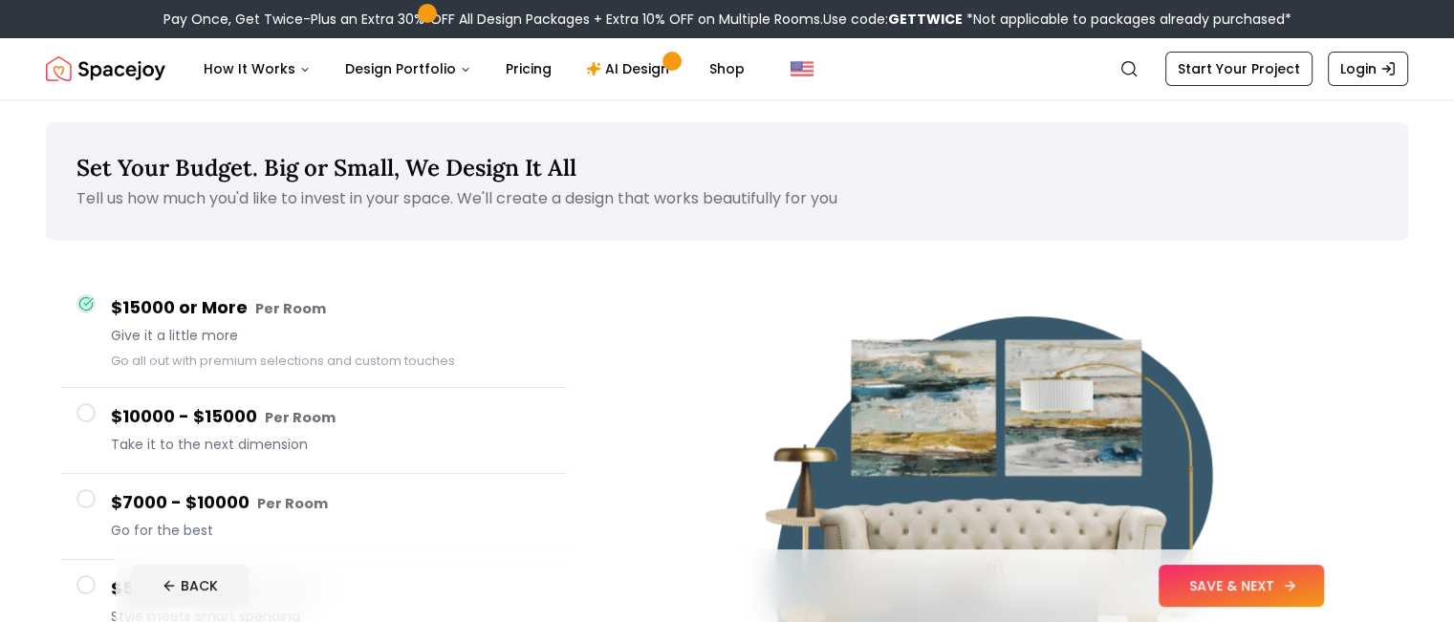
click at [1324, 588] on button "SAVE & NEXT" at bounding box center [1241, 586] width 165 height 42
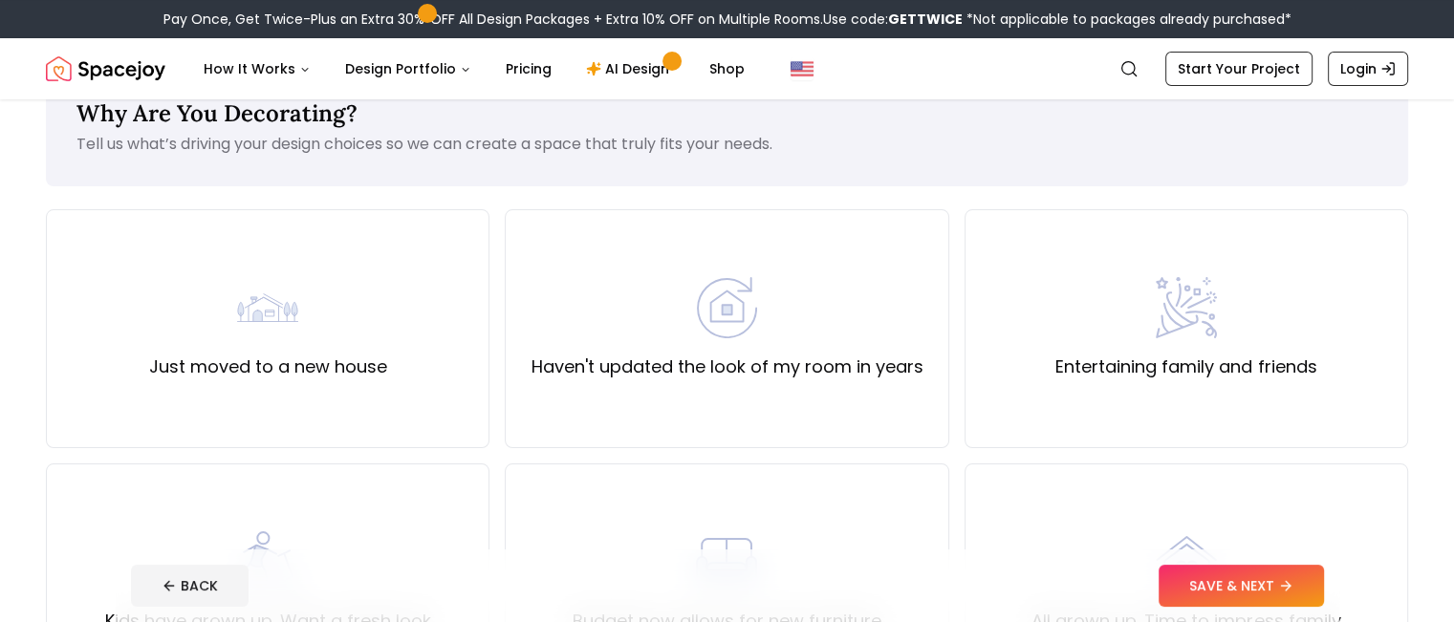
scroll to position [47, 0]
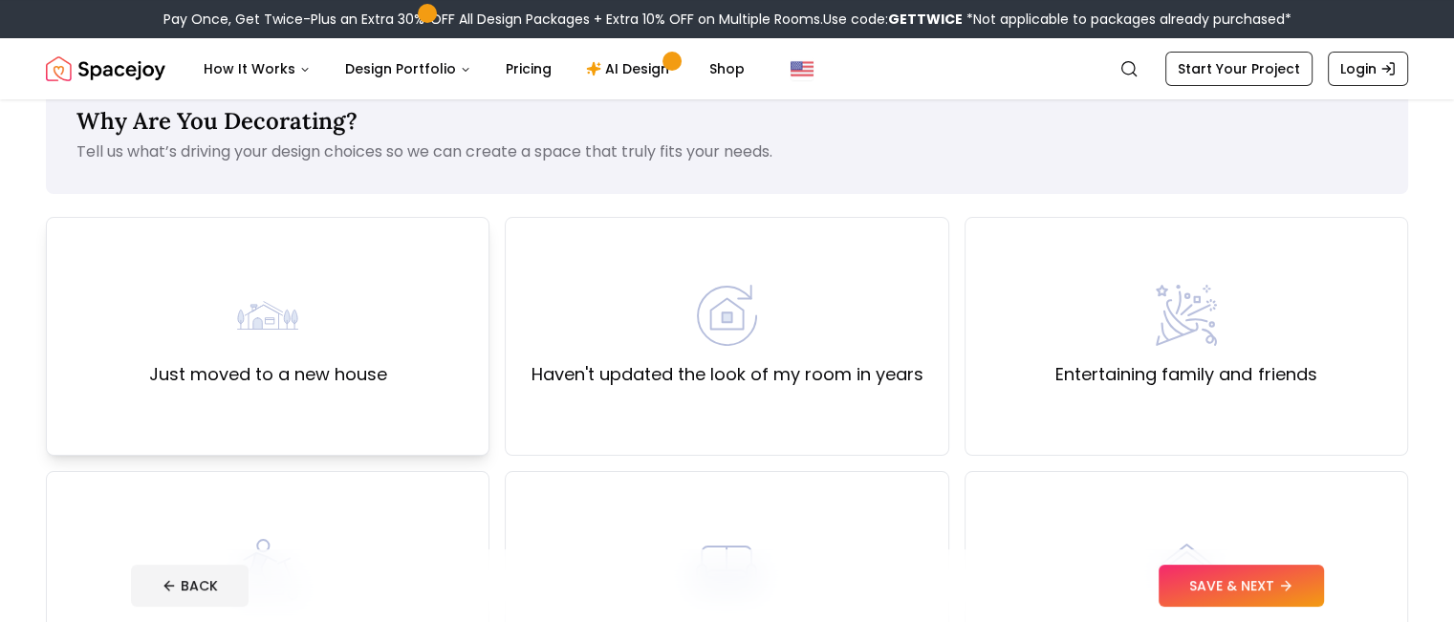
click at [336, 252] on div "Just moved to a new house" at bounding box center [268, 336] width 444 height 239
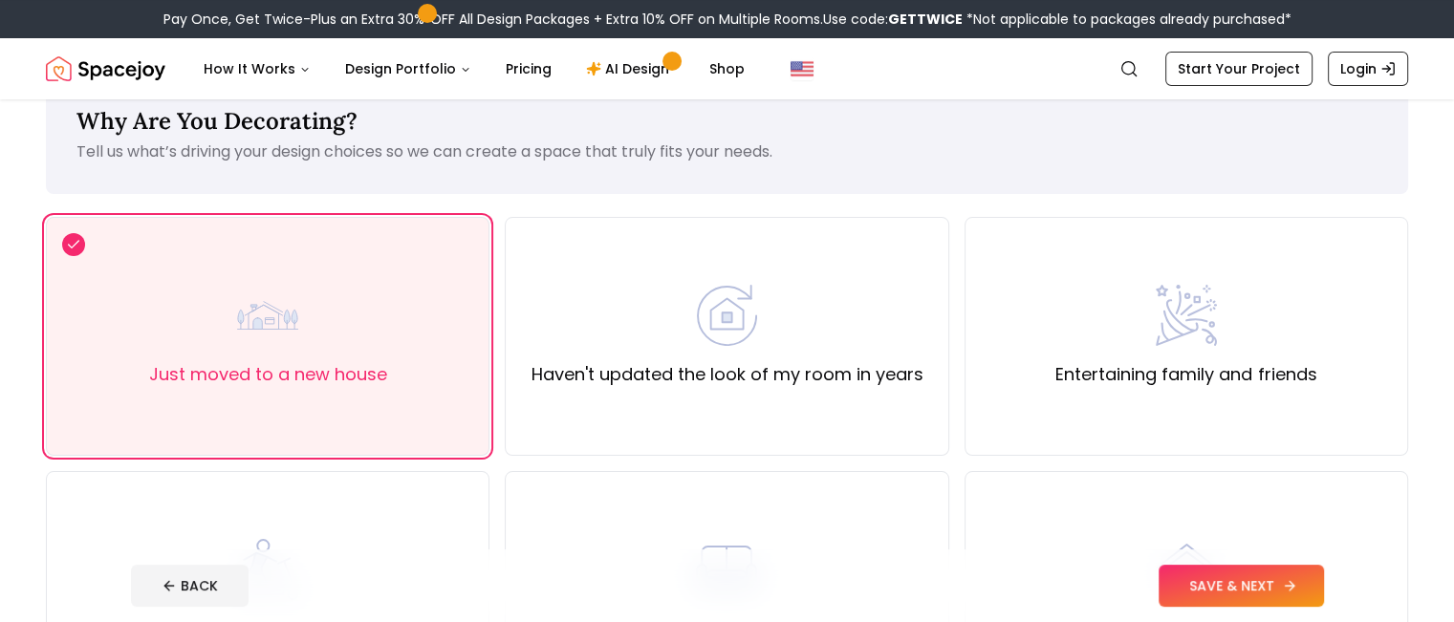
click at [1315, 578] on button "SAVE & NEXT" at bounding box center [1241, 586] width 165 height 42
